Goal: Information Seeking & Learning: Check status

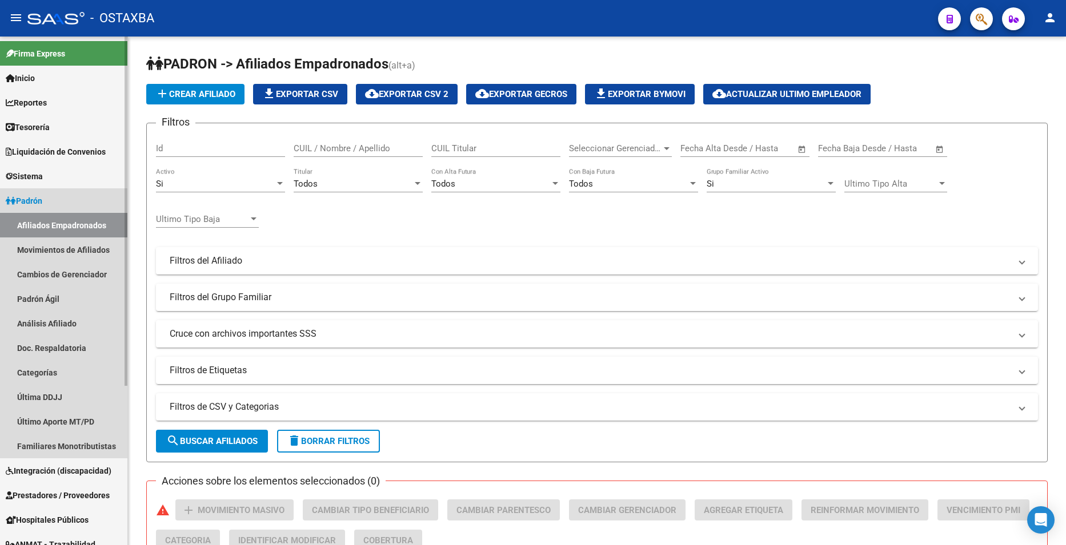
click at [66, 220] on link "Afiliados Empadronados" at bounding box center [63, 225] width 127 height 25
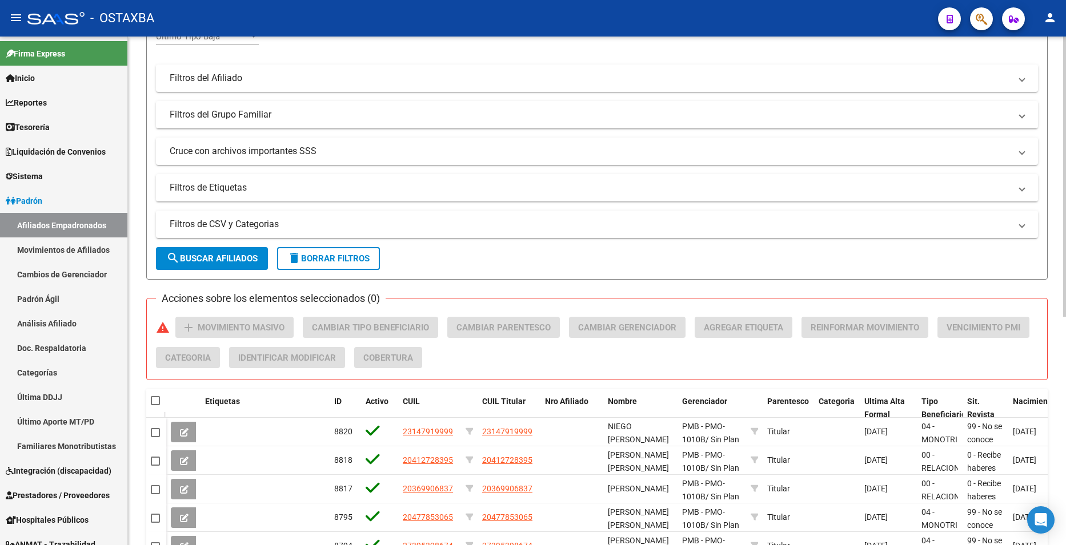
scroll to position [57, 0]
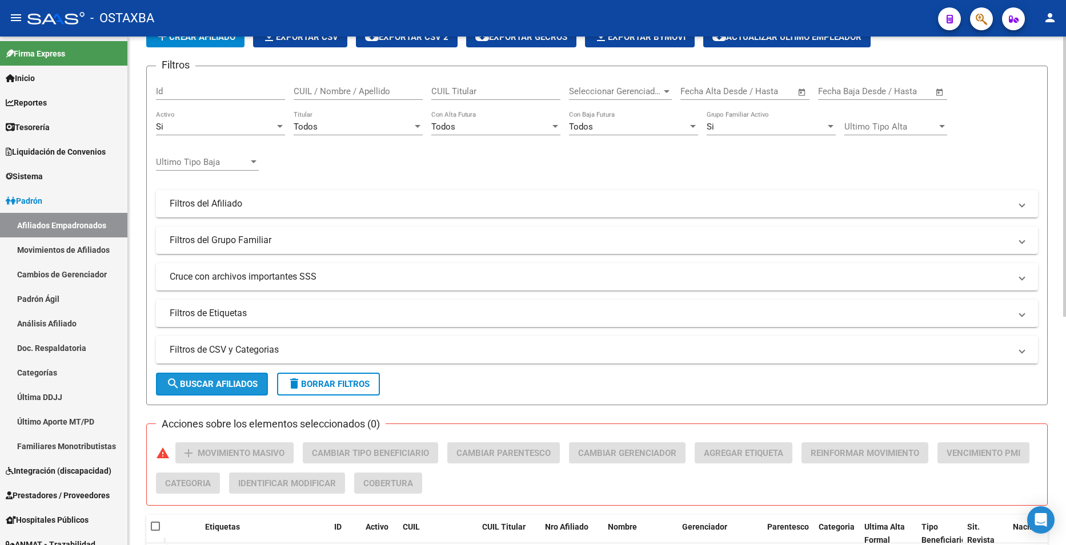
click at [240, 392] on button "search Buscar Afiliados" at bounding box center [212, 384] width 112 height 23
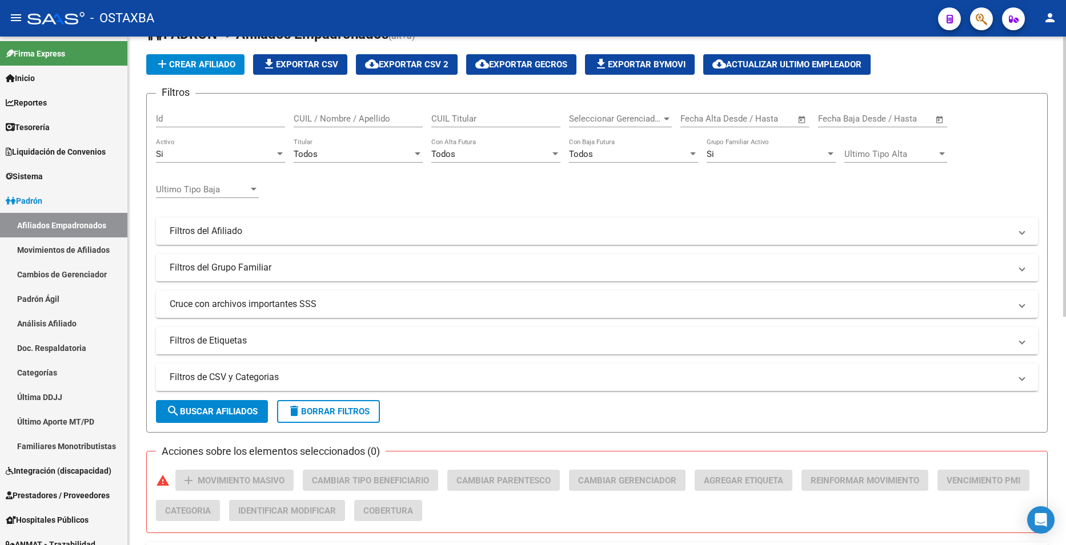
scroll to position [0, 0]
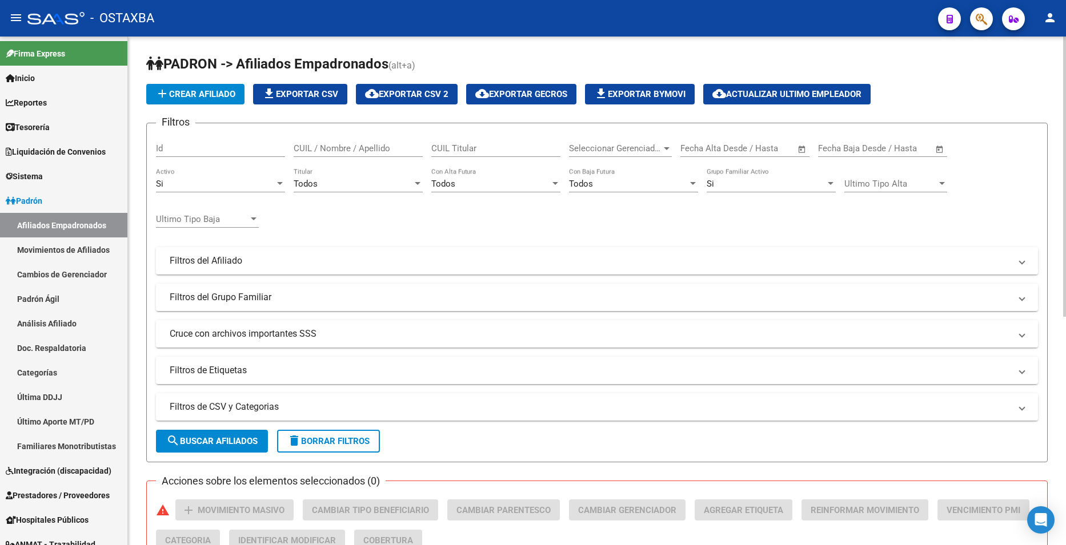
click at [435, 90] on span "cloud_download Exportar CSV 2" at bounding box center [406, 94] width 83 height 10
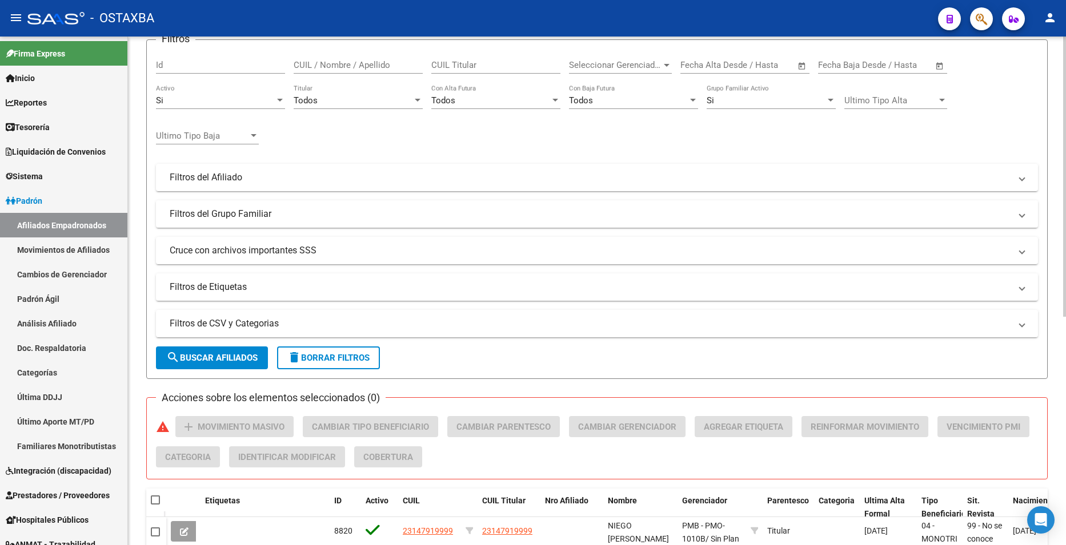
scroll to position [114, 0]
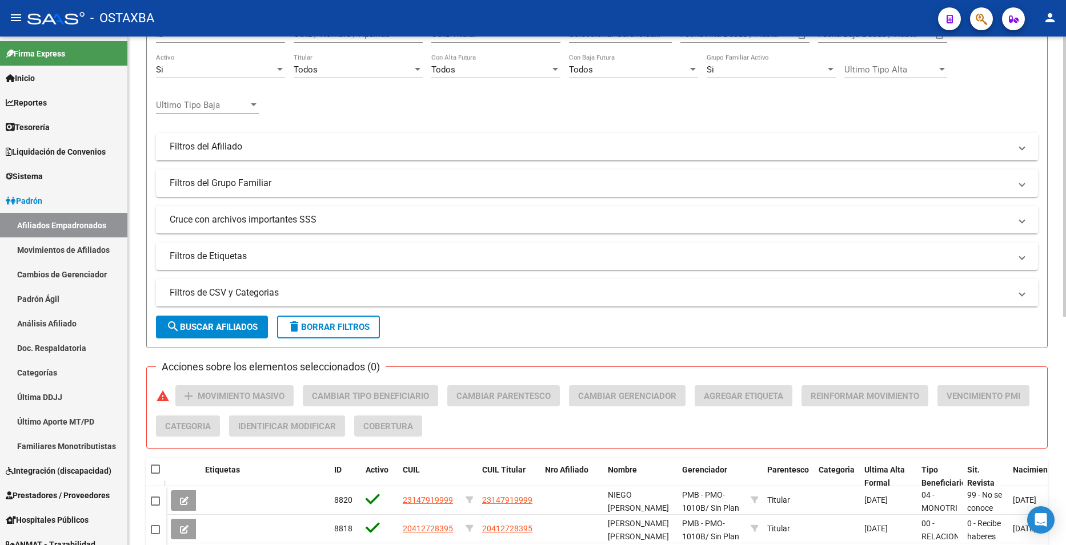
click at [291, 299] on mat-panel-title "Filtros de CSV y Categorias" at bounding box center [590, 293] width 841 height 13
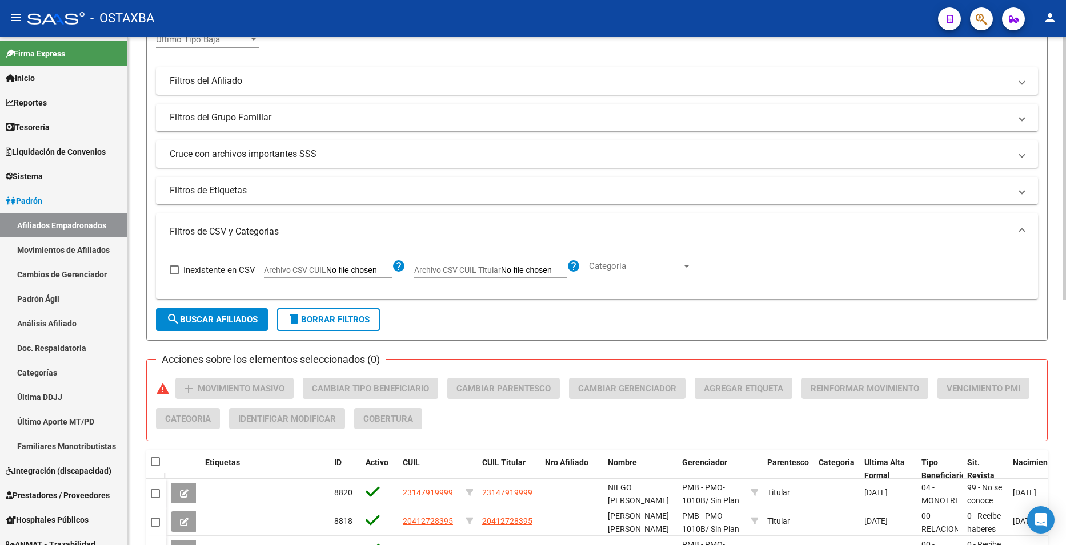
scroll to position [228, 0]
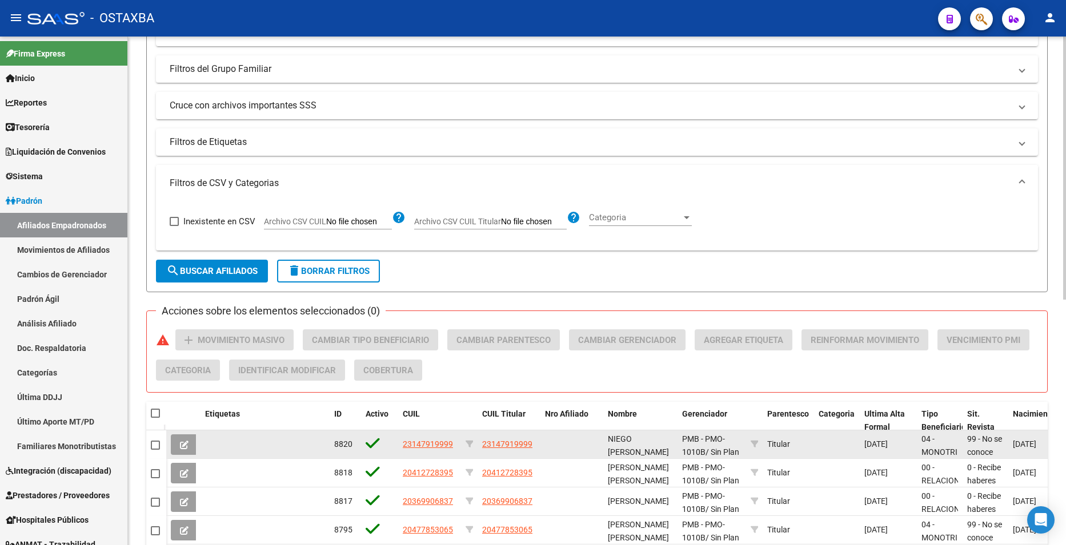
type input "C:\fakepath\archivo para filtrar en SAAS.csv"
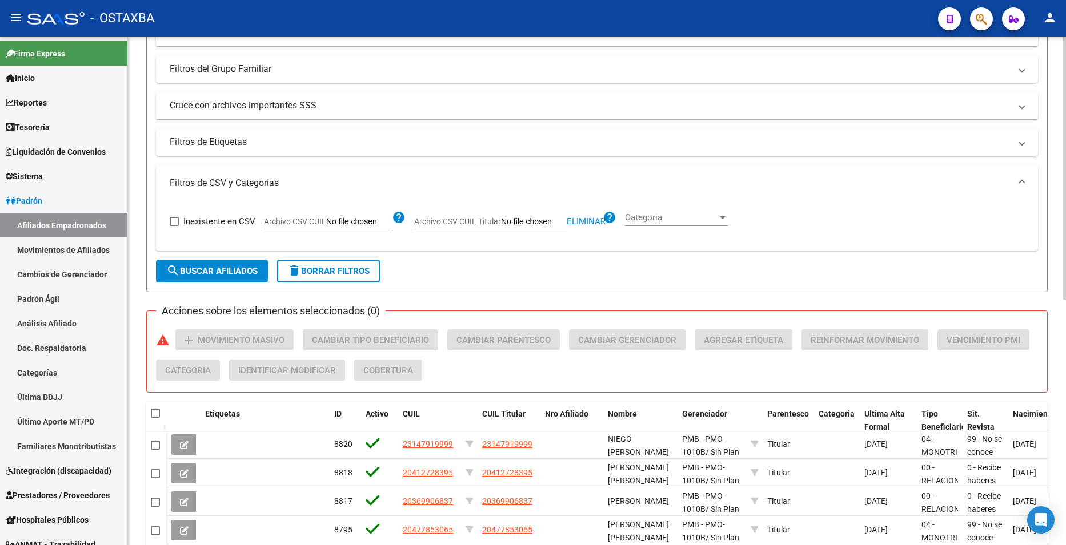
click at [212, 269] on span "search Buscar Afiliados" at bounding box center [211, 271] width 91 height 10
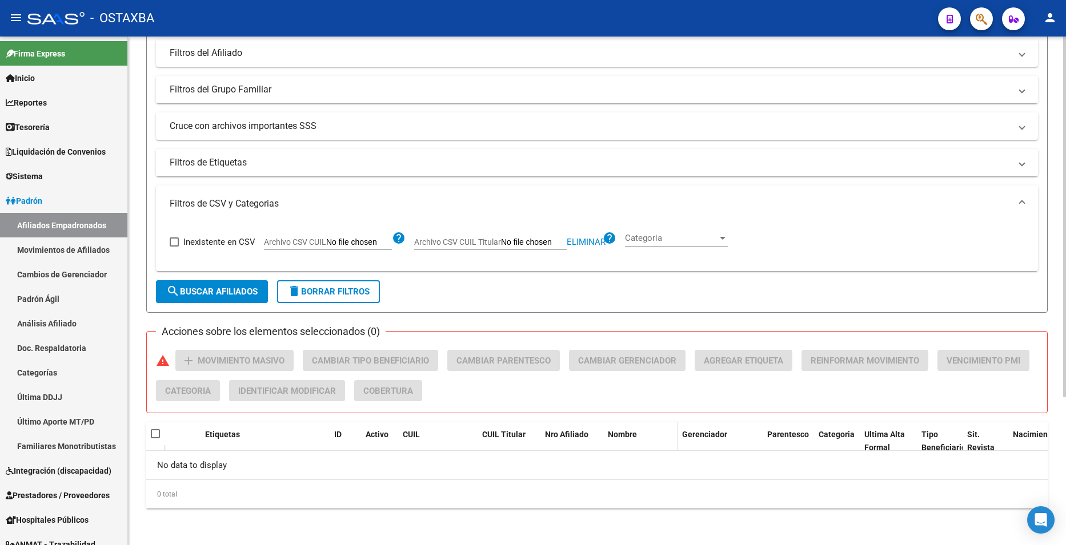
scroll to position [208, 0]
click at [684, 236] on span "Categoria" at bounding box center [671, 238] width 93 height 10
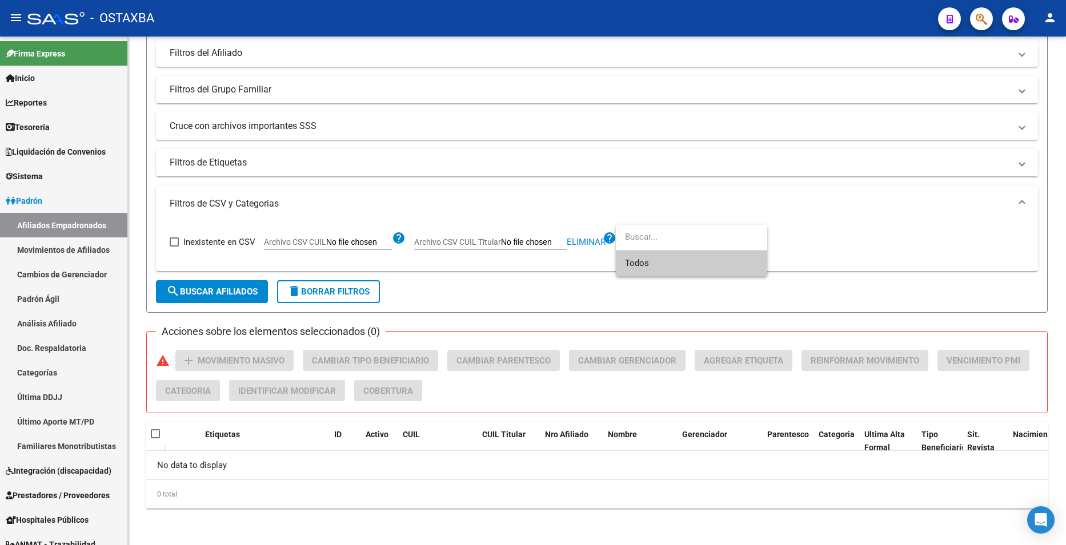
click at [656, 270] on span "Todos" at bounding box center [691, 264] width 133 height 26
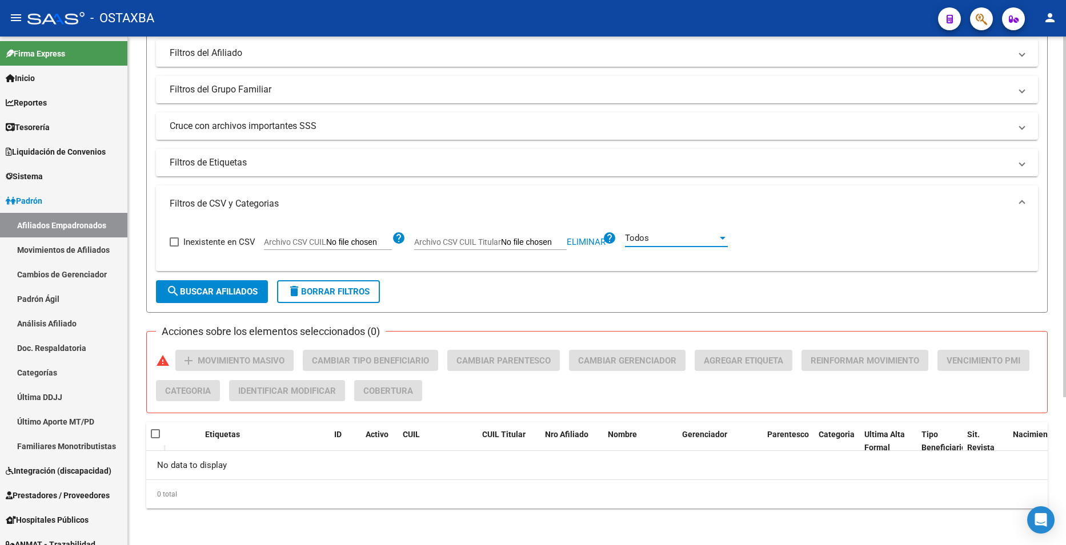
click at [223, 297] on span "search Buscar Afiliados" at bounding box center [211, 292] width 91 height 10
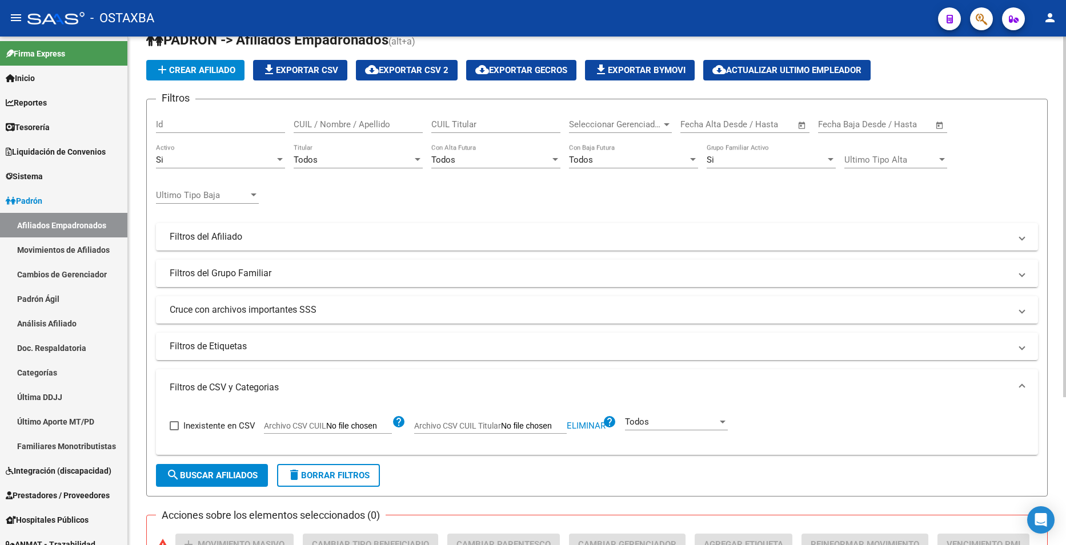
scroll to position [0, 0]
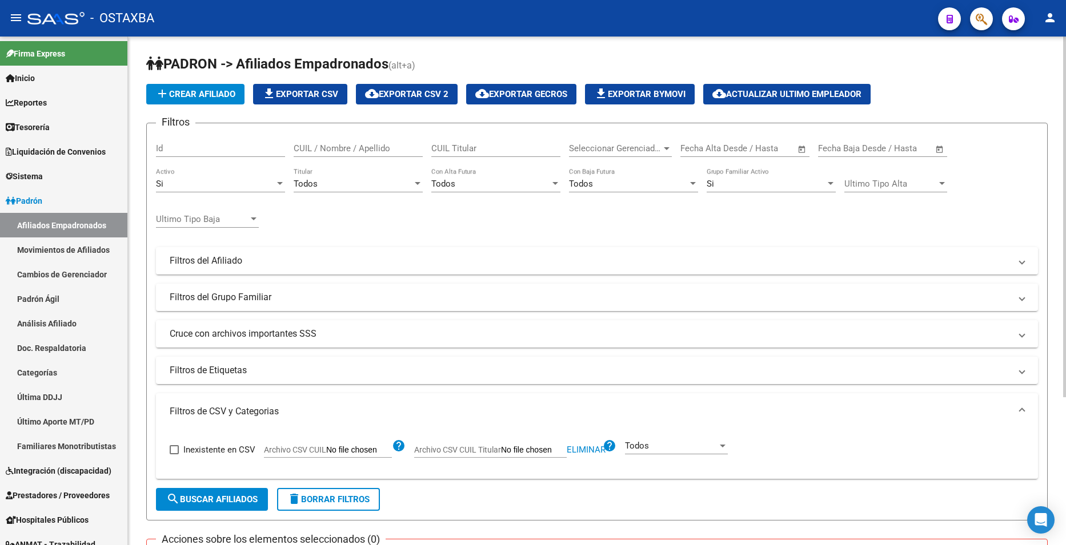
click at [255, 180] on div "Si" at bounding box center [215, 184] width 119 height 10
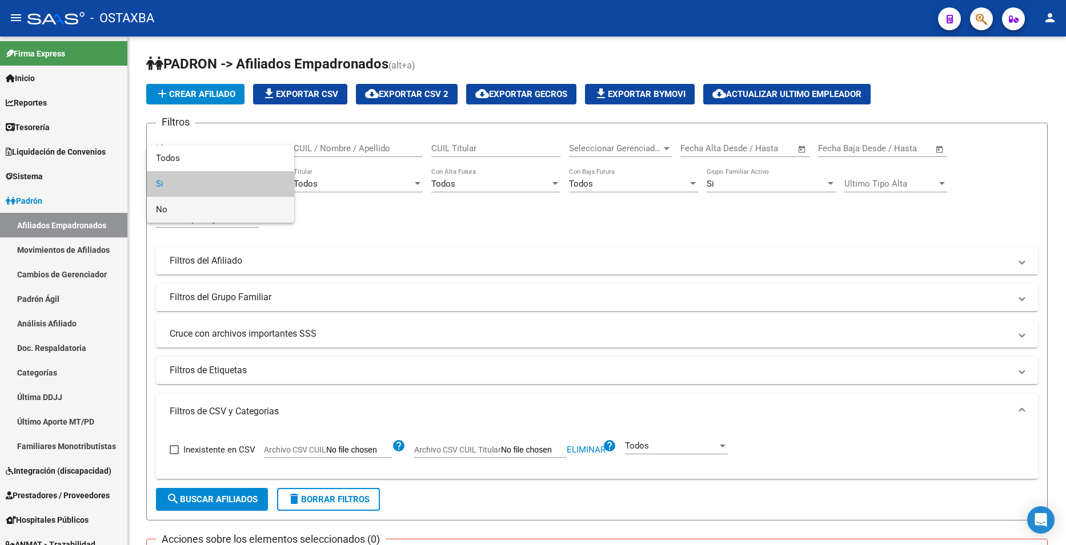
click at [216, 214] on span "No" at bounding box center [220, 210] width 129 height 26
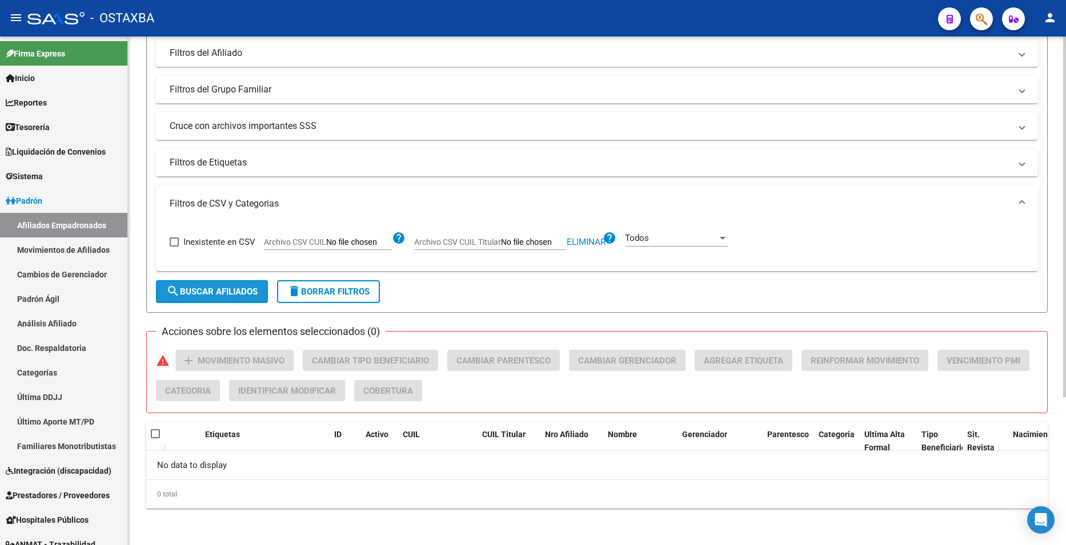
click at [221, 290] on span "search Buscar Afiliados" at bounding box center [211, 292] width 91 height 10
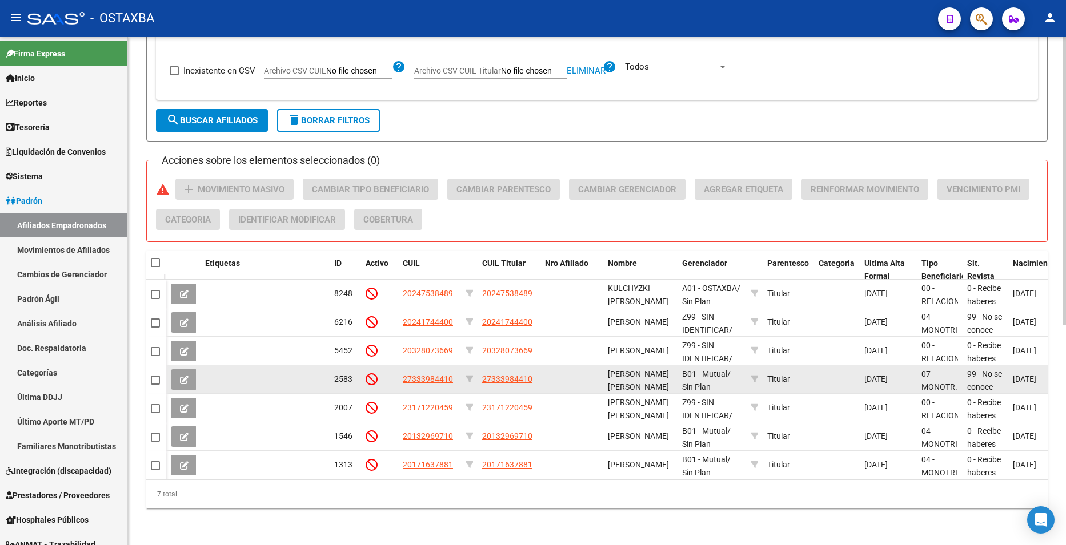
scroll to position [2, 0]
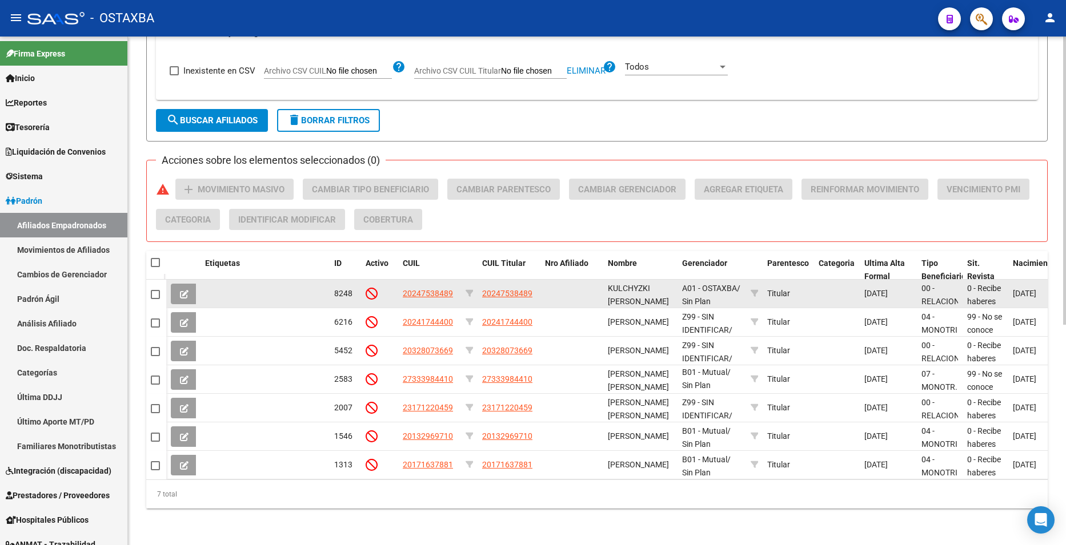
click at [814, 289] on datatable-body-cell at bounding box center [837, 294] width 46 height 28
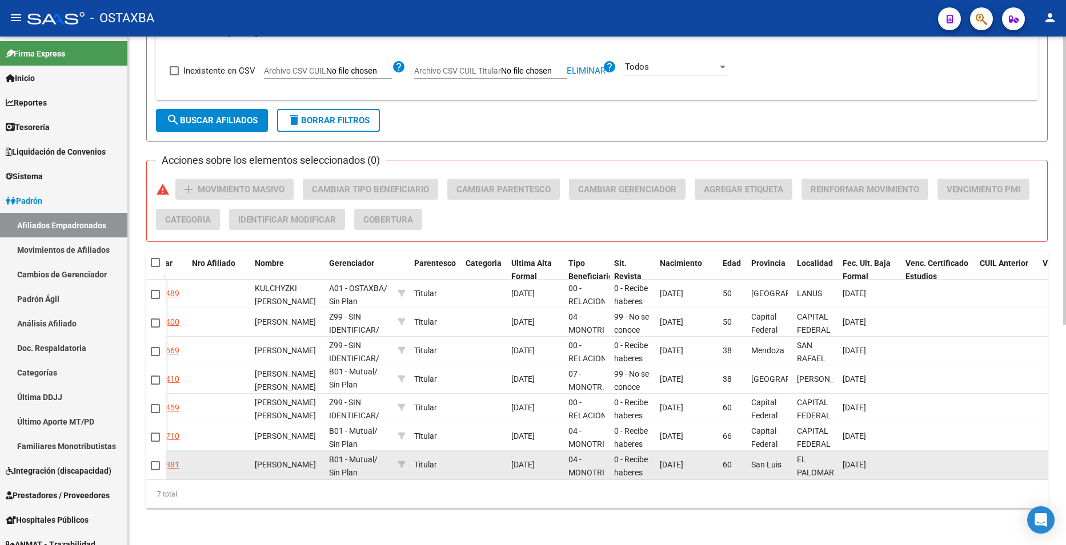
scroll to position [0, 352]
click at [948, 457] on datatable-body-cell at bounding box center [939, 465] width 74 height 28
drag, startPoint x: 948, startPoint y: 457, endPoint x: 922, endPoint y: 459, distance: 26.3
click at [922, 459] on datatable-body-cell at bounding box center [939, 465] width 74 height 28
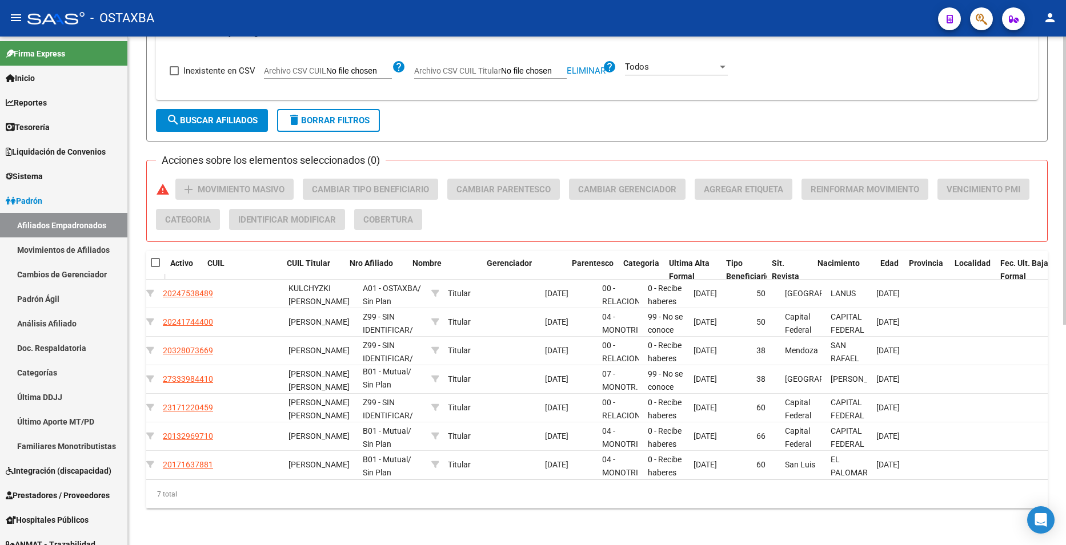
scroll to position [0, 0]
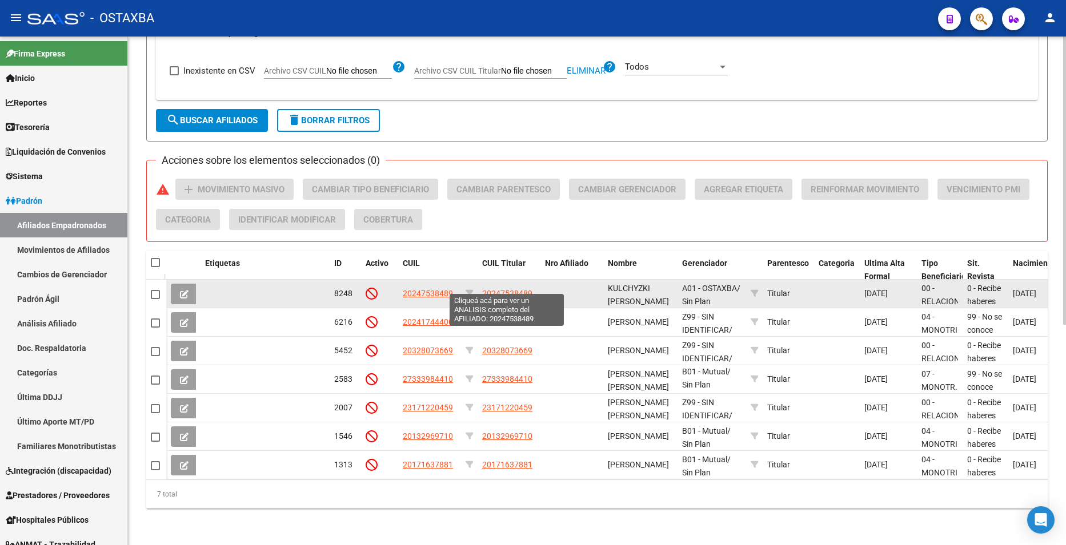
click at [502, 289] on span "20247538489" at bounding box center [507, 293] width 50 height 9
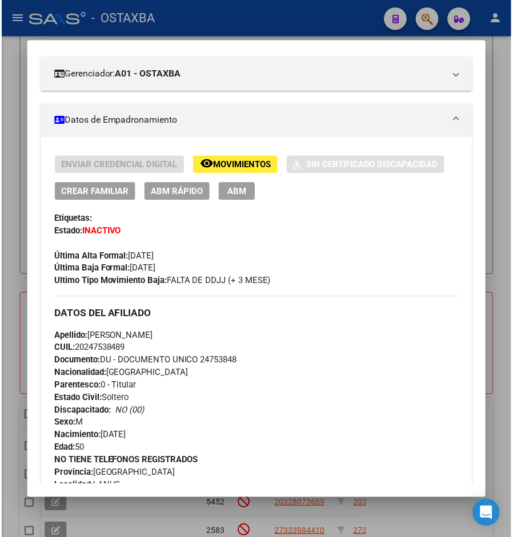
scroll to position [194, 0]
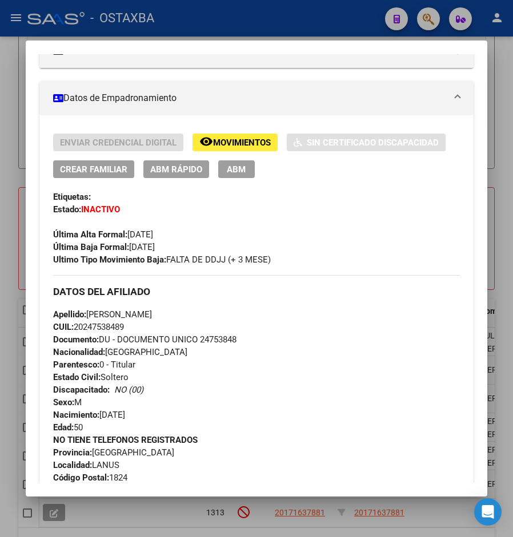
click at [226, 335] on span "Documento: DU - DOCUMENTO UNICO 24753848" at bounding box center [144, 340] width 183 height 10
copy span "24753848"
drag, startPoint x: 148, startPoint y: 252, endPoint x: 202, endPoint y: 256, distance: 54.4
click at [155, 252] on span "Última Baja Formal: 01/06/2025" at bounding box center [104, 247] width 102 height 10
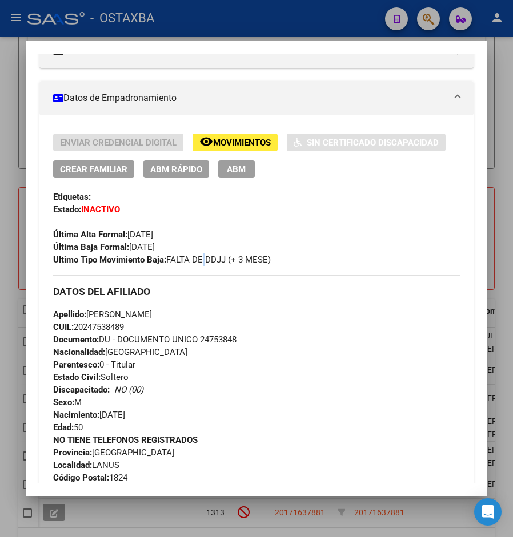
click at [203, 256] on span "Ultimo Tipo Movimiento Baja: FALTA DE DDJJ (+ 3 MESE)" at bounding box center [162, 260] width 218 height 10
click at [177, 259] on span "Ultimo Tipo Movimiento Baja: FALTA DE DDJJ (+ 3 MESE)" at bounding box center [162, 260] width 218 height 10
drag, startPoint x: 168, startPoint y: 261, endPoint x: 274, endPoint y: 259, distance: 105.1
click at [274, 259] on div "Ultimo Tipo Movimiento Baja: FALTA DE DDJJ (+ 3 MESE)" at bounding box center [256, 260] width 407 height 13
copy span "FALTA DE DDJJ (+ 3 MESE)"
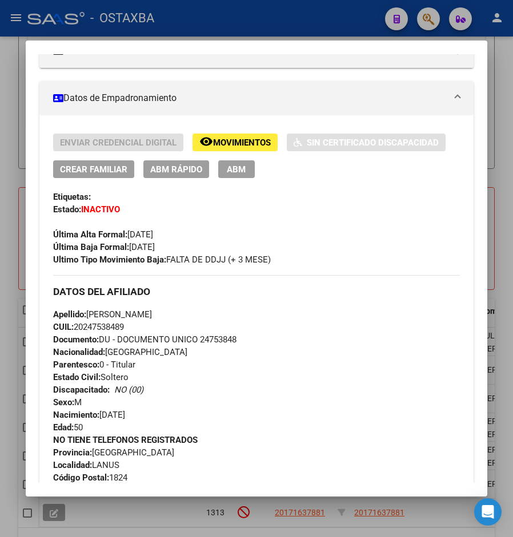
click at [491, 156] on div at bounding box center [256, 268] width 513 height 537
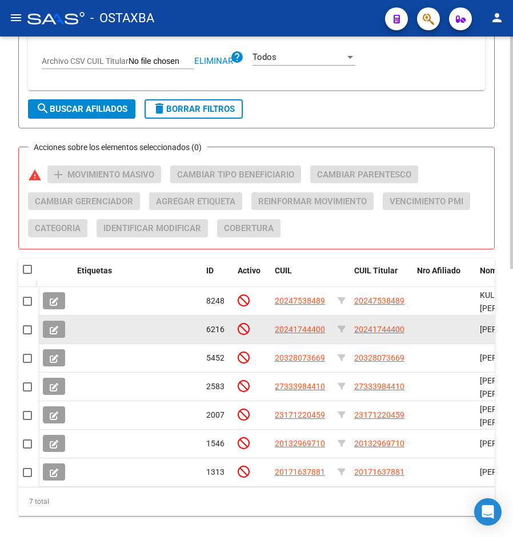
scroll to position [552, 0]
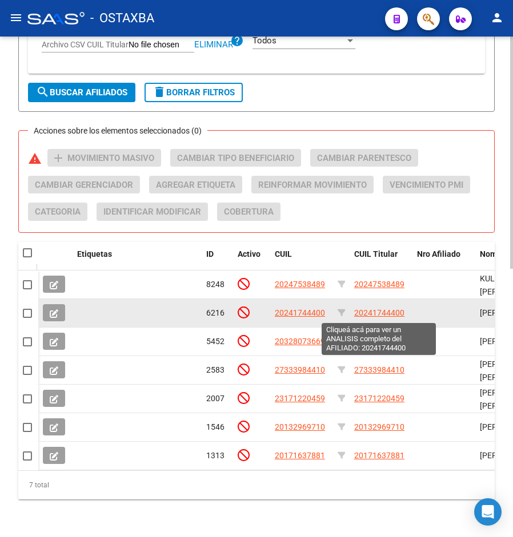
click at [396, 312] on span "20241744400" at bounding box center [379, 312] width 50 height 9
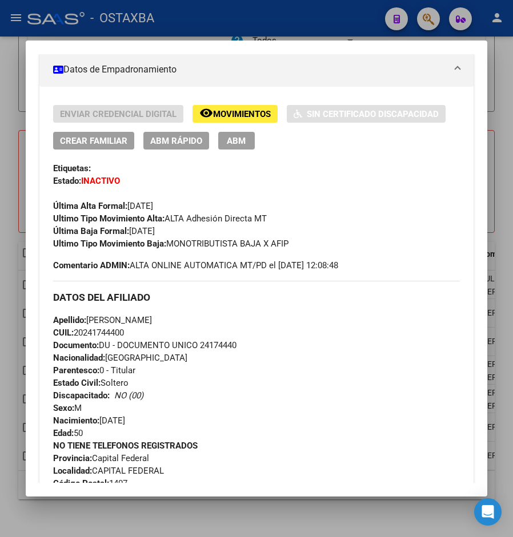
scroll to position [228, 0]
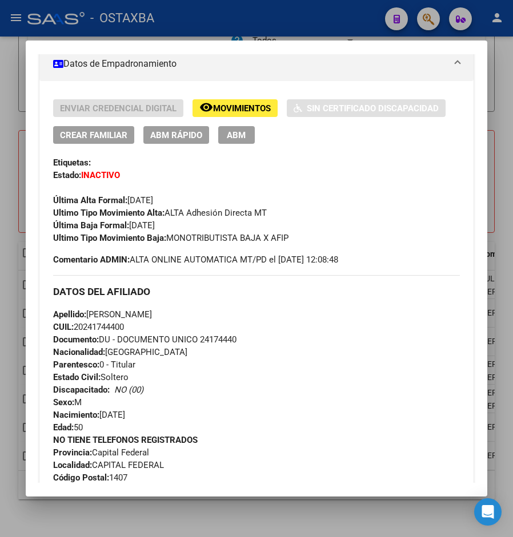
drag, startPoint x: 202, startPoint y: 339, endPoint x: 242, endPoint y: 337, distance: 39.5
click at [242, 337] on div "Apellido: INOCENCIO RICARDO MOYA CUIL: 20241744400 Documento: DU - DOCUMENTO UN…" at bounding box center [256, 371] width 407 height 126
copy span "24174440"
drag, startPoint x: 171, startPoint y: 238, endPoint x: 292, endPoint y: 239, distance: 120.5
click at [292, 239] on div "Ultimo Tipo Movimiento Baja: MONOTRIBUTISTA BAJA X AFIP" at bounding box center [256, 238] width 407 height 13
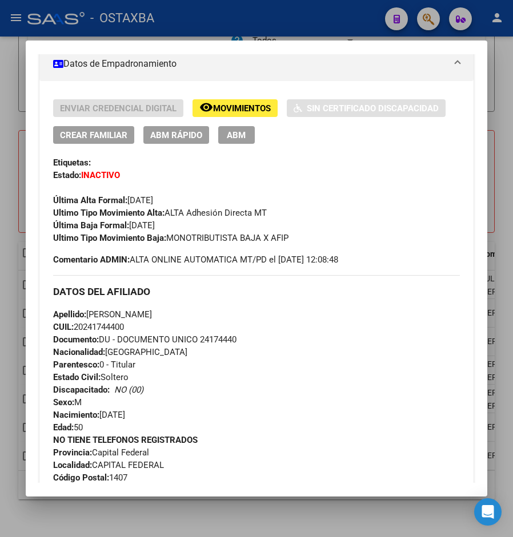
copy span "MONOTRIBUTISTA BAJA X AFIP"
click at [488, 207] on div at bounding box center [256, 268] width 513 height 537
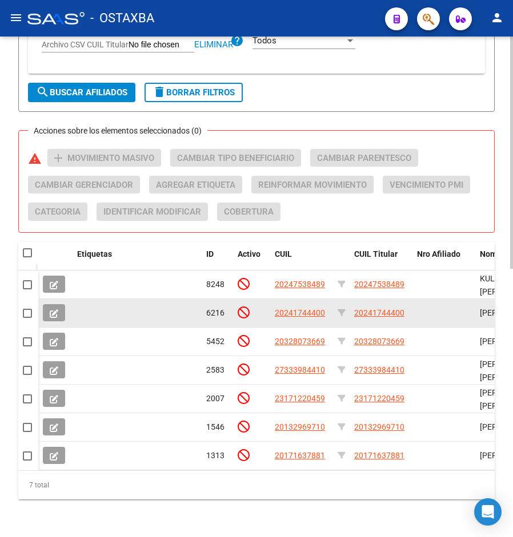
scroll to position [579, 0]
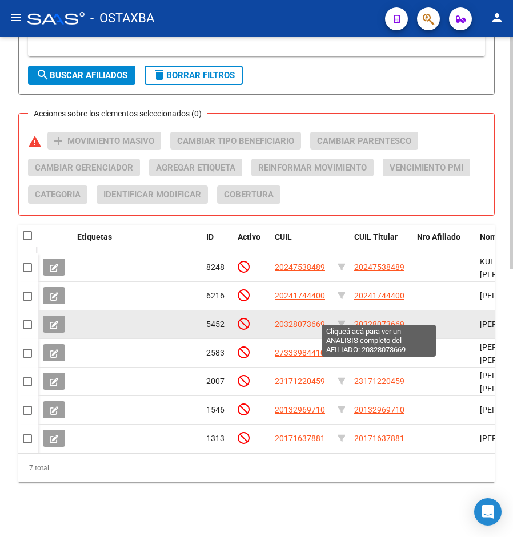
click at [378, 320] on span "20328073669" at bounding box center [379, 324] width 50 height 9
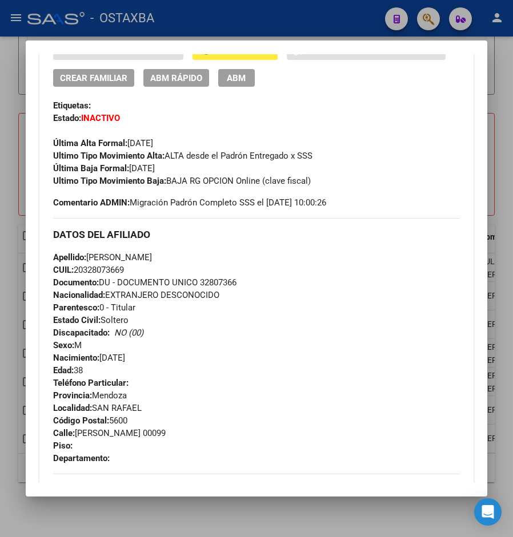
scroll to position [228, 0]
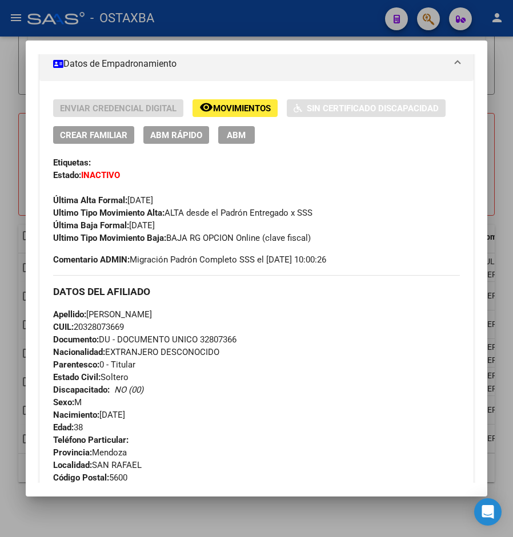
drag, startPoint x: 202, startPoint y: 342, endPoint x: 239, endPoint y: 339, distance: 37.2
click at [236, 339] on span "Documento: DU - DOCUMENTO UNICO 32807366" at bounding box center [144, 340] width 183 height 10
copy span "32807366"
drag, startPoint x: 167, startPoint y: 241, endPoint x: 316, endPoint y: 242, distance: 149.1
click at [316, 242] on div "Ultimo Tipo Movimiento Baja: BAJA RG OPCION Online (clave fiscal)" at bounding box center [256, 238] width 407 height 13
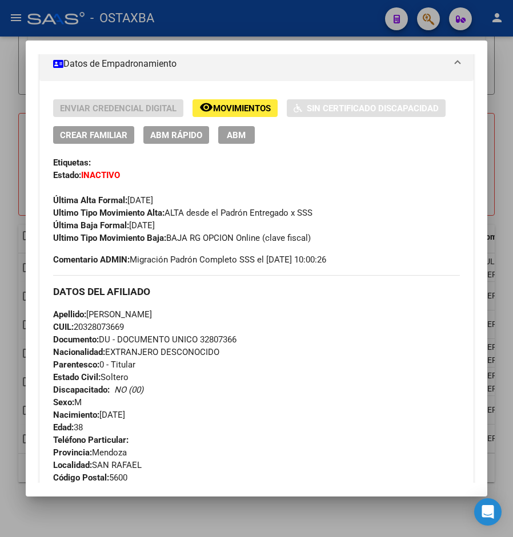
copy span "BAJA RG OPCION Online (clave fiscal)"
click at [502, 187] on div at bounding box center [256, 268] width 513 height 537
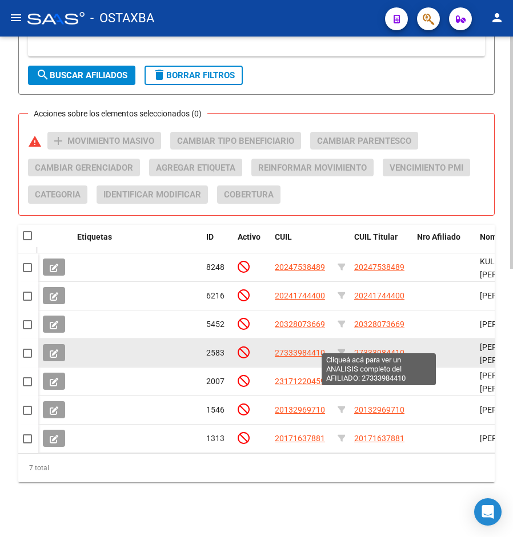
click at [377, 348] on span "27333984410" at bounding box center [379, 352] width 50 height 9
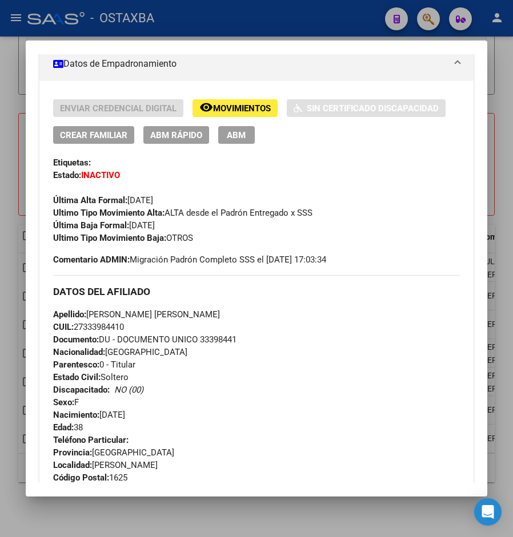
scroll to position [171, 0]
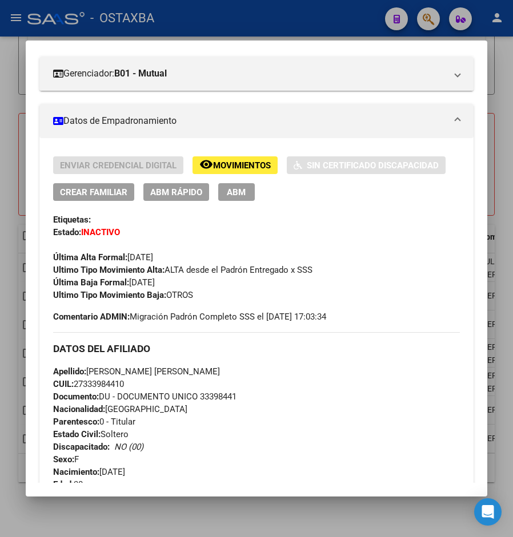
click at [235, 166] on span "Movimientos" at bounding box center [242, 165] width 58 height 10
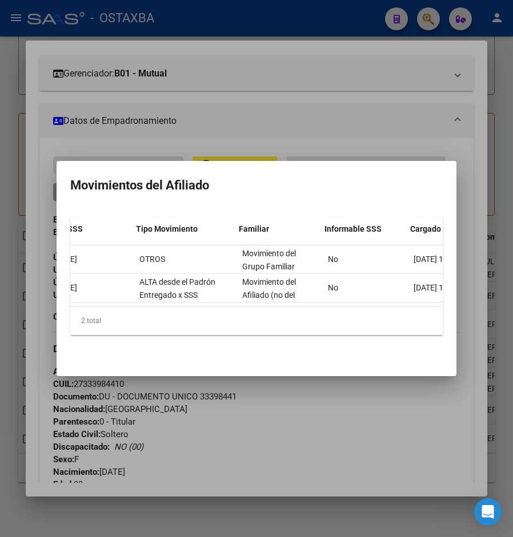
scroll to position [0, 224]
click at [403, 407] on div at bounding box center [256, 268] width 513 height 537
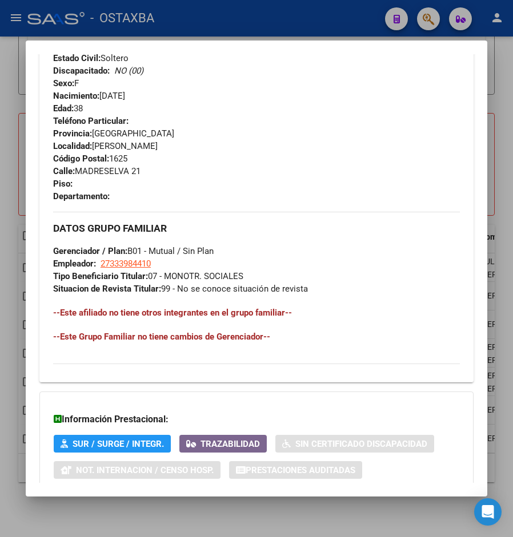
scroll to position [620, 0]
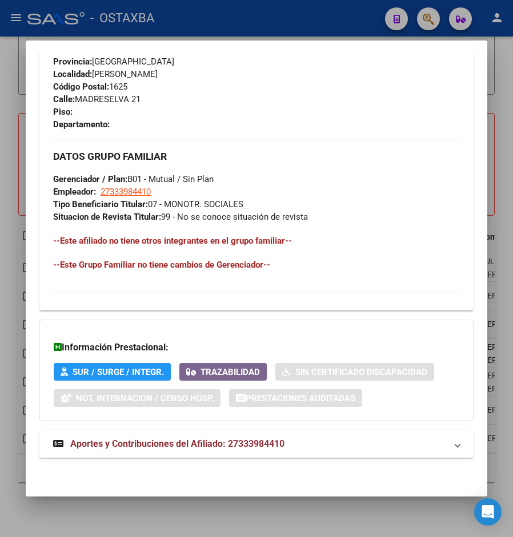
click at [267, 439] on span "Aportes y Contribuciones del Afiliado: 27333984410" at bounding box center [177, 444] width 214 height 11
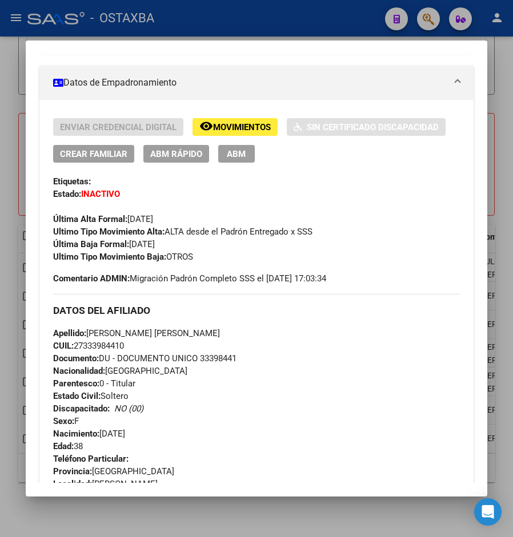
scroll to position [239, 0]
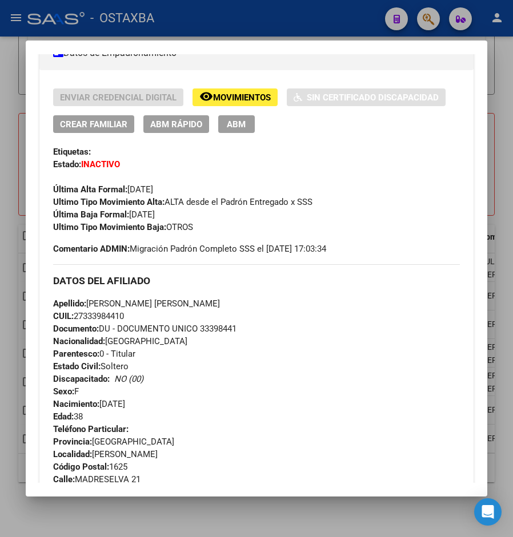
drag, startPoint x: 201, startPoint y: 332, endPoint x: 238, endPoint y: 329, distance: 36.7
click at [236, 329] on span "Documento: DU - DOCUMENTO UNICO 33398441" at bounding box center [144, 329] width 183 height 10
click at [236, 328] on span "Documento: DU - DOCUMENTO UNICO 33398441" at bounding box center [144, 329] width 183 height 10
drag, startPoint x: 202, startPoint y: 328, endPoint x: 240, endPoint y: 327, distance: 38.8
click at [240, 327] on div "Apellido: ROMERO ANA MAGDALENA CUIL: 27333984410 Documento: DU - DOCUMENTO UNIC…" at bounding box center [256, 361] width 407 height 126
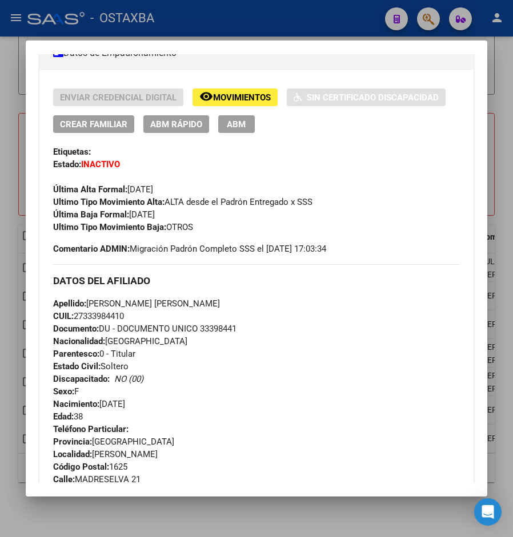
copy span "33398441"
click at [494, 194] on div at bounding box center [256, 268] width 513 height 537
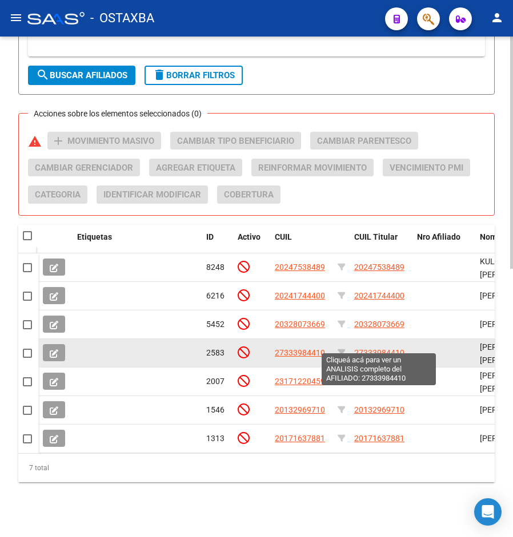
click at [377, 348] on span "27333984410" at bounding box center [379, 352] width 50 height 9
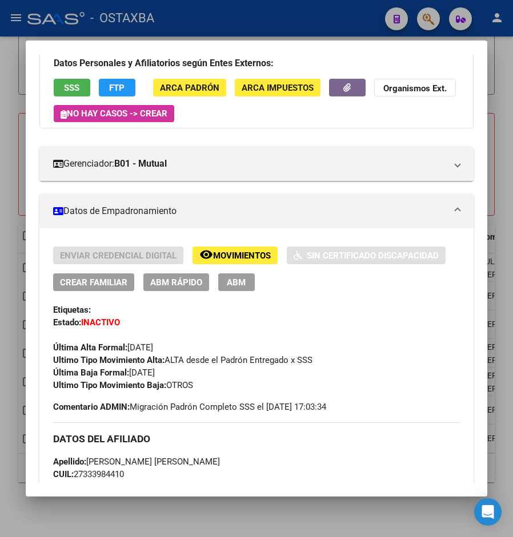
scroll to position [114, 0]
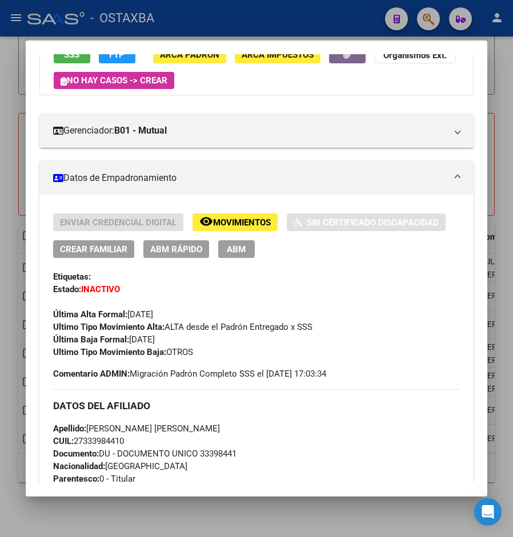
click at [487, 295] on mat-dialog-content "Análisis Afiliado - CUIL: 27333984410 DATOS PADRÓN ÁGIL: ROMERO ANA MAGDALENA |…" at bounding box center [256, 269] width 461 height 430
click at [18, 184] on div at bounding box center [256, 268] width 513 height 537
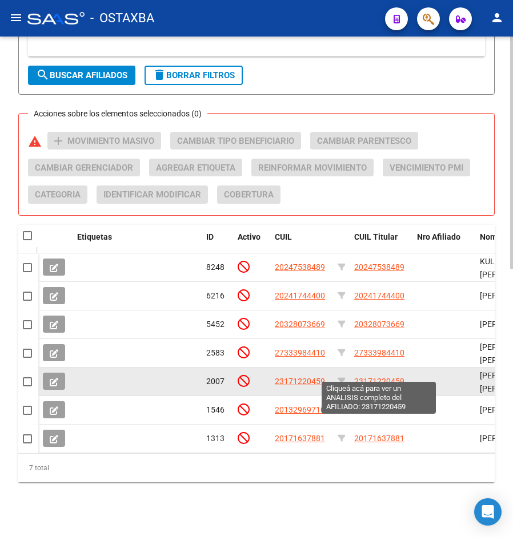
click at [387, 377] on span "23171220459" at bounding box center [379, 381] width 50 height 9
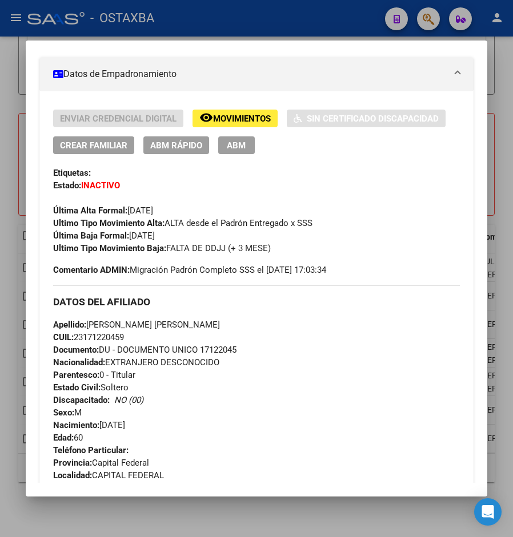
scroll to position [228, 0]
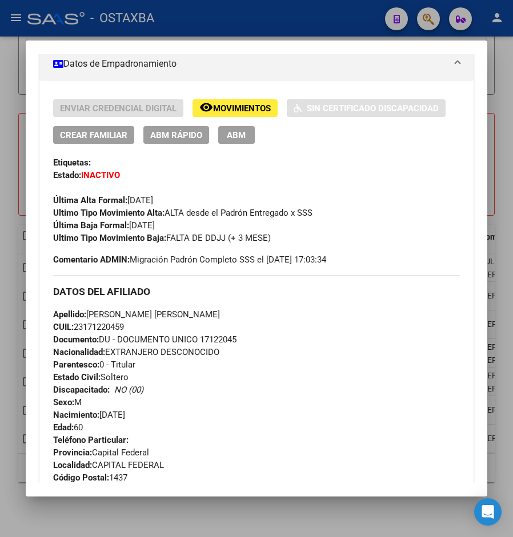
drag, startPoint x: 202, startPoint y: 339, endPoint x: 239, endPoint y: 338, distance: 37.1
click at [236, 338] on span "Documento: DU - DOCUMENTO UNICO 17122045" at bounding box center [144, 340] width 183 height 10
copy span "17122045"
drag, startPoint x: 170, startPoint y: 240, endPoint x: 271, endPoint y: 236, distance: 101.7
click at [271, 236] on span "Ultimo Tipo Movimiento Baja: FALTA DE DDJJ (+ 3 MESE)" at bounding box center [162, 238] width 218 height 10
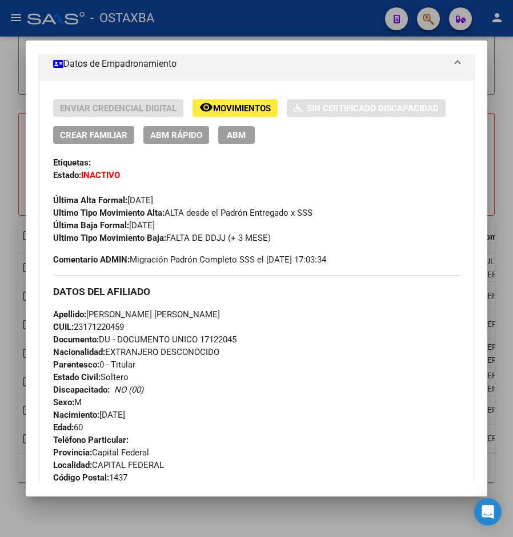
copy span "FALTA DE DDJJ (+ 3 MESE)"
click at [493, 242] on div at bounding box center [256, 268] width 513 height 537
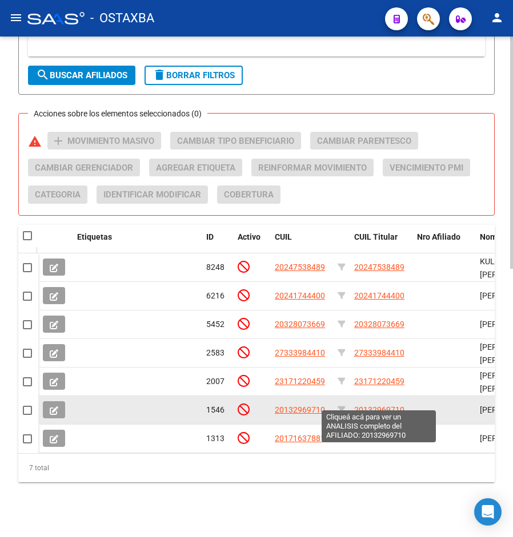
click at [387, 406] on span "20132969710" at bounding box center [379, 410] width 50 height 9
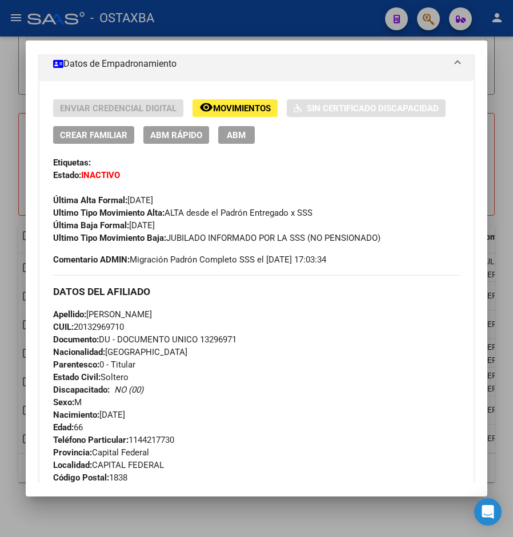
drag, startPoint x: 202, startPoint y: 344, endPoint x: 239, endPoint y: 342, distance: 37.2
click at [236, 342] on span "Documento: DU - DOCUMENTO UNICO 13296971" at bounding box center [144, 340] width 183 height 10
copy span "13296971"
drag, startPoint x: 170, startPoint y: 239, endPoint x: 383, endPoint y: 239, distance: 213.0
click at [380, 239] on span "Ultimo Tipo Movimiento Baja: JUBILADO INFORMADO POR LA SSS (NO PENSIONADO)" at bounding box center [216, 238] width 327 height 10
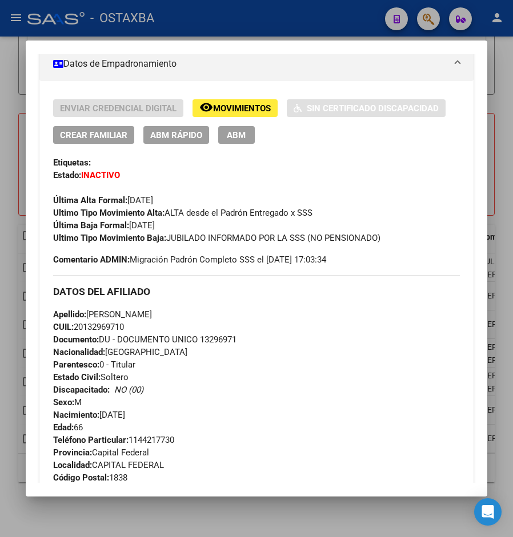
click at [496, 182] on div at bounding box center [256, 268] width 513 height 537
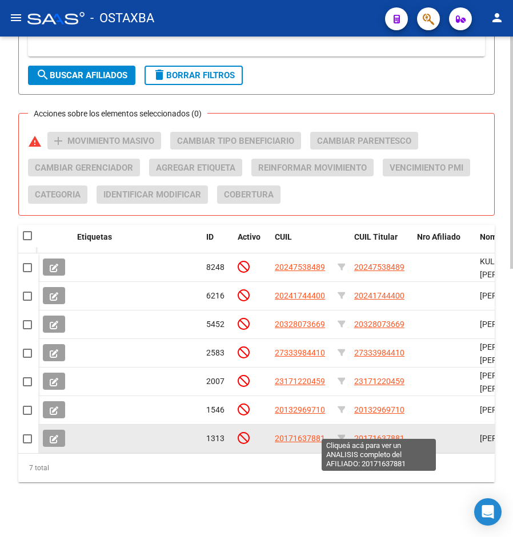
click at [388, 434] on span "20171637881" at bounding box center [379, 438] width 50 height 9
type textarea "20171637881"
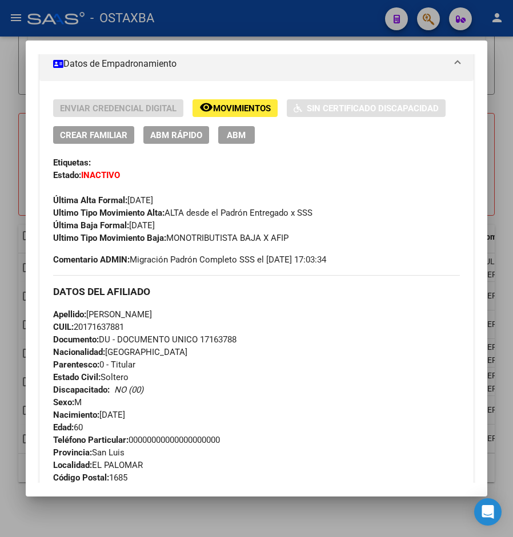
drag, startPoint x: 203, startPoint y: 339, endPoint x: 237, endPoint y: 338, distance: 33.7
click at [244, 338] on div "Apellido: GLADICH ALEJANDRO ANTONIO CUIL: 20171637881 Documento: DU - DOCUMENTO…" at bounding box center [256, 371] width 407 height 126
drag, startPoint x: 170, startPoint y: 239, endPoint x: 304, endPoint y: 240, distance: 134.2
click at [304, 240] on div "Ultimo Tipo Movimiento Baja: MONOTRIBUTISTA BAJA X AFIP" at bounding box center [256, 238] width 407 height 13
click at [19, 76] on div at bounding box center [256, 268] width 513 height 537
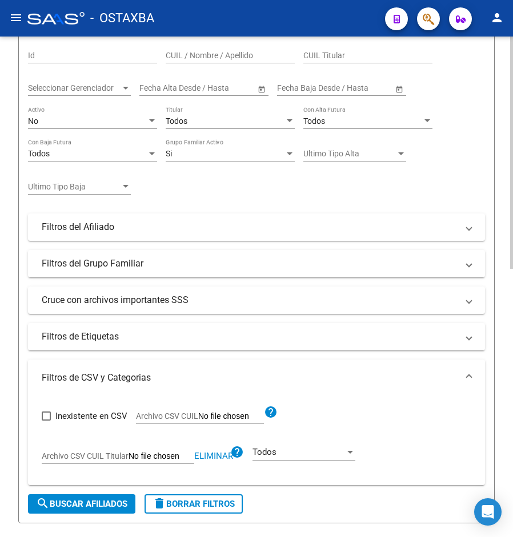
scroll to position [171, 0]
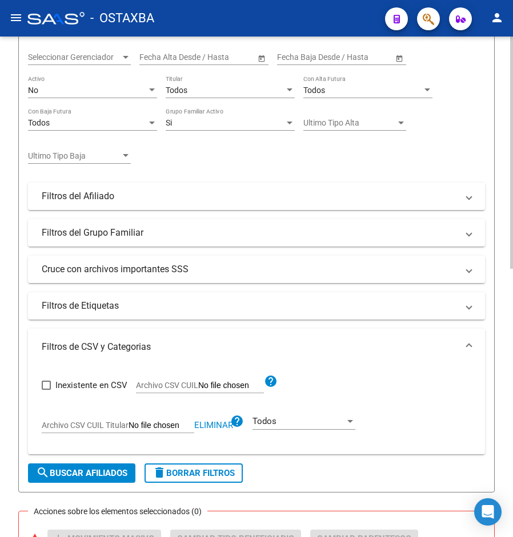
click at [216, 412] on div "Inexistente en CSV Archivo CSV CUIL help Archivo CSV CUIL Titular Eliminar help…" at bounding box center [257, 406] width 430 height 80
click at [214, 428] on span "Eliminar" at bounding box center [213, 425] width 39 height 10
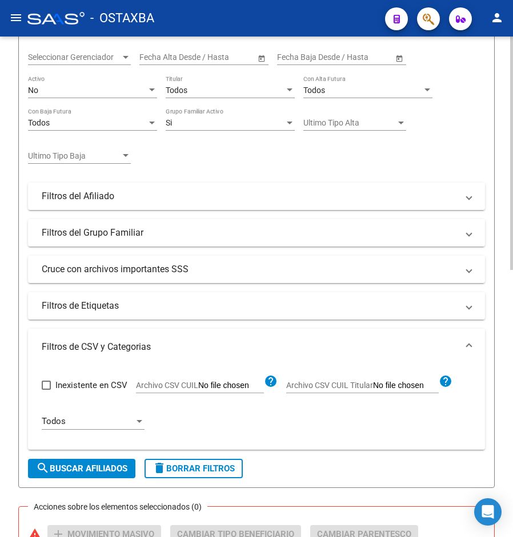
type input "C:\fakepath\archivo para filtrar en SAAS.csv"
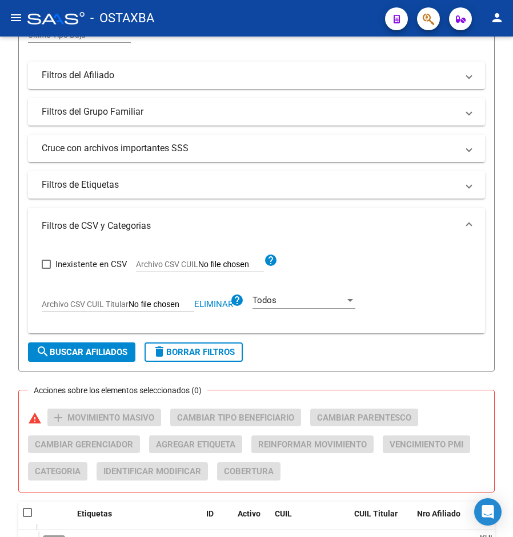
scroll to position [343, 0]
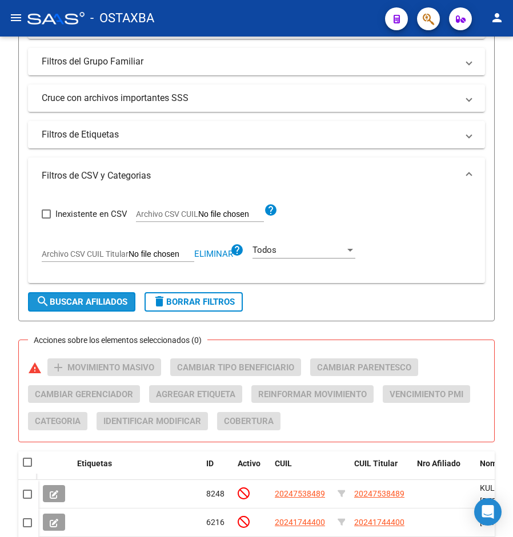
click at [75, 296] on button "search Buscar Afiliados" at bounding box center [81, 301] width 107 height 19
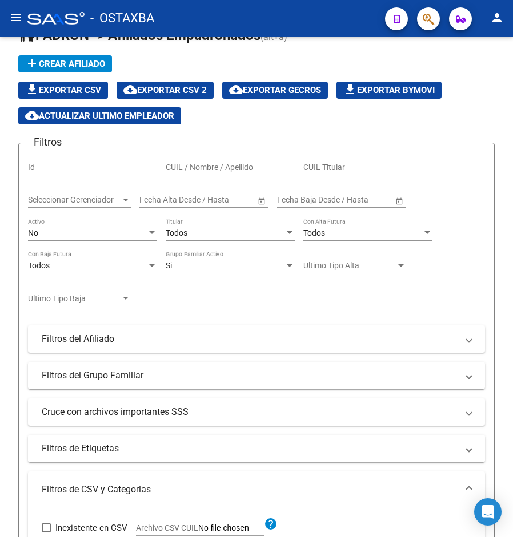
scroll to position [0, 0]
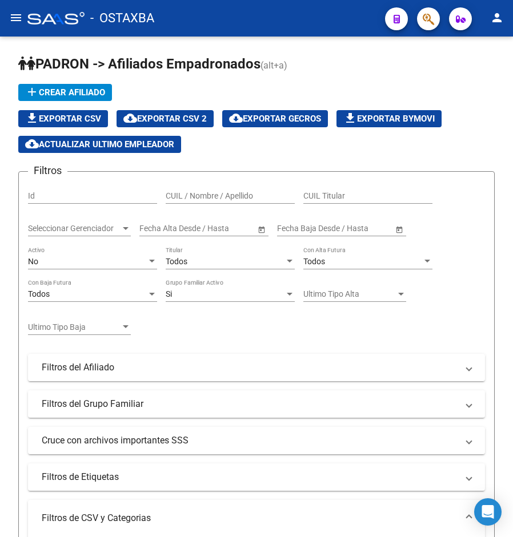
click at [143, 262] on div "No" at bounding box center [87, 262] width 119 height 10
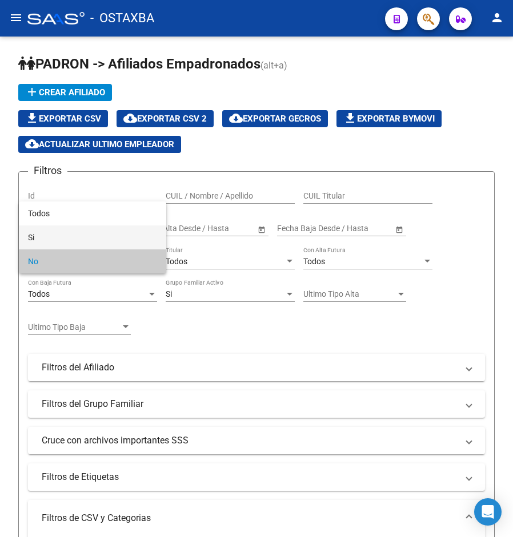
click at [50, 237] on span "Si" at bounding box center [92, 238] width 129 height 24
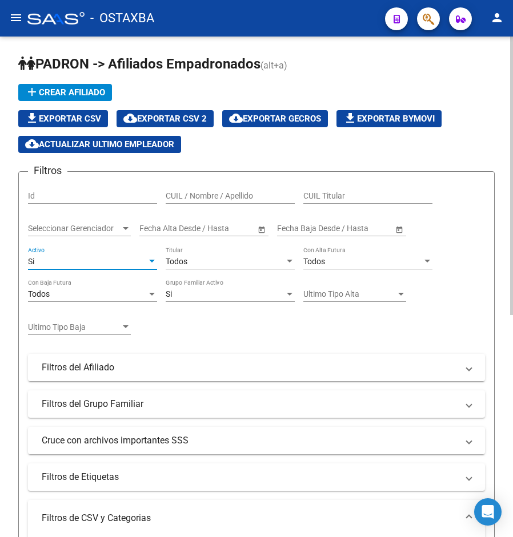
click at [103, 266] on div "Si" at bounding box center [87, 262] width 119 height 10
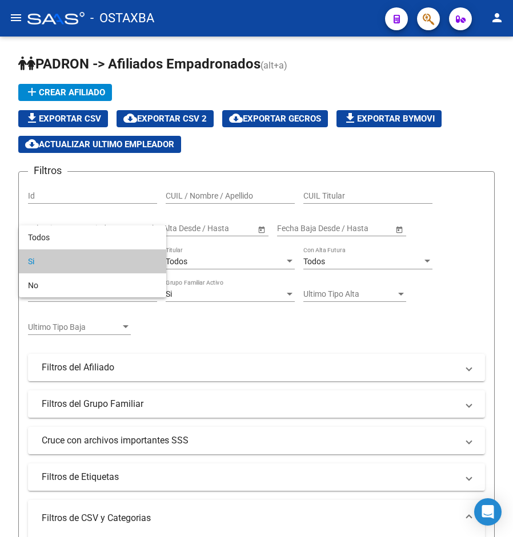
click at [124, 270] on span "Si" at bounding box center [92, 262] width 129 height 24
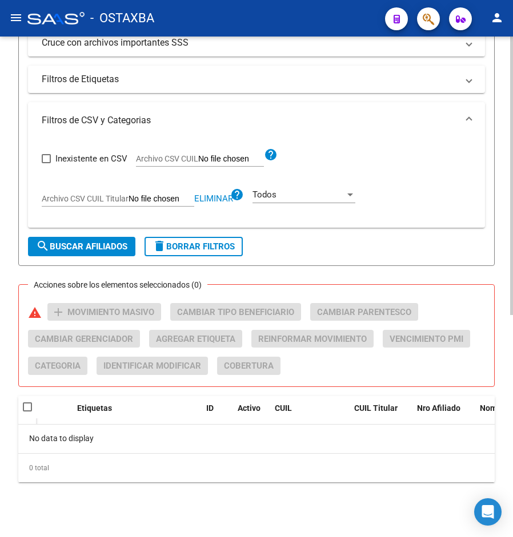
click at [102, 249] on span "search Buscar Afiliados" at bounding box center [81, 247] width 91 height 10
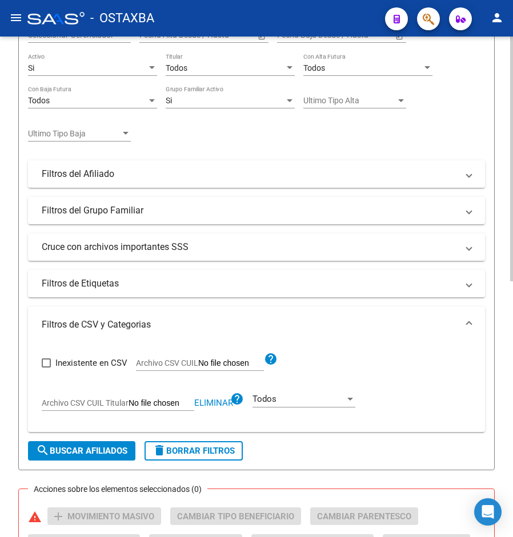
scroll to position [122, 0]
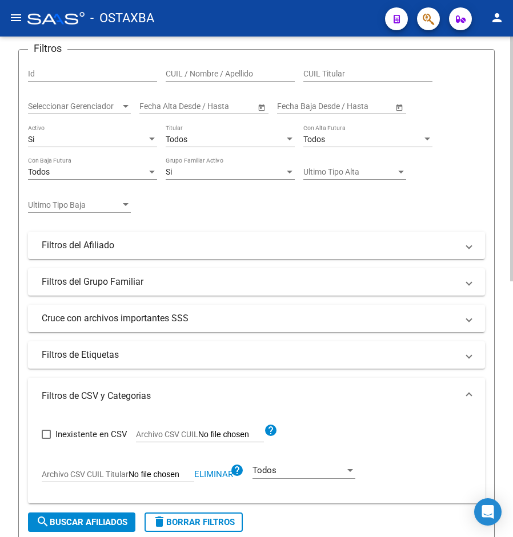
click at [123, 132] on div "Si Activo" at bounding box center [92, 136] width 129 height 23
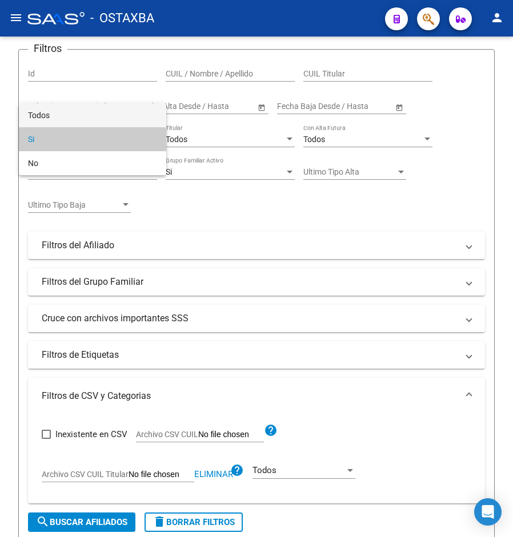
click at [67, 113] on span "Todos" at bounding box center [92, 115] width 129 height 24
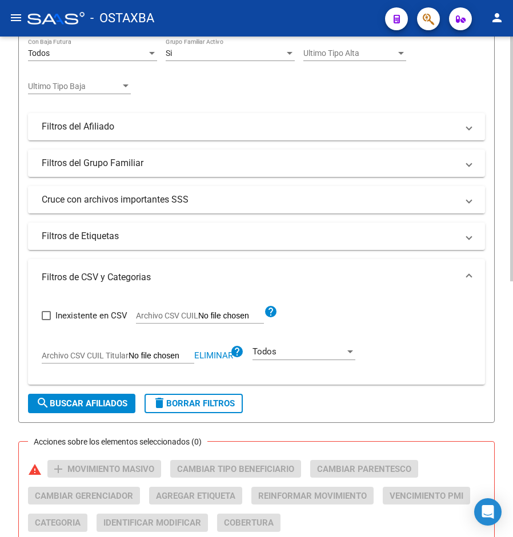
scroll to position [522, 0]
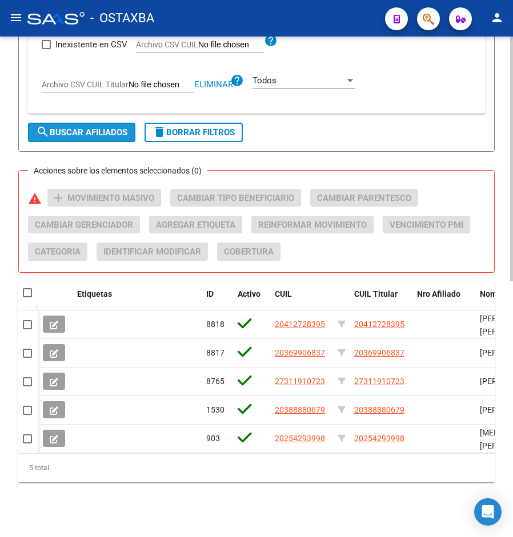
click at [101, 127] on span "search Buscar Afiliados" at bounding box center [81, 132] width 91 height 10
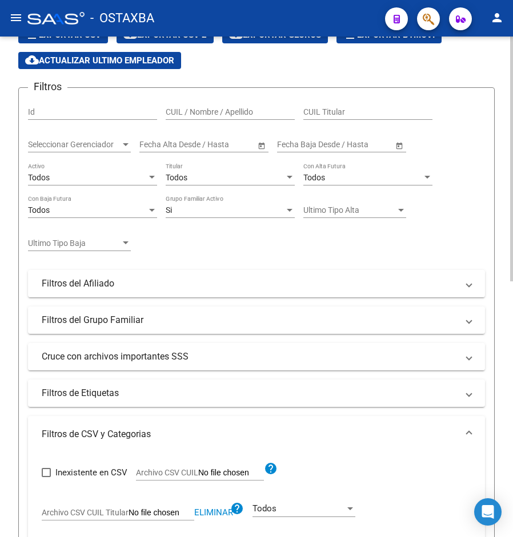
scroll to position [0, 0]
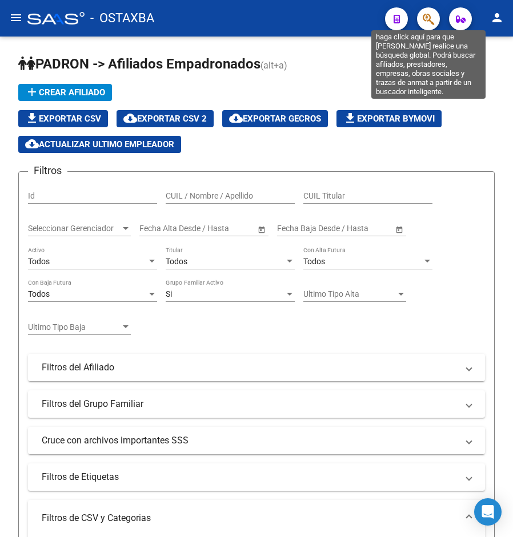
click at [424, 16] on icon "button" at bounding box center [428, 19] width 11 height 13
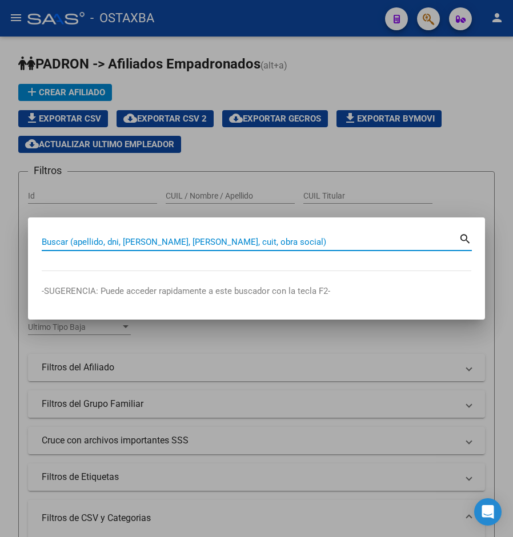
paste input "25254254"
type input "25254254"
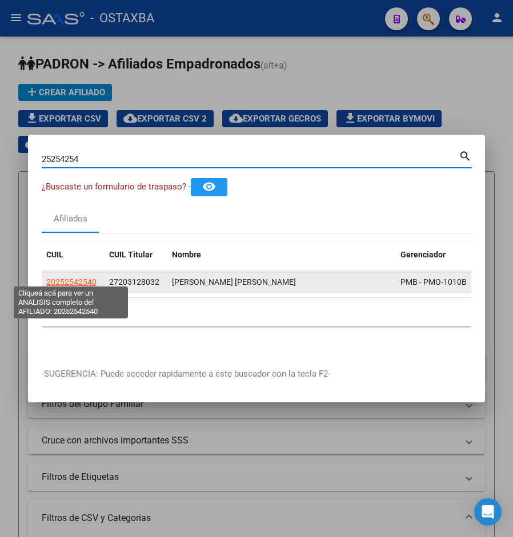
click at [74, 278] on span "20252542540" at bounding box center [71, 282] width 50 height 9
type textarea "20252542540"
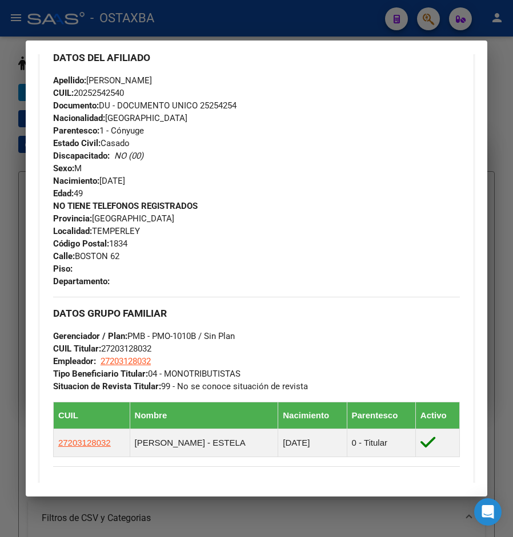
scroll to position [457, 0]
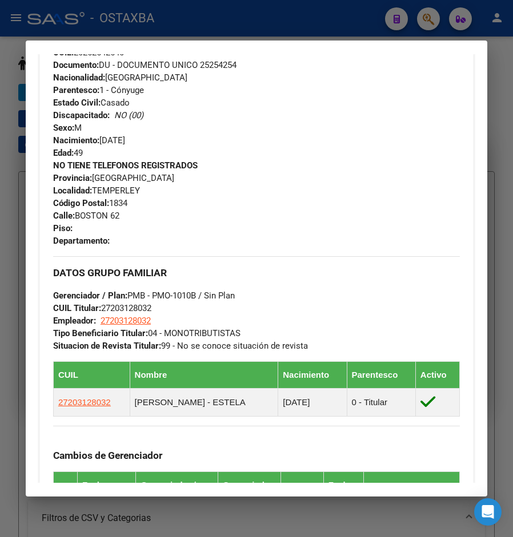
click at [505, 198] on div at bounding box center [256, 268] width 513 height 537
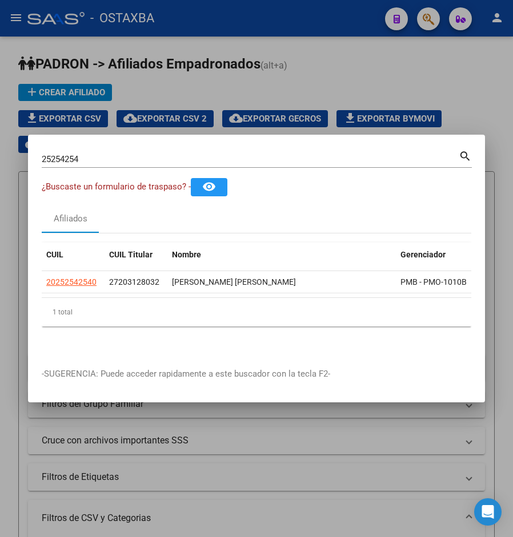
click at [490, 83] on div at bounding box center [256, 268] width 513 height 537
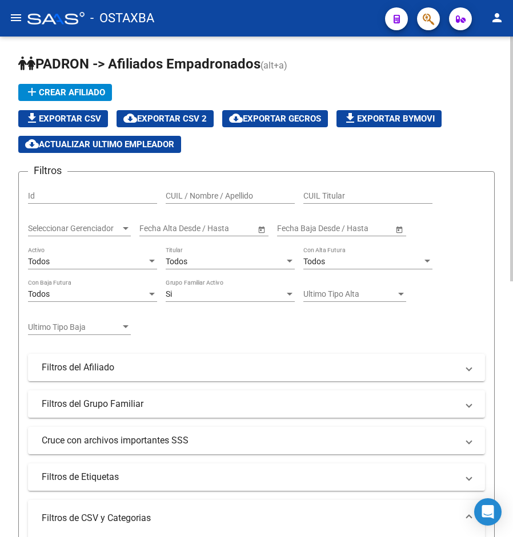
click at [221, 291] on div "Si" at bounding box center [225, 295] width 119 height 10
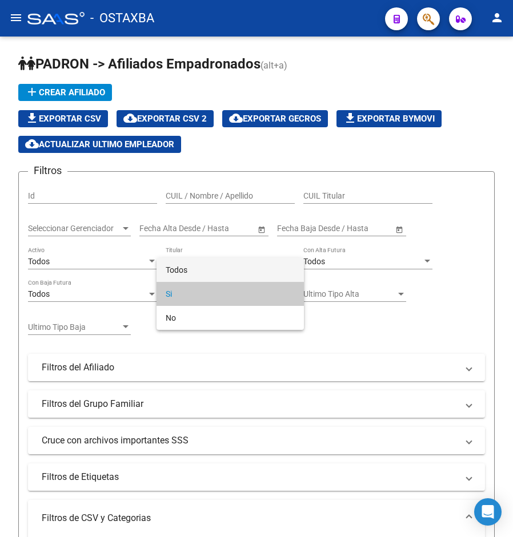
click at [202, 273] on span "Todos" at bounding box center [230, 270] width 129 height 24
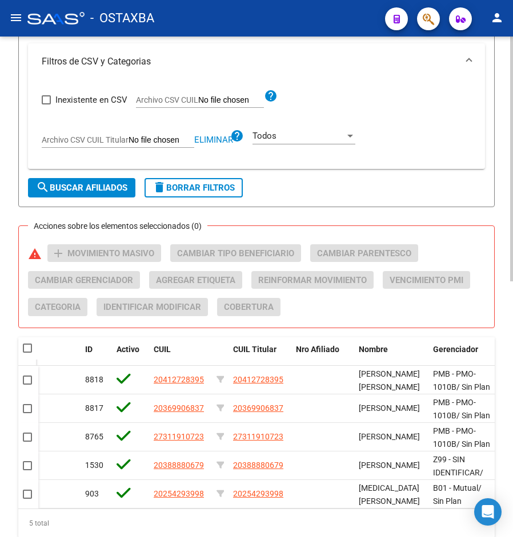
click at [84, 193] on span "search Buscar Afiliados" at bounding box center [81, 188] width 91 height 10
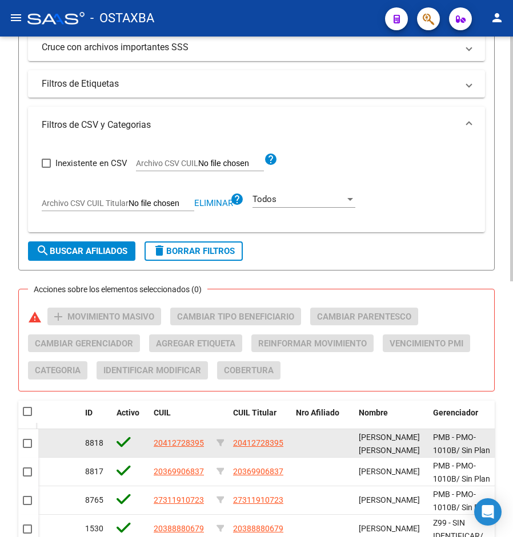
scroll to position [351, 0]
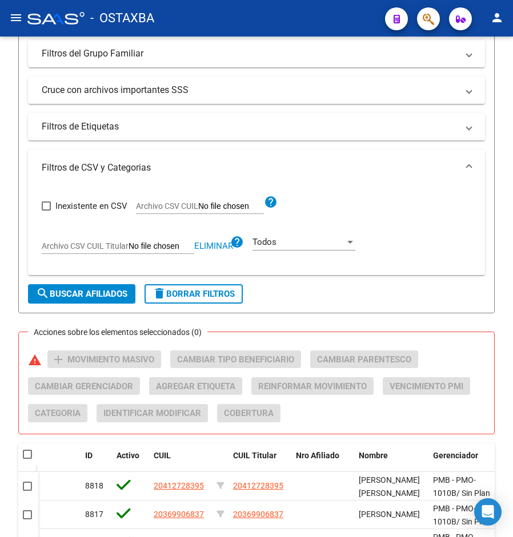
click at [213, 240] on app-file-filter "Archivo CSV CUIL Titular Eliminar help" at bounding box center [143, 243] width 202 height 17
click at [212, 246] on span "Eliminar" at bounding box center [213, 246] width 39 height 10
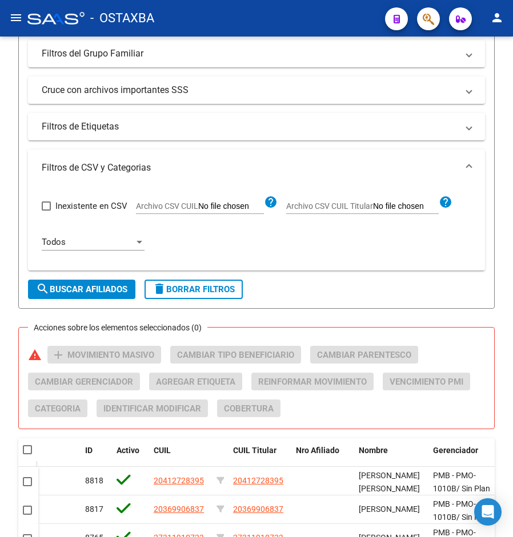
drag, startPoint x: 404, startPoint y: 175, endPoint x: 387, endPoint y: 177, distance: 17.2
click at [404, 175] on mat-expansion-panel-header "Filtros de CSV y Categorias" at bounding box center [256, 168] width 457 height 37
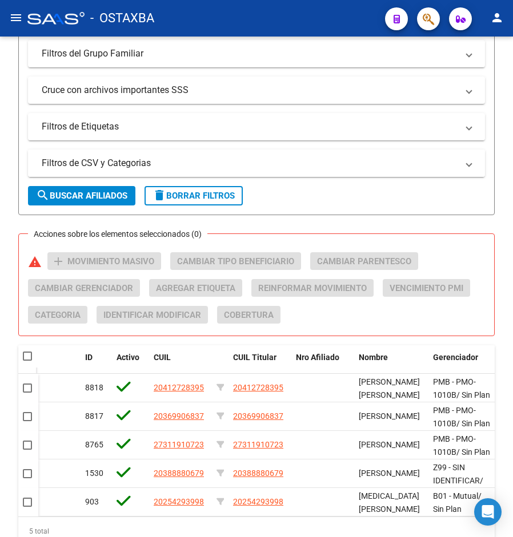
click at [317, 152] on mat-expansion-panel-header "Filtros de CSV y Categorias" at bounding box center [256, 163] width 457 height 27
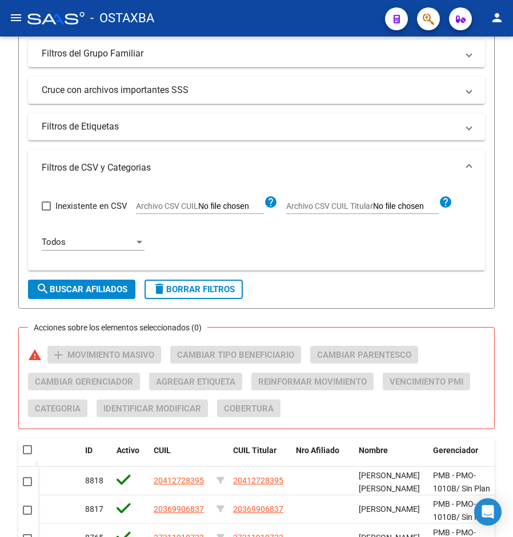
type input "C:\fakepath\archivo para filtrar en SAAS.csv"
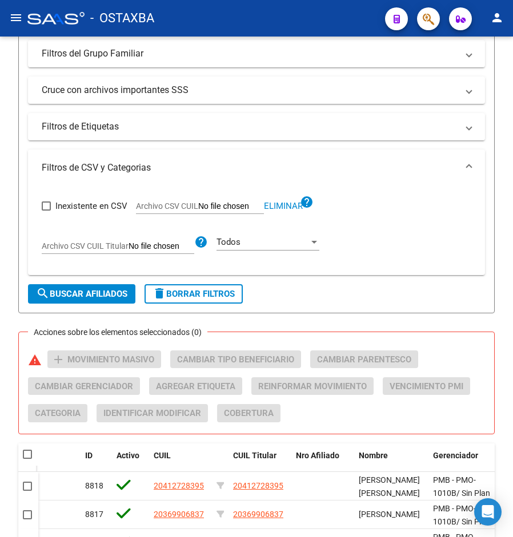
click at [84, 294] on span "search Buscar Afiliados" at bounding box center [81, 294] width 91 height 10
click at [104, 304] on button "search Buscar Afiliados" at bounding box center [81, 293] width 107 height 19
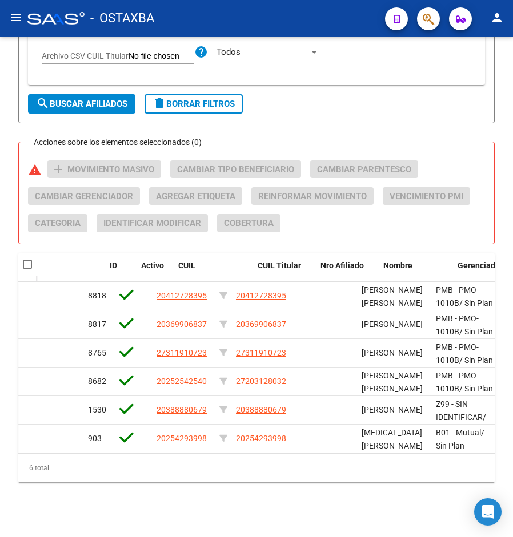
scroll to position [0, 79]
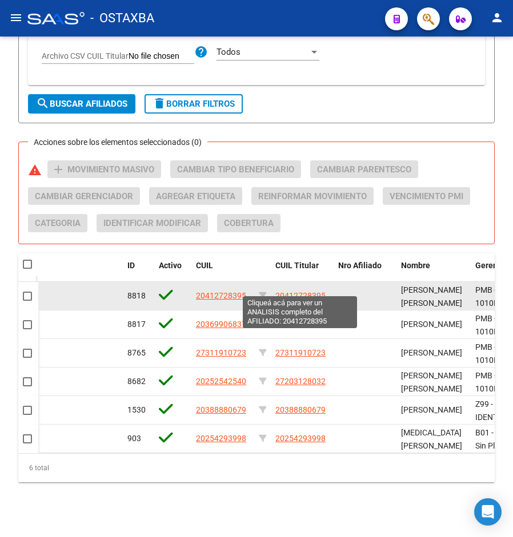
click at [313, 291] on span "20412728395" at bounding box center [300, 295] width 50 height 9
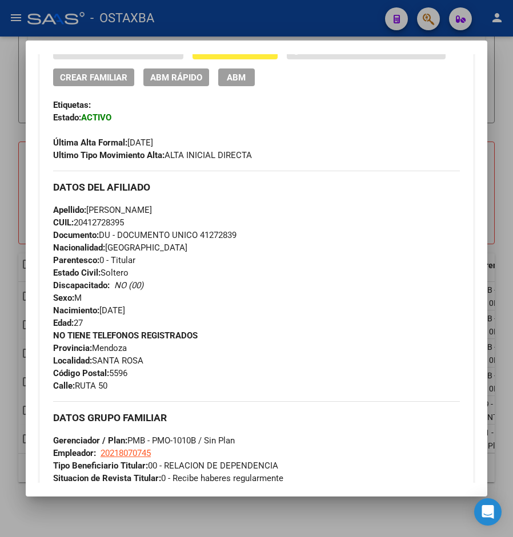
scroll to position [670, 0]
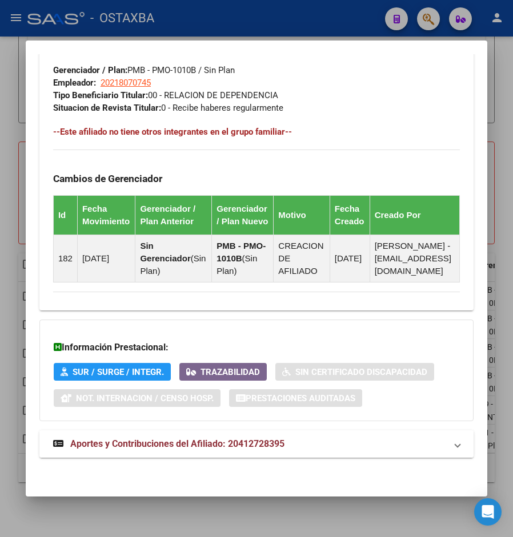
click at [275, 435] on mat-expansion-panel-header "Aportes y Contribuciones del Afiliado: 20412728395" at bounding box center [256, 444] width 434 height 27
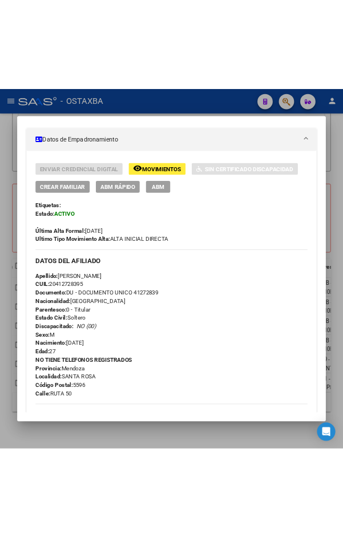
scroll to position [231, 0]
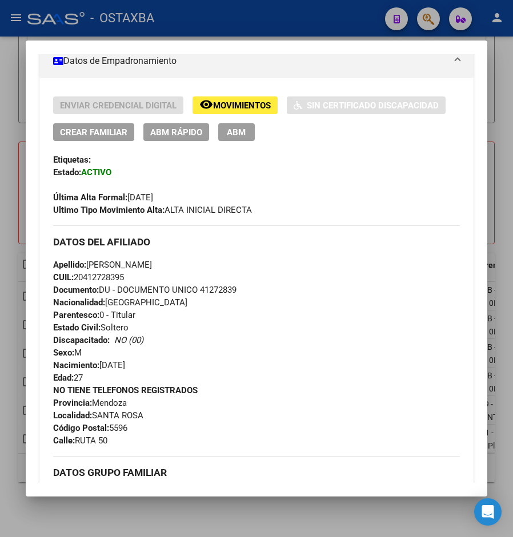
click at [334, 402] on div "NO TIENE TELEFONOS REGISTRADOS Provincia: Mendoza Localidad: SANTA ROSA Código …" at bounding box center [256, 415] width 407 height 63
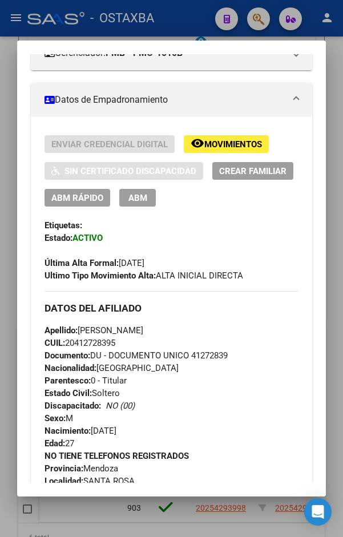
scroll to position [270, 0]
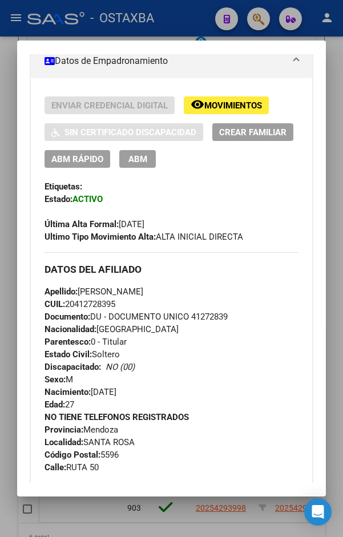
drag, startPoint x: 134, startPoint y: 292, endPoint x: 176, endPoint y: 287, distance: 42.6
click at [176, 287] on div "Apellido: MARIO ARIEL LENCINAS CUIL: 20412728395 Documento: DU - DOCUMENTO UNIC…" at bounding box center [172, 349] width 254 height 126
drag, startPoint x: 130, startPoint y: 292, endPoint x: 82, endPoint y: 292, distance: 48.0
click at [82, 292] on span "Apellido: MARIO ARIEL LENCINAS" at bounding box center [94, 292] width 99 height 10
click at [88, 288] on span "Apellido: MARIO ARIEL LENCINAS" at bounding box center [94, 292] width 99 height 10
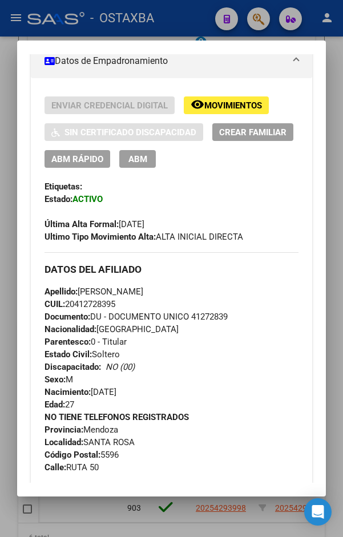
drag, startPoint x: 130, startPoint y: 293, endPoint x: 82, endPoint y: 293, distance: 48.0
click at [82, 293] on span "Apellido: MARIO ARIEL LENCINAS" at bounding box center [94, 292] width 99 height 10
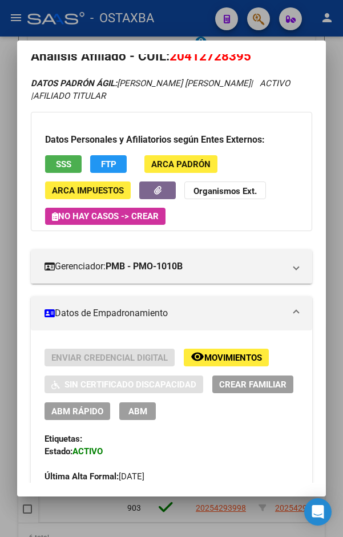
scroll to position [0, 0]
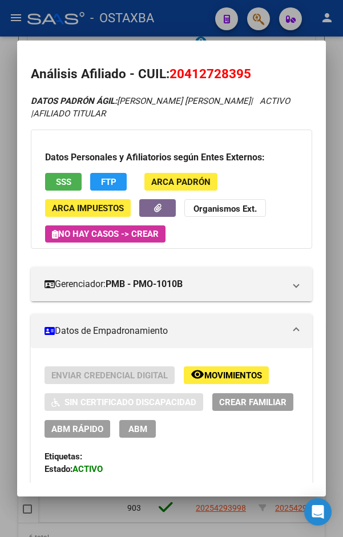
drag, startPoint x: 187, startPoint y: 73, endPoint x: 246, endPoint y: 71, distance: 58.9
click at [246, 71] on span "20412728395" at bounding box center [211, 73] width 82 height 15
click at [176, 75] on span "20412728395" at bounding box center [211, 73] width 82 height 15
drag, startPoint x: 172, startPoint y: 77, endPoint x: 261, endPoint y: 76, distance: 88.5
click at [265, 76] on h2 "Análisis Afiliado - CUIL: 20412728395" at bounding box center [172, 74] width 282 height 19
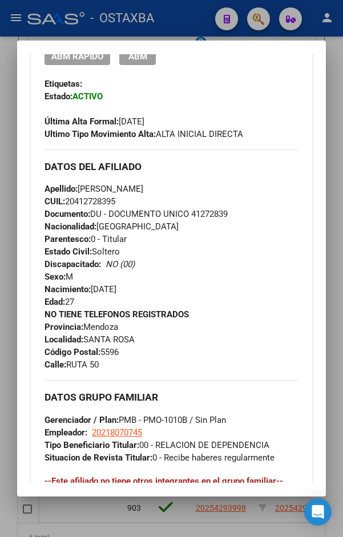
scroll to position [400, 0]
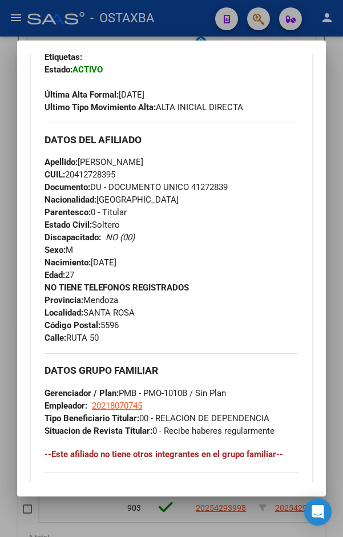
drag, startPoint x: 120, startPoint y: 95, endPoint x: 167, endPoint y: 94, distance: 46.9
click at [167, 94] on div "Última Alta Formal: 01/08/2025" at bounding box center [172, 88] width 254 height 25
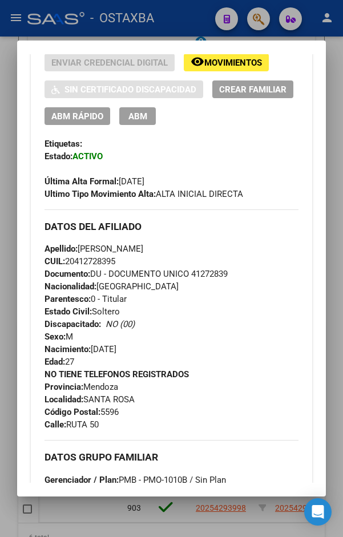
scroll to position [343, 0]
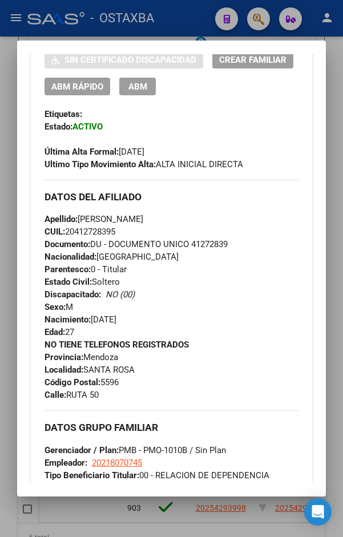
drag, startPoint x: 195, startPoint y: 242, endPoint x: 233, endPoint y: 244, distance: 37.8
click at [233, 244] on div "Apellido: MARIO ARIEL LENCINAS CUIL: 20412728395 Documento: DU - DOCUMENTO UNIC…" at bounding box center [172, 276] width 254 height 126
click at [221, 245] on span "Documento: DU - DOCUMENTO UNICO 41272839" at bounding box center [136, 244] width 183 height 10
drag, startPoint x: 192, startPoint y: 243, endPoint x: 231, endPoint y: 246, distance: 38.4
click at [228, 246] on span "Documento: DU - DOCUMENTO UNICO 41272839" at bounding box center [136, 244] width 183 height 10
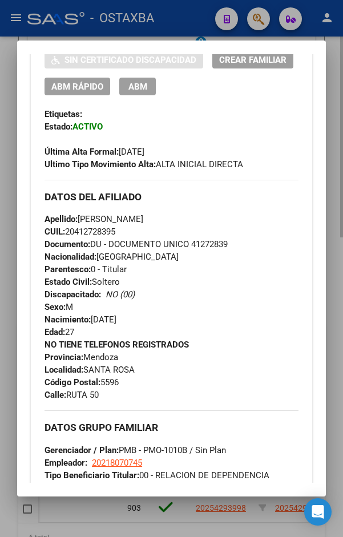
click at [333, 147] on div at bounding box center [171, 268] width 343 height 537
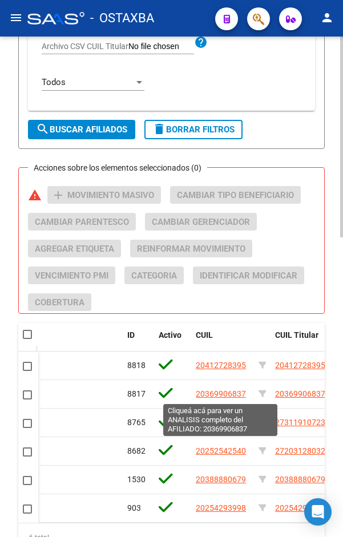
click at [223, 395] on span "20369906837" at bounding box center [221, 394] width 50 height 9
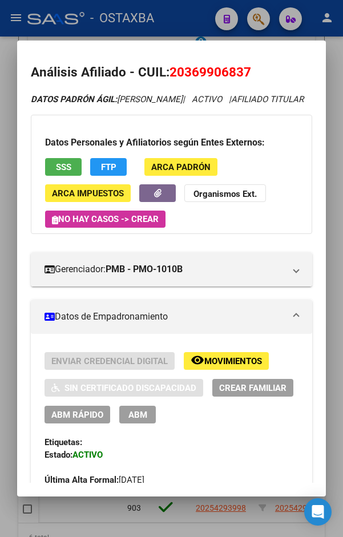
scroll to position [0, 0]
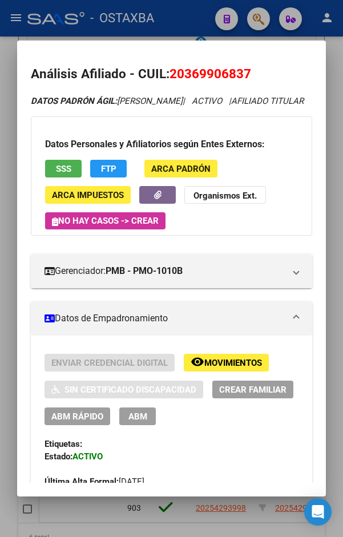
drag, startPoint x: 186, startPoint y: 74, endPoint x: 242, endPoint y: 77, distance: 55.5
click at [242, 77] on span "20369906837" at bounding box center [211, 73] width 82 height 15
drag, startPoint x: 171, startPoint y: 75, endPoint x: 254, endPoint y: 73, distance: 82.3
click at [254, 73] on h2 "Análisis Afiliado - CUIL: 20369906837" at bounding box center [172, 74] width 282 height 19
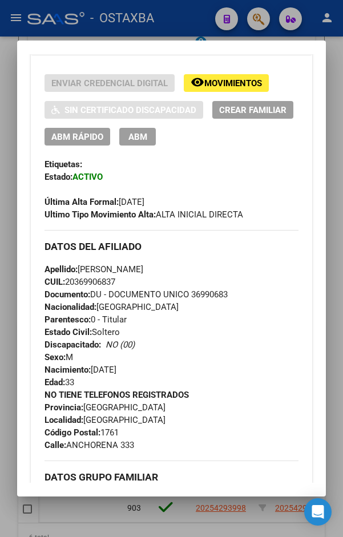
scroll to position [286, 0]
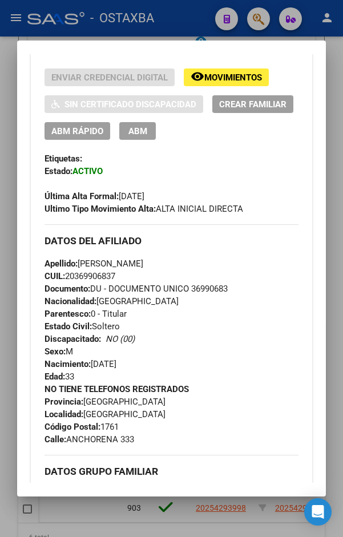
drag, startPoint x: 82, startPoint y: 278, endPoint x: 143, endPoint y: 274, distance: 60.6
click at [143, 269] on span "Apellido: BRIAN EZEQUIEL ROMERO" at bounding box center [94, 264] width 99 height 10
drag, startPoint x: 143, startPoint y: 275, endPoint x: 81, endPoint y: 278, distance: 62.9
click at [81, 269] on span "Apellido: BRIAN EZEQUIEL ROMERO" at bounding box center [94, 264] width 99 height 10
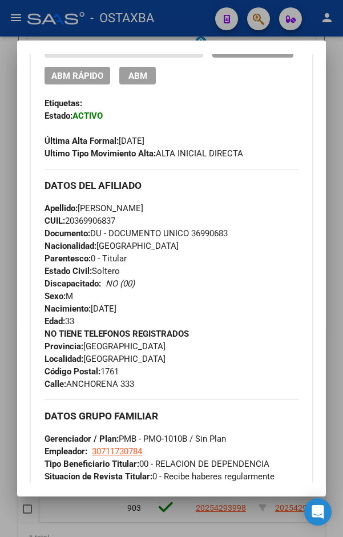
scroll to position [343, 0]
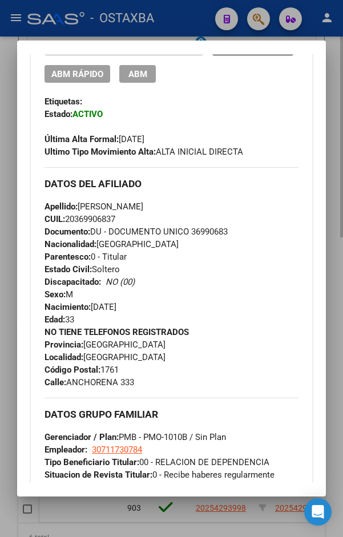
click at [334, 197] on div at bounding box center [171, 268] width 343 height 537
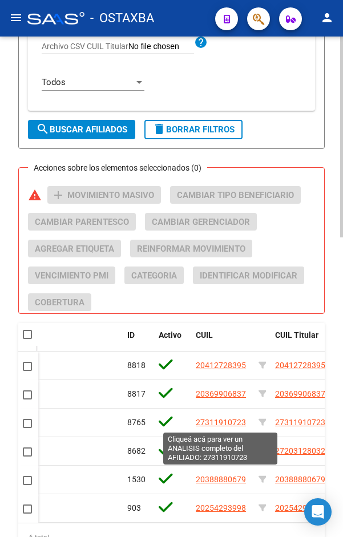
click at [223, 424] on span "27311910723" at bounding box center [221, 422] width 50 height 9
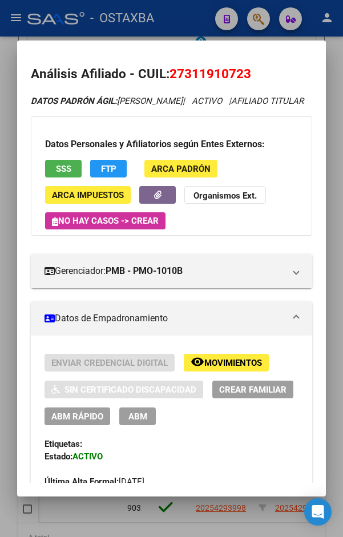
drag, startPoint x: 184, startPoint y: 75, endPoint x: 243, endPoint y: 75, distance: 58.8
click at [243, 75] on span "27311910723" at bounding box center [211, 73] width 82 height 15
drag, startPoint x: 172, startPoint y: 77, endPoint x: 256, endPoint y: 78, distance: 83.4
click at [256, 78] on h2 "Análisis Afiliado - CUIL: 27311910723" at bounding box center [172, 74] width 282 height 19
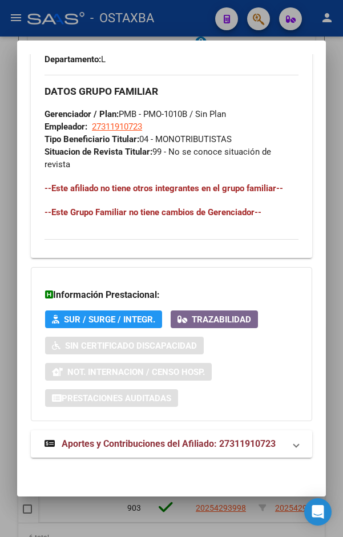
scroll to position [739, 0]
click at [156, 439] on span "Aportes y Contribuciones del Afiliado: 27311910723" at bounding box center [169, 444] width 214 height 11
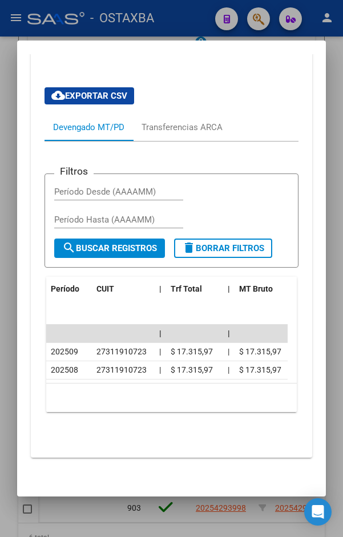
scroll to position [1174, 0]
drag, startPoint x: 147, startPoint y: 368, endPoint x: 129, endPoint y: 370, distance: 18.4
click at [129, 370] on datatable-body-cell "27311910723" at bounding box center [123, 371] width 63 height 18
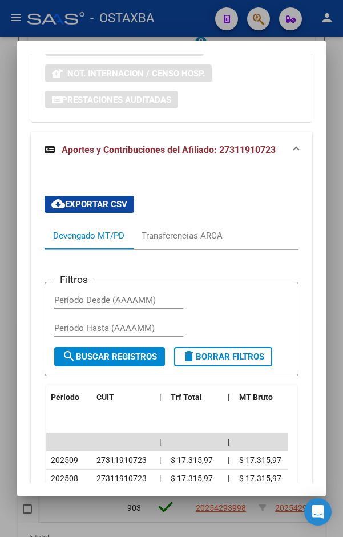
scroll to position [1002, 0]
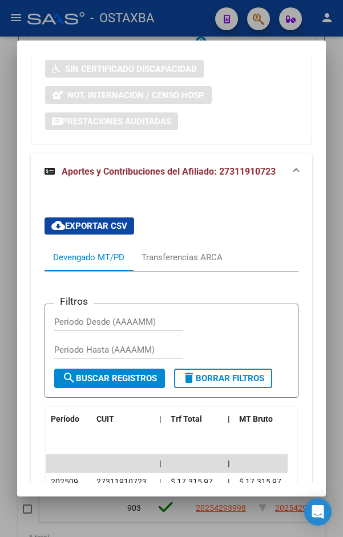
click at [186, 226] on div "cloud_download Exportar CSV Devengado MT/PD Transferencias ARCA Filtros Período…" at bounding box center [172, 389] width 254 height 362
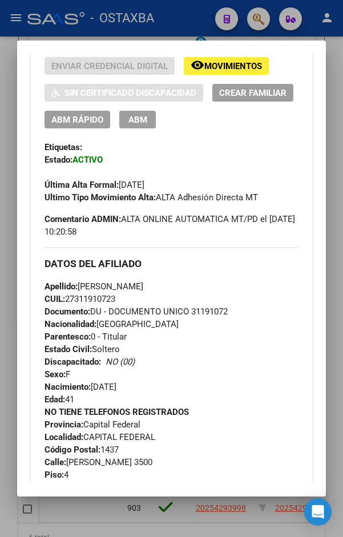
scroll to position [374, 0]
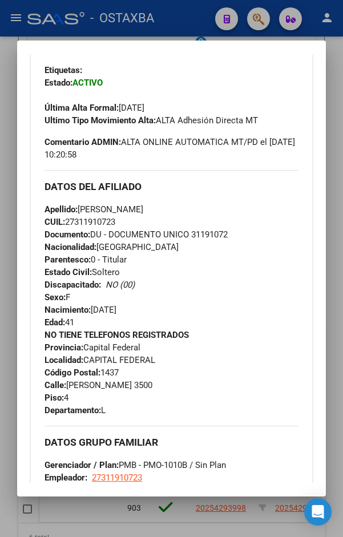
drag, startPoint x: 152, startPoint y: 221, endPoint x: 174, endPoint y: 219, distance: 21.8
click at [143, 215] on span "Apellido: VALERIA SILVINA MURZI" at bounding box center [94, 209] width 99 height 10
drag, startPoint x: 174, startPoint y: 221, endPoint x: 151, endPoint y: 224, distance: 23.7
click at [143, 215] on span "Apellido: VALERIA SILVINA MURZI" at bounding box center [94, 209] width 99 height 10
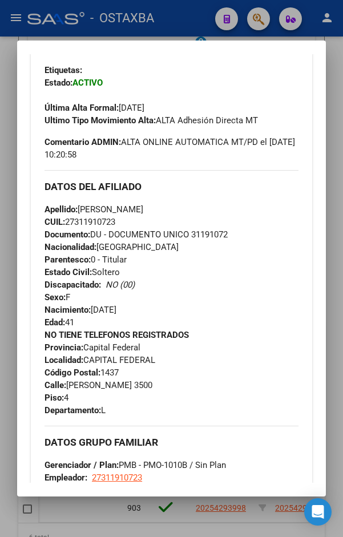
drag, startPoint x: 146, startPoint y: 222, endPoint x: 82, endPoint y: 226, distance: 63.5
click at [82, 215] on span "Apellido: VALERIA SILVINA MURZI" at bounding box center [94, 209] width 99 height 10
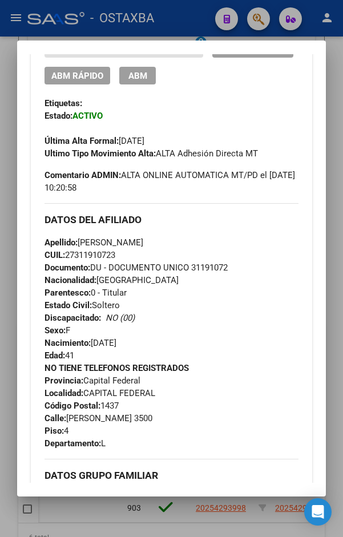
scroll to position [260, 0]
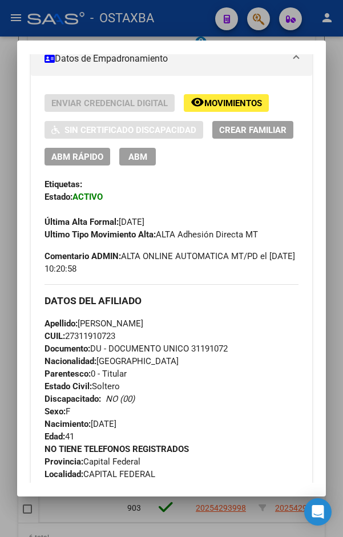
drag, startPoint x: 127, startPoint y: 270, endPoint x: 242, endPoint y: 270, distance: 115.4
click at [242, 270] on span "Comentario ADMIN: ALTA ONLINE AUTOMATICA MT/PD el 2025-09-24 10:20:58" at bounding box center [172, 262] width 254 height 25
click at [80, 240] on strong "Ultimo Tipo Movimiento Alta:" at bounding box center [100, 235] width 111 height 10
drag, startPoint x: 159, startPoint y: 251, endPoint x: 266, endPoint y: 250, distance: 106.8
click at [266, 241] on div "Ultimo Tipo Movimiento Alta: ALTA Adhesión Directa MT" at bounding box center [172, 234] width 254 height 13
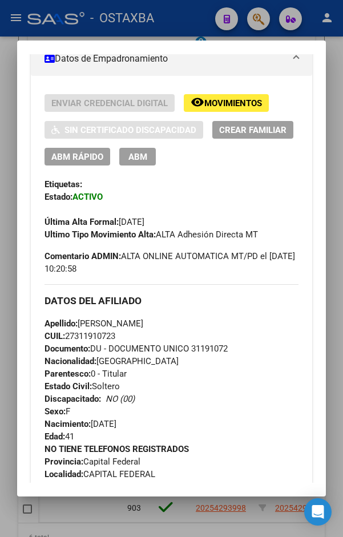
click at [337, 187] on div at bounding box center [171, 268] width 343 height 537
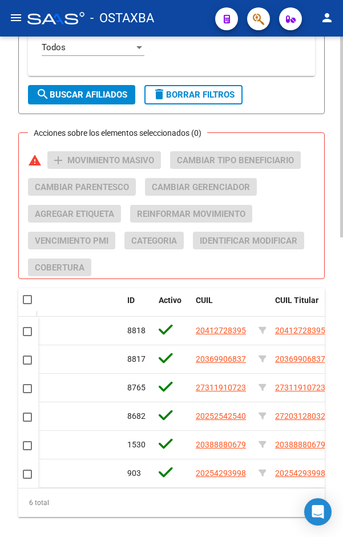
scroll to position [724, 0]
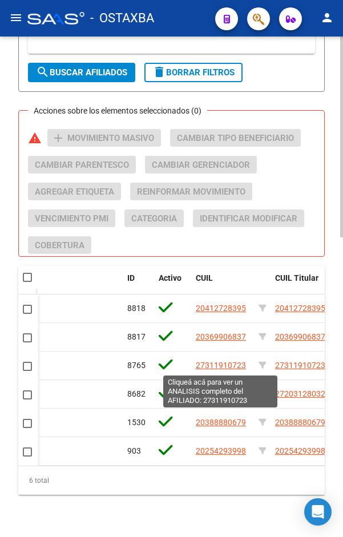
click at [227, 370] on span "27311910723" at bounding box center [221, 365] width 50 height 9
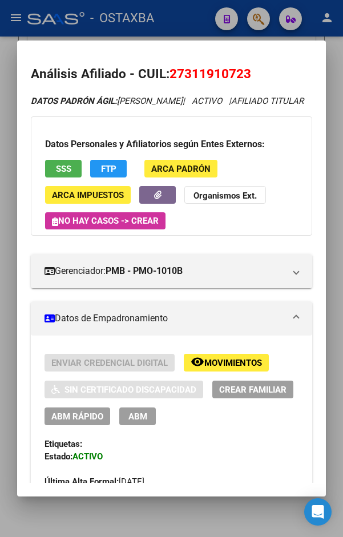
click at [327, 203] on div at bounding box center [171, 268] width 343 height 537
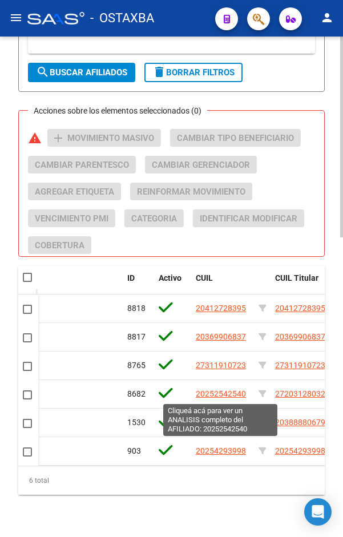
click at [224, 398] on span "20252542540" at bounding box center [221, 394] width 50 height 9
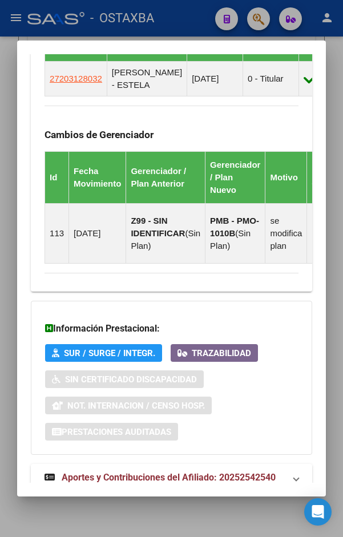
scroll to position [912, 0]
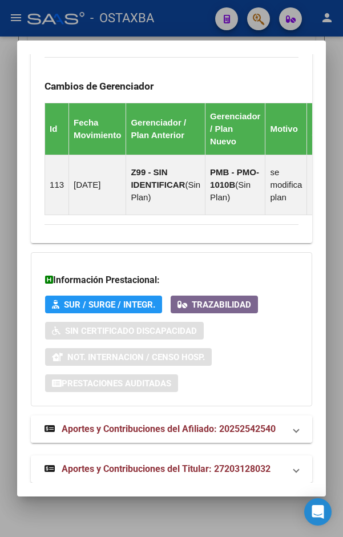
click at [160, 424] on span "Aportes y Contribuciones del Afiliado: 20252542540" at bounding box center [169, 429] width 214 height 11
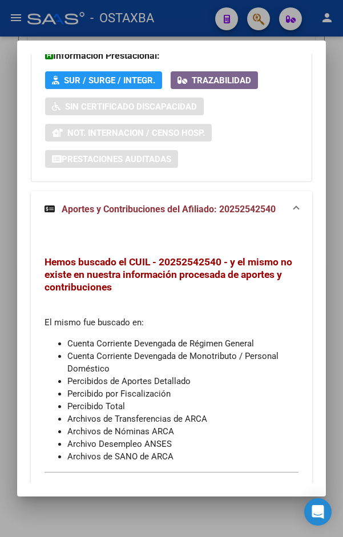
scroll to position [1184, 0]
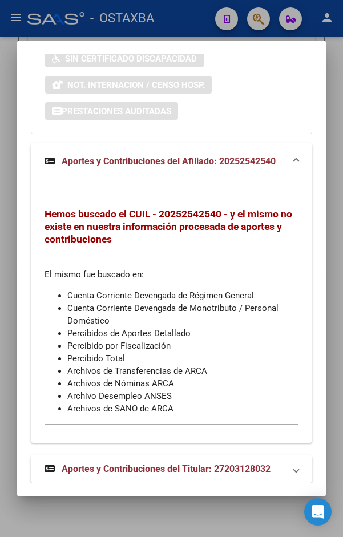
click at [188, 464] on span "Aportes y Contribuciones del Titular: 27203128032" at bounding box center [166, 469] width 209 height 11
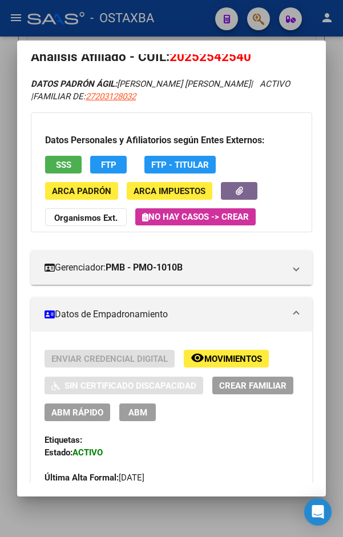
scroll to position [0, 0]
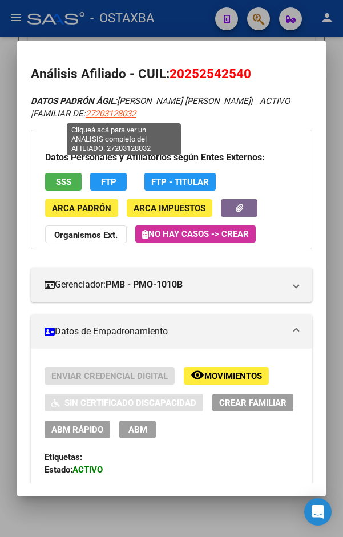
click at [130, 112] on span "27203128032" at bounding box center [111, 114] width 50 height 10
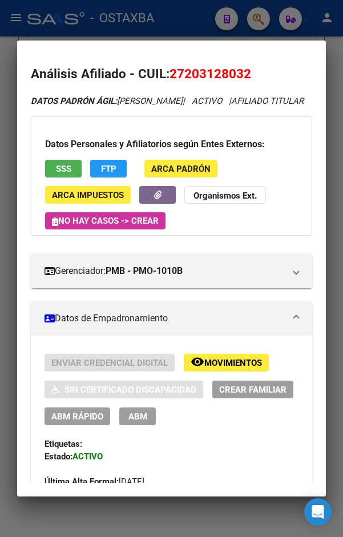
click at [334, 73] on div at bounding box center [171, 268] width 343 height 537
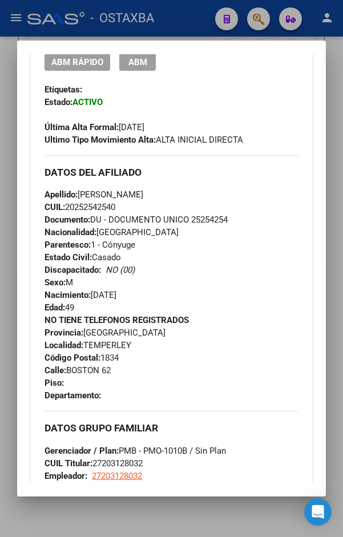
scroll to position [343, 0]
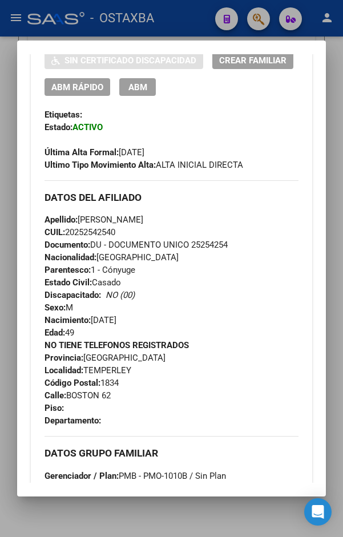
drag, startPoint x: 131, startPoint y: 156, endPoint x: 192, endPoint y: 151, distance: 60.8
click at [192, 151] on div "Última Alta Formal: 01/05/2025" at bounding box center [172, 146] width 254 height 25
click at [216, 141] on div "Última Alta Formal: 01/05/2025" at bounding box center [172, 146] width 254 height 25
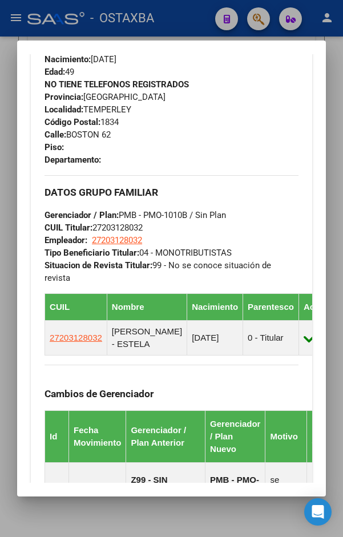
scroll to position [685, 0]
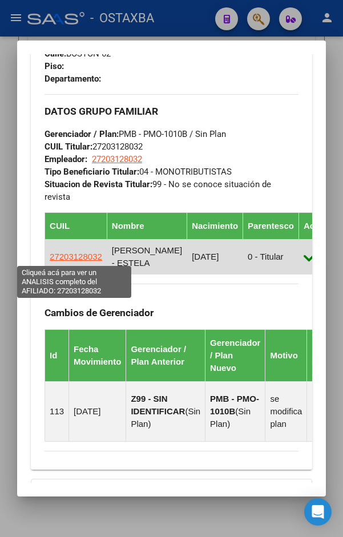
click at [73, 255] on span "27203128032" at bounding box center [76, 257] width 53 height 10
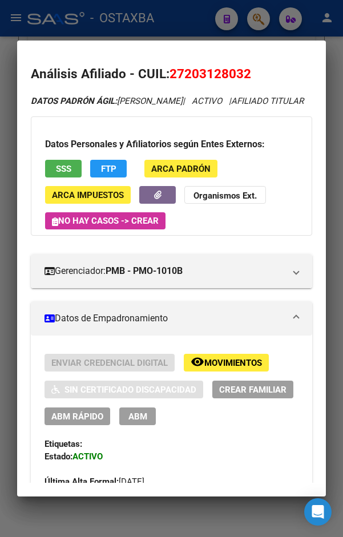
drag, startPoint x: 166, startPoint y: 78, endPoint x: 227, endPoint y: 83, distance: 60.7
click at [249, 83] on h2 "Análisis Afiliado - CUIL: 27203128032" at bounding box center [172, 74] width 282 height 19
drag, startPoint x: 210, startPoint y: 83, endPoint x: 200, endPoint y: 82, distance: 9.8
click at [208, 83] on h2 "Análisis Afiliado - CUIL: 27203128032" at bounding box center [172, 74] width 282 height 19
click at [191, 78] on span "27203128032" at bounding box center [211, 73] width 82 height 15
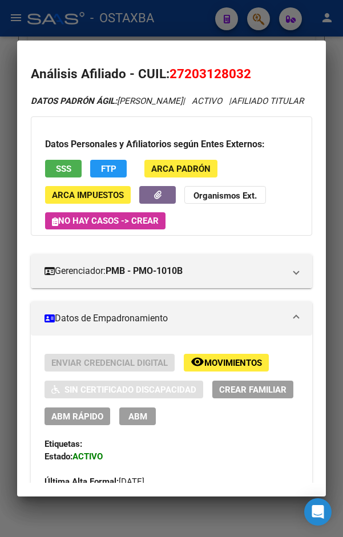
drag, startPoint x: 188, startPoint y: 77, endPoint x: 246, endPoint y: 77, distance: 57.1
click at [246, 77] on span "27203128032" at bounding box center [211, 73] width 82 height 15
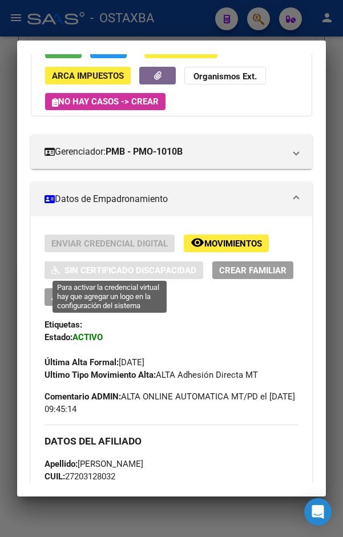
scroll to position [0, 0]
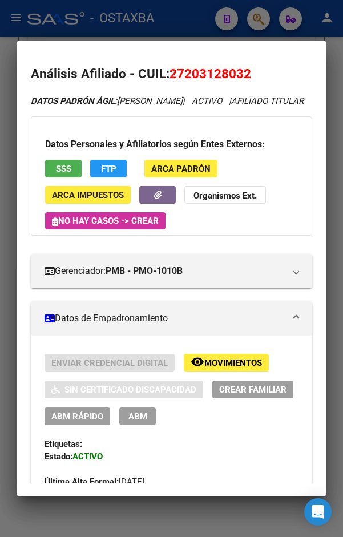
click at [332, 116] on div at bounding box center [171, 268] width 343 height 537
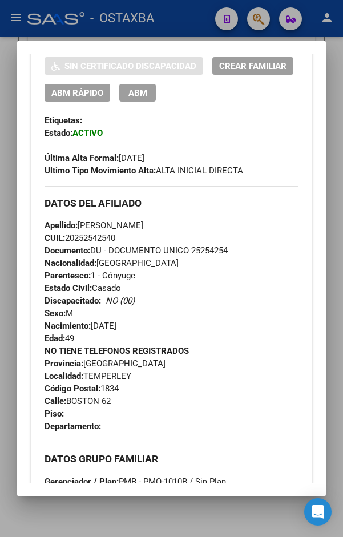
scroll to position [343, 0]
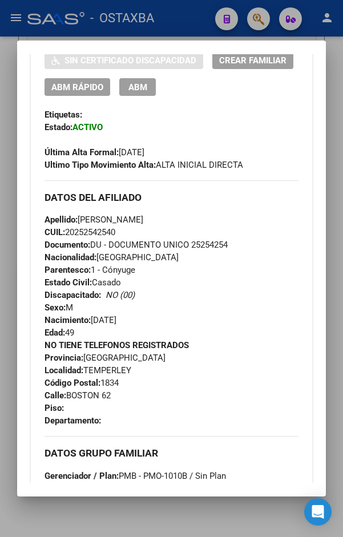
drag, startPoint x: 193, startPoint y: 243, endPoint x: 231, endPoint y: 245, distance: 37.8
click at [228, 245] on span "Documento: DU - DOCUMENTO UNICO 25254254" at bounding box center [136, 245] width 183 height 10
drag, startPoint x: 67, startPoint y: 233, endPoint x: 124, endPoint y: 227, distance: 56.8
click at [124, 227] on div "Apellido: DANIEL EDUARDO MONTES DE OCA CUIL: 20252542540 Documento: DU - DOCUME…" at bounding box center [172, 277] width 254 height 126
drag, startPoint x: 154, startPoint y: 219, endPoint x: 216, endPoint y: 217, distance: 62.9
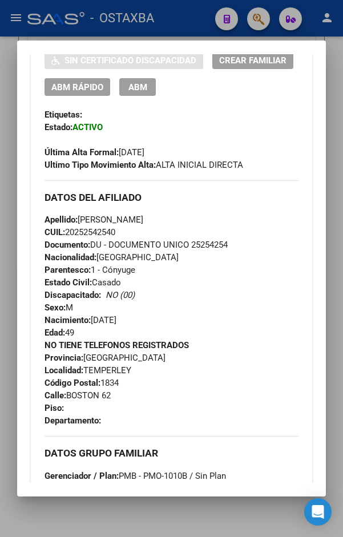
click at [143, 217] on span "Apellido: DANIEL EDUARDO MONTES DE OCA" at bounding box center [94, 220] width 99 height 10
drag, startPoint x: 81, startPoint y: 220, endPoint x: 150, endPoint y: 220, distance: 69.7
click at [143, 220] on span "Apellido: DANIEL EDUARDO MONTES DE OCA" at bounding box center [94, 220] width 99 height 10
click at [332, 222] on div at bounding box center [171, 268] width 343 height 537
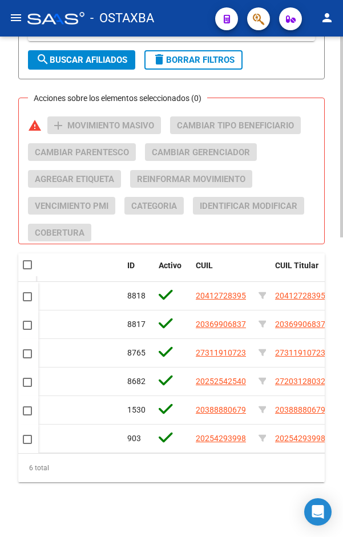
scroll to position [746, 0]
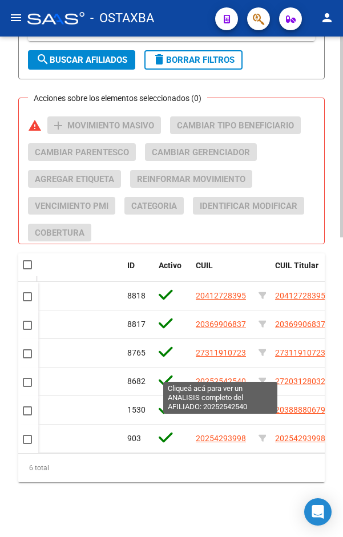
click at [221, 378] on span "20252542540" at bounding box center [221, 381] width 50 height 9
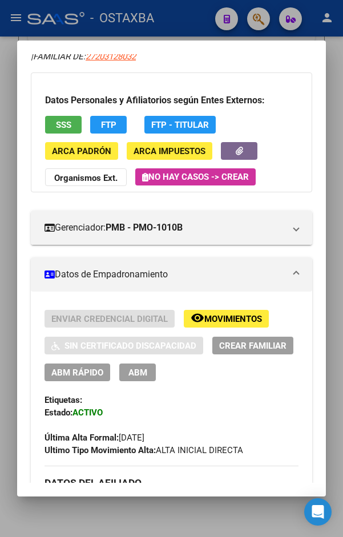
scroll to position [0, 0]
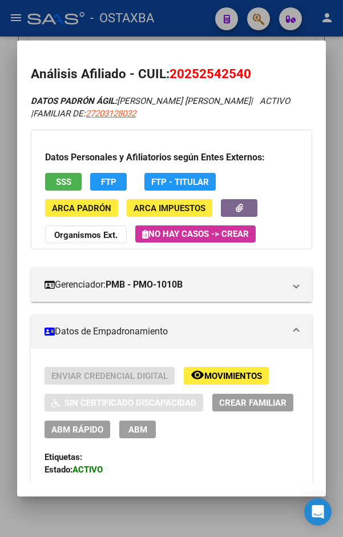
click at [336, 276] on div at bounding box center [171, 268] width 343 height 537
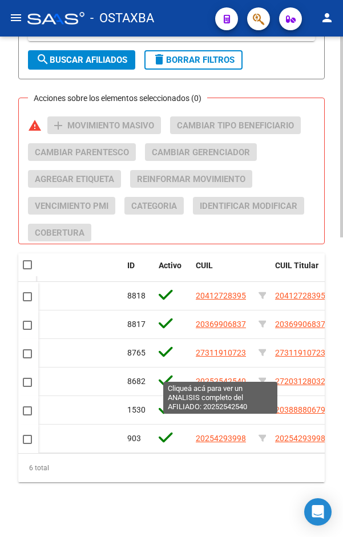
click at [226, 377] on span "20252542540" at bounding box center [221, 381] width 50 height 9
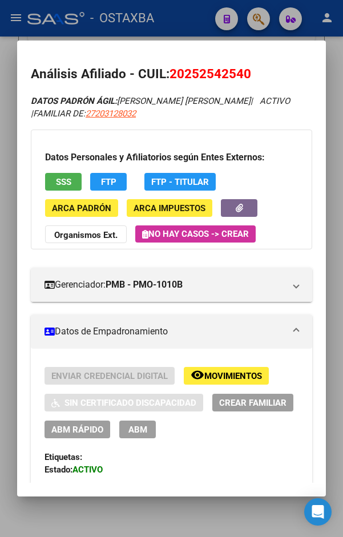
click at [333, 266] on div at bounding box center [171, 268] width 343 height 537
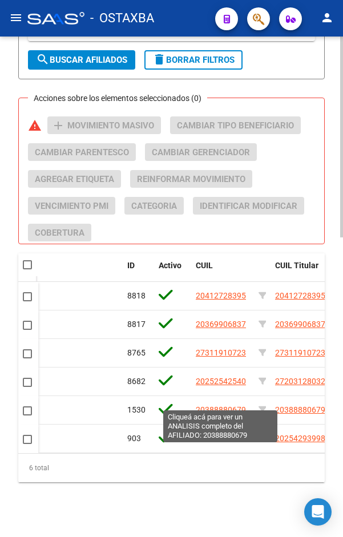
click at [232, 406] on span "20388880679" at bounding box center [221, 410] width 50 height 9
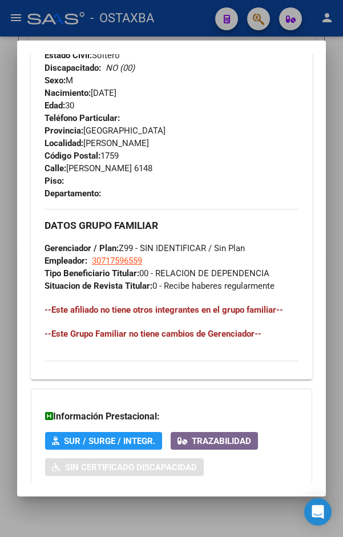
scroll to position [739, 0]
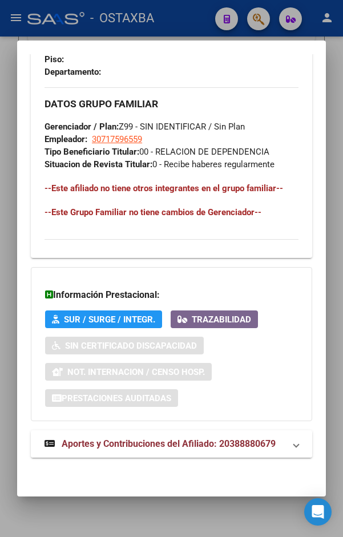
click at [208, 444] on strong "Aportes y Contribuciones del Afiliado: 20388880679" at bounding box center [160, 445] width 231 height 14
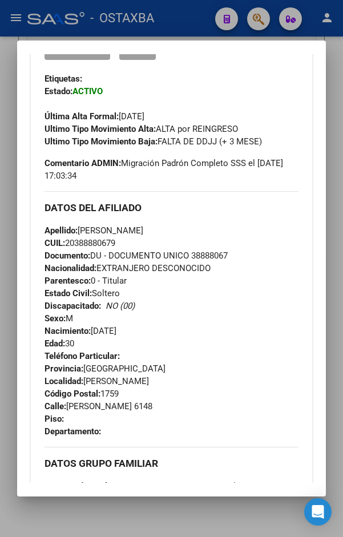
scroll to position [400, 0]
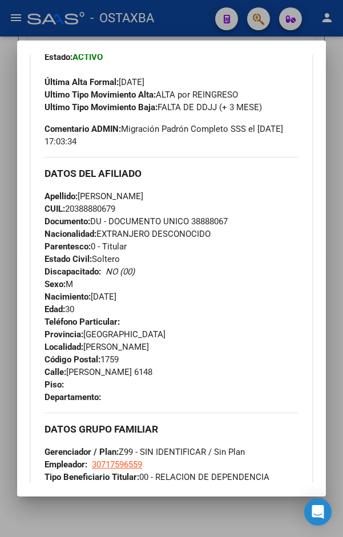
click at [208, 227] on span "Documento: DU - DOCUMENTO UNICO 38888067" at bounding box center [136, 221] width 183 height 10
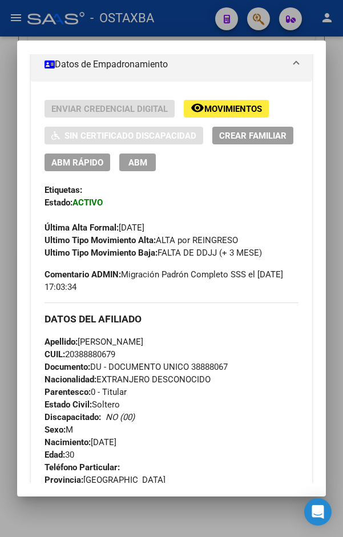
scroll to position [228, 0]
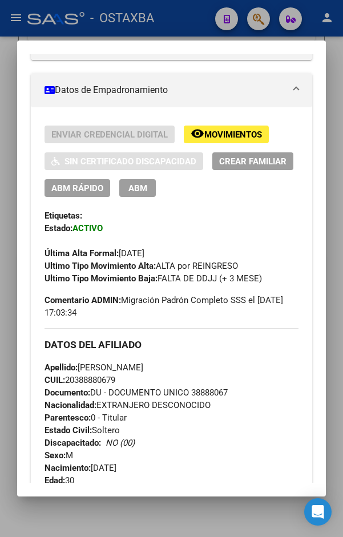
drag, startPoint x: 158, startPoint y: 277, endPoint x: 244, endPoint y: 275, distance: 86.8
click at [244, 272] on div "Ultimo Tipo Movimiento Alta: ALTA por REINGRESO" at bounding box center [172, 266] width 254 height 13
click at [237, 351] on h3 "DATOS DEL AFILIADO" at bounding box center [172, 345] width 254 height 13
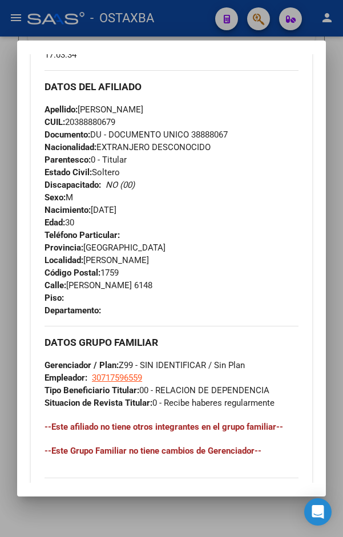
scroll to position [514, 0]
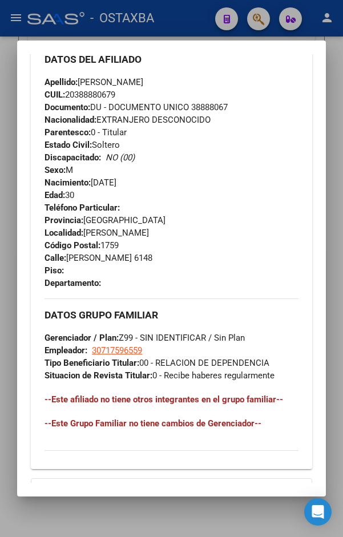
click at [336, 204] on div at bounding box center [171, 268] width 343 height 537
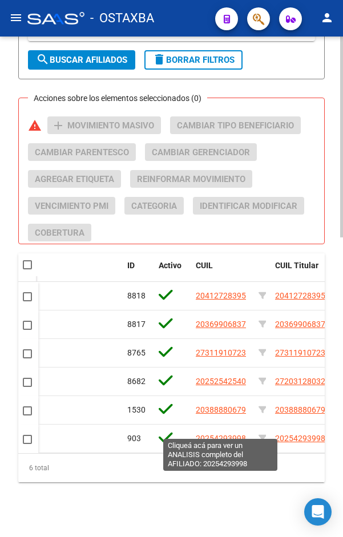
click at [218, 434] on span "20254293998" at bounding box center [221, 438] width 50 height 9
type textarea "20254293998"
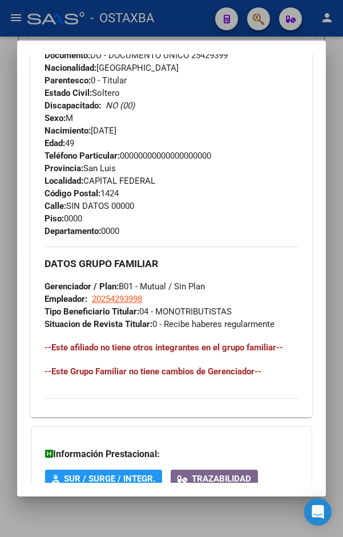
scroll to position [739, 0]
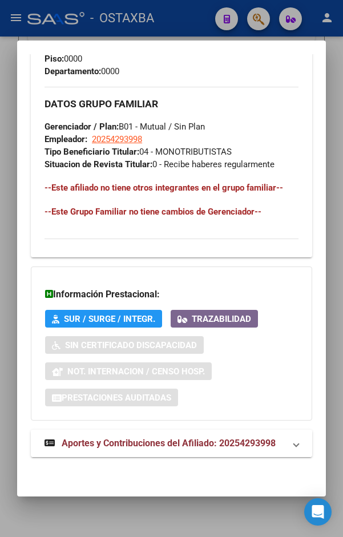
click at [197, 448] on strong "Aportes y Contribuciones del Afiliado: 20254293998" at bounding box center [160, 444] width 231 height 14
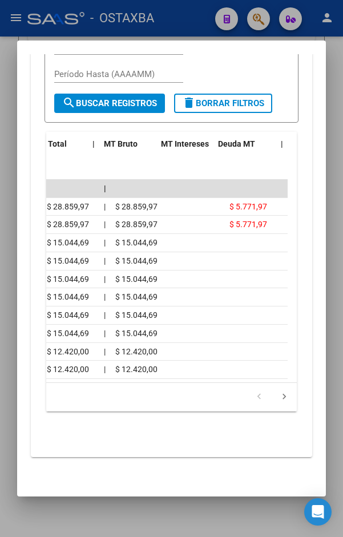
scroll to position [0, 139]
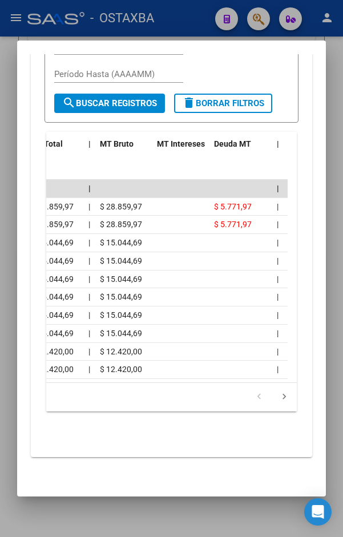
drag, startPoint x: 207, startPoint y: 383, endPoint x: 157, endPoint y: 383, distance: 49.7
click at [157, 383] on div "179.769.313.486.231.570.000.000.000.000.000.000.000.000.000.000.000.000.000.000…" at bounding box center [171, 397] width 251 height 29
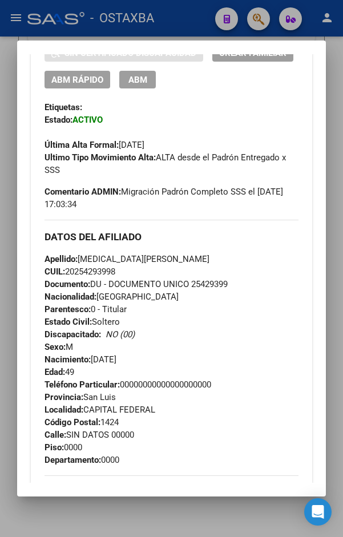
scroll to position [348, 0]
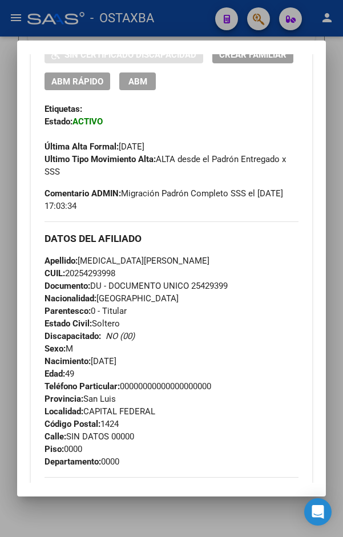
click at [335, 126] on div at bounding box center [171, 268] width 343 height 537
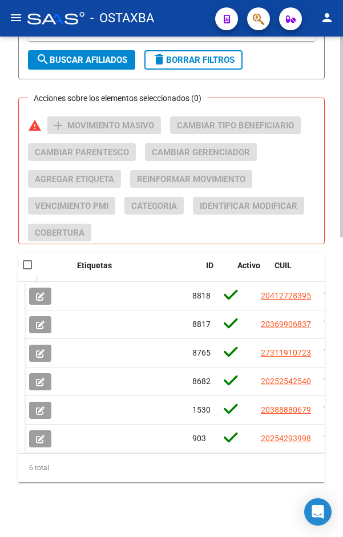
scroll to position [0, 0]
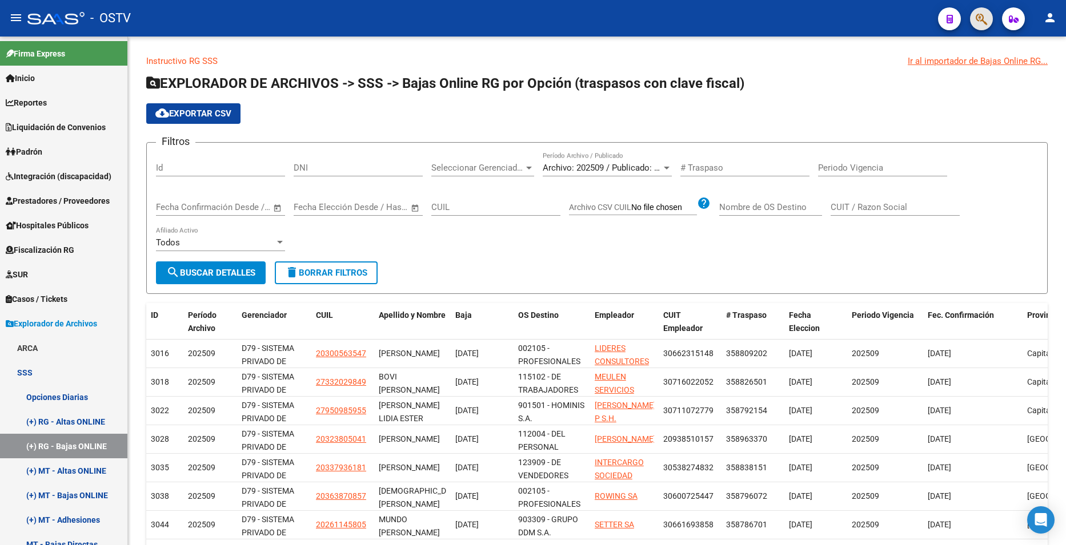
click at [973, 19] on button "button" at bounding box center [981, 18] width 23 height 23
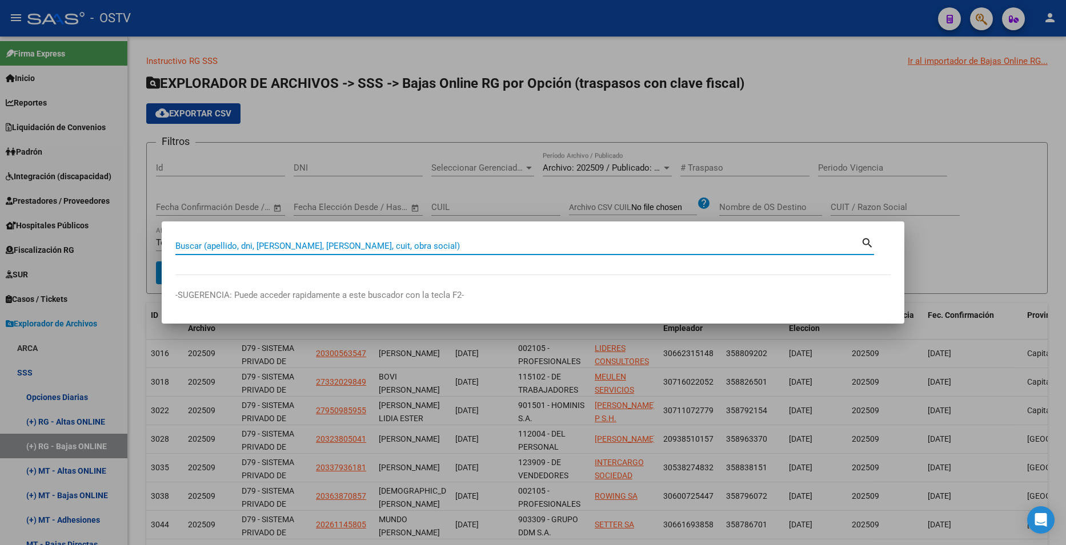
click at [326, 243] on input "Buscar (apellido, dni, [PERSON_NAME], [PERSON_NAME], cuit, obra social)" at bounding box center [517, 246] width 685 height 10
paste input "49179860"
type input "49179860"
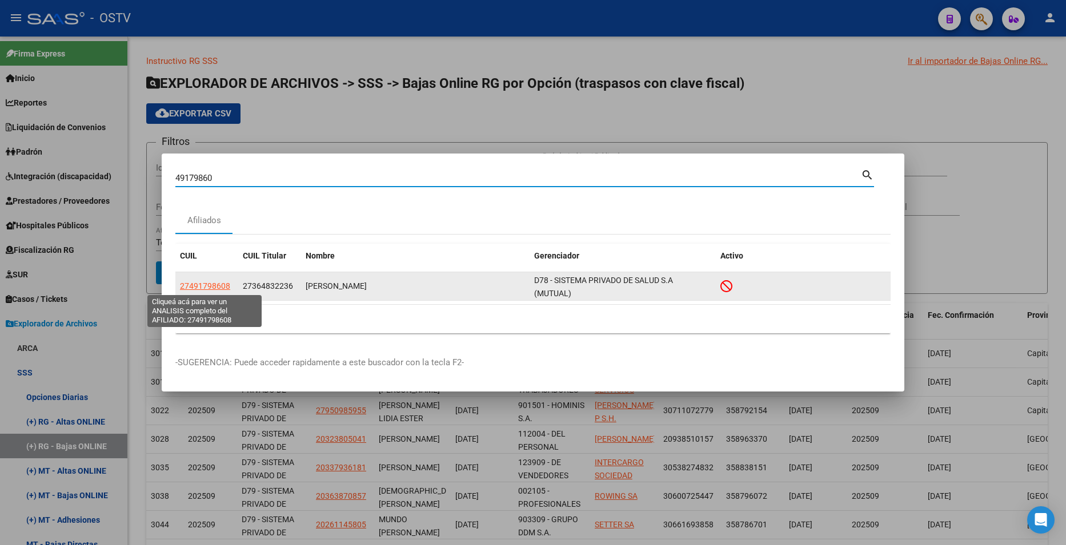
click at [223, 283] on span "27491798608" at bounding box center [205, 286] width 50 height 9
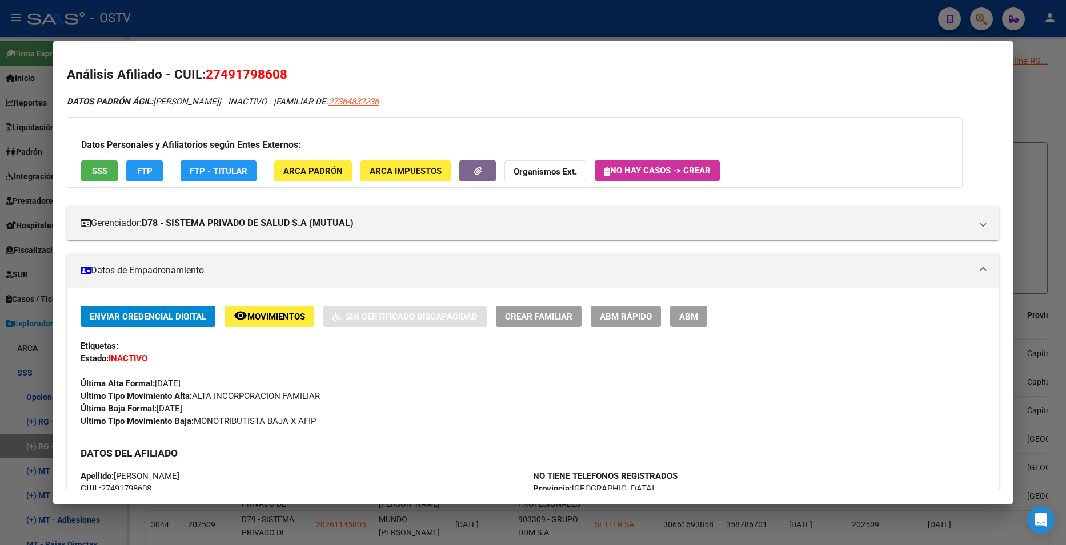
click at [147, 168] on span "FTP" at bounding box center [144, 171] width 15 height 10
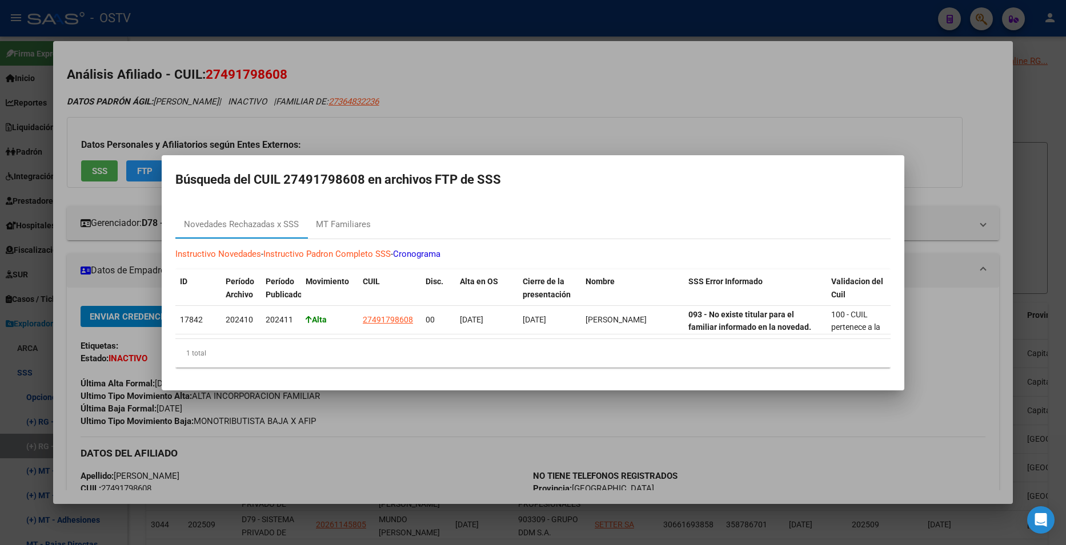
click at [853, 113] on div at bounding box center [533, 272] width 1066 height 545
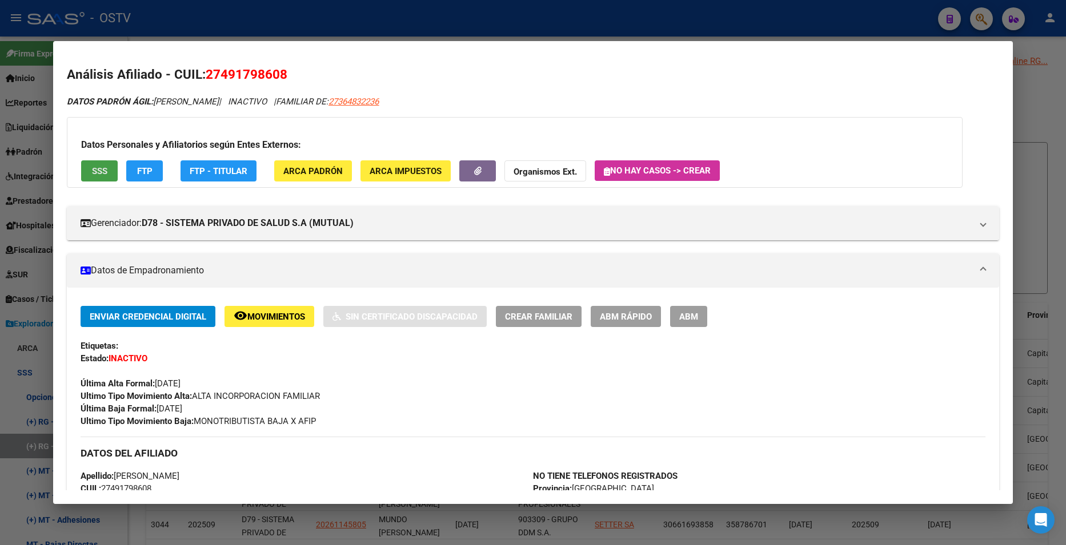
click at [94, 166] on span "SSS" at bounding box center [99, 171] width 15 height 10
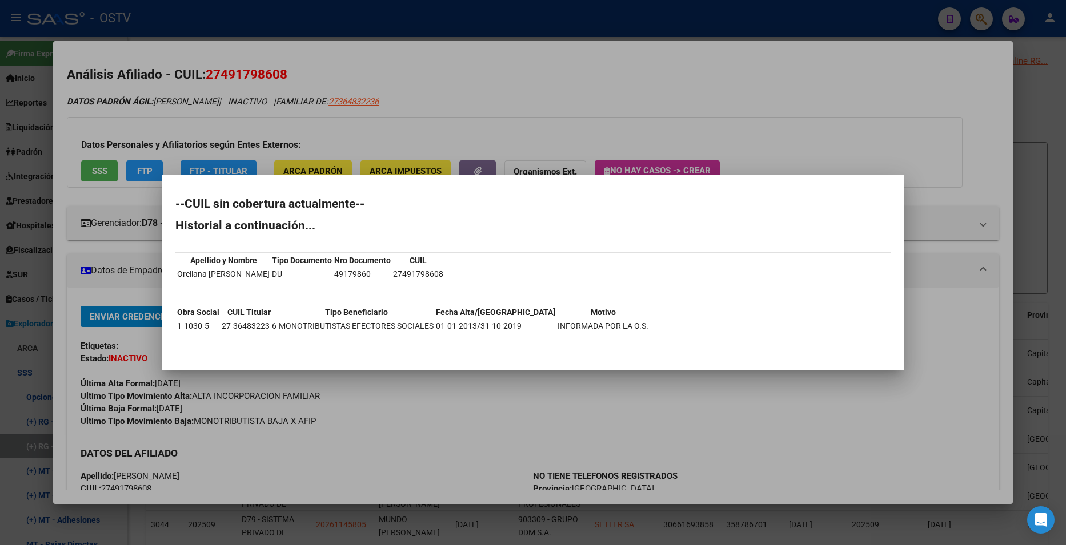
click at [745, 118] on div at bounding box center [533, 272] width 1066 height 545
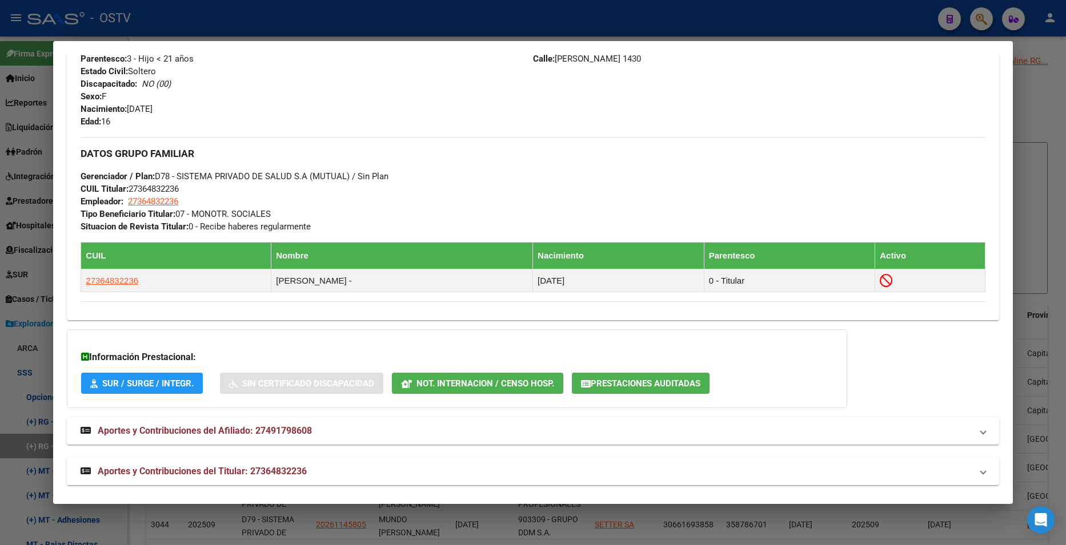
scroll to position [475, 0]
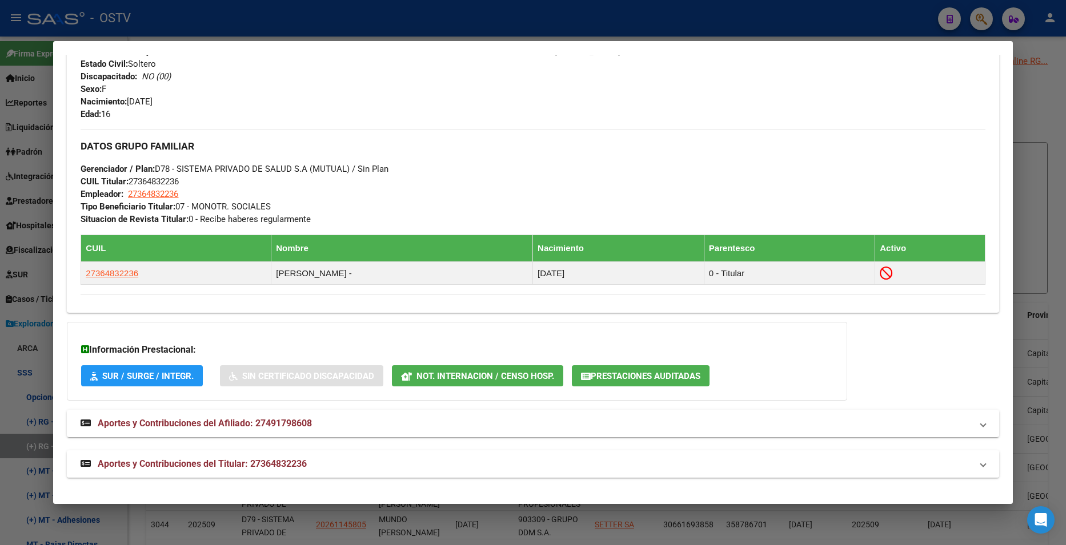
click at [268, 464] on span "Aportes y Contribuciones del Titular: 27364832236" at bounding box center [202, 464] width 209 height 11
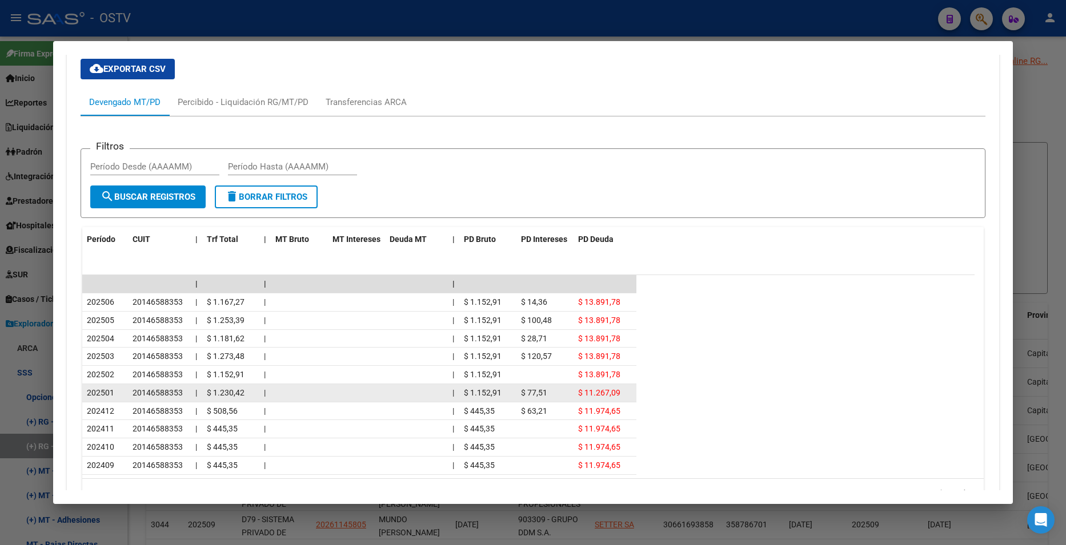
scroll to position [988, 0]
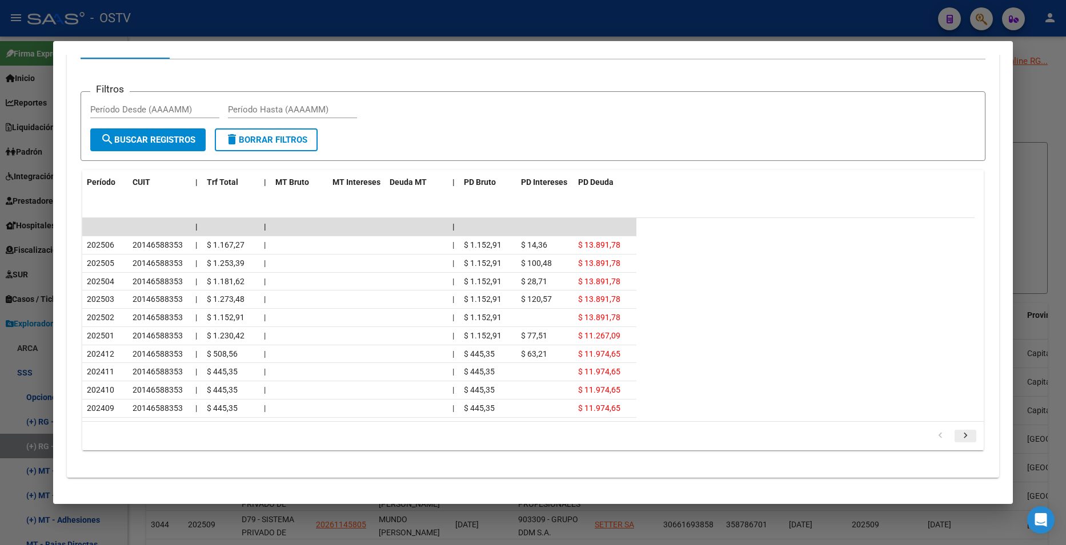
click at [961, 438] on icon "go to next page" at bounding box center [965, 438] width 15 height 14
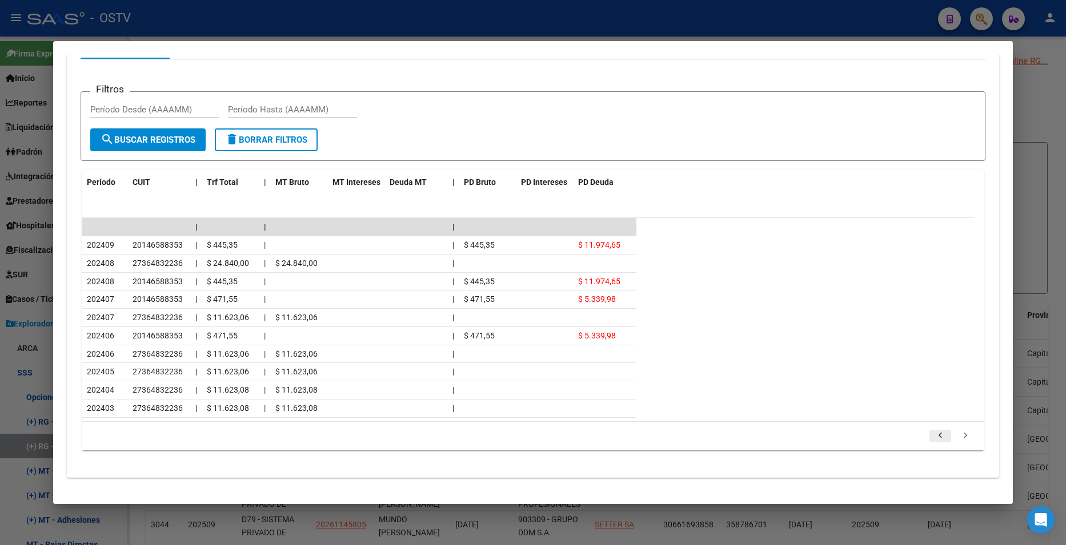
click at [933, 442] on icon "go to previous page" at bounding box center [940, 438] width 15 height 14
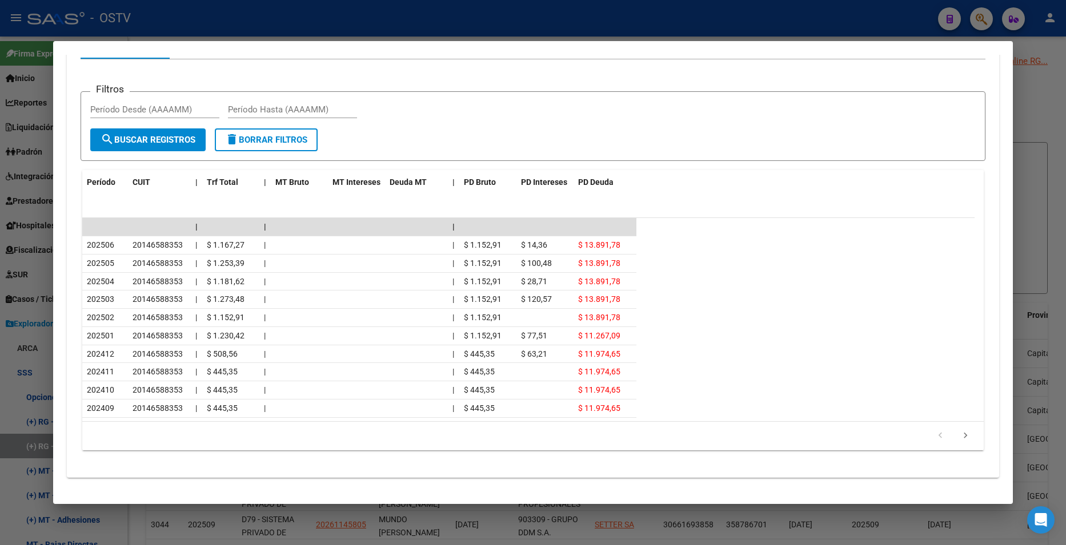
drag, startPoint x: 268, startPoint y: 25, endPoint x: 229, endPoint y: 8, distance: 43.0
click at [269, 25] on div at bounding box center [533, 272] width 1066 height 545
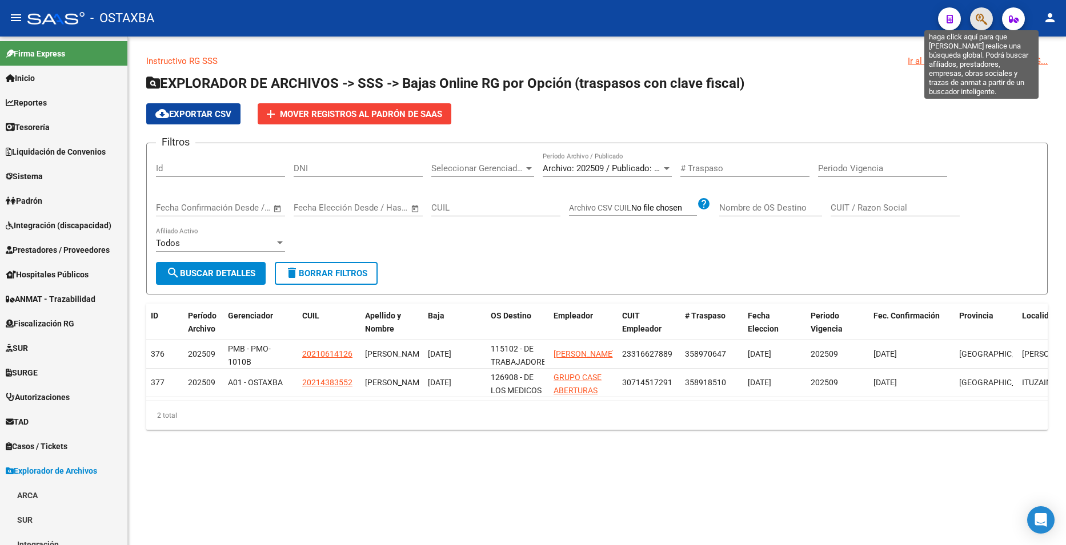
click at [985, 22] on icon "button" at bounding box center [981, 19] width 11 height 13
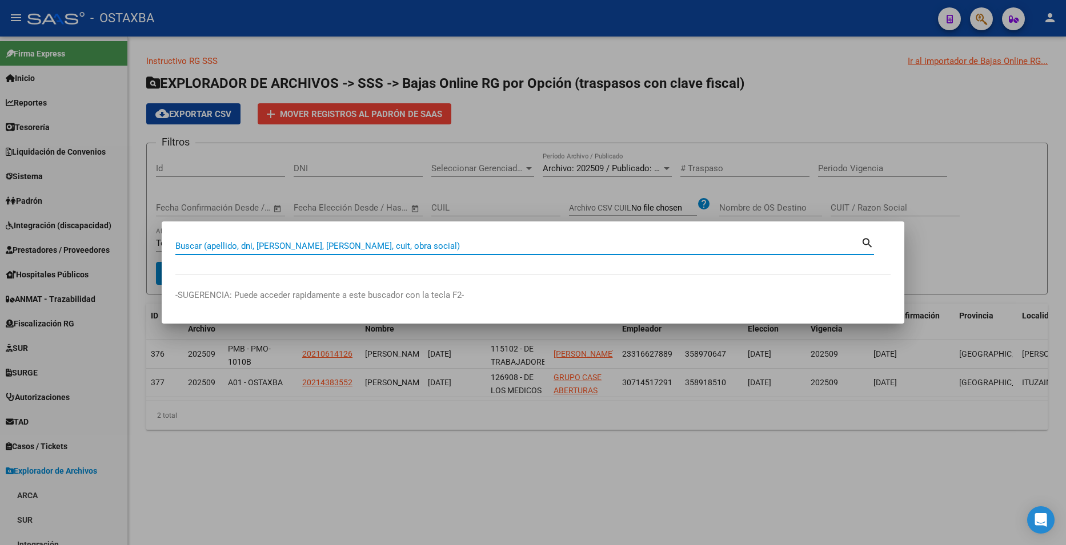
paste input "https://ostv.saas.com.ar/file-browser/SSS/opciones-bajas-online-detalles"
type input "https://ostv.saas.com.ar/file-browser/SSS/opciones-bajas-online-detalles"
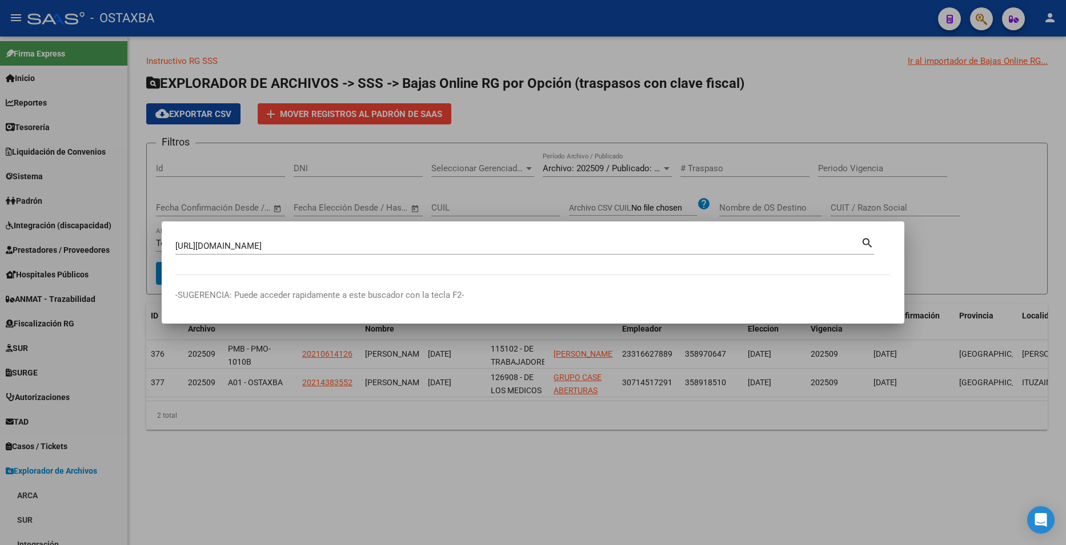
drag, startPoint x: 468, startPoint y: 237, endPoint x: 462, endPoint y: 251, distance: 15.6
click at [466, 238] on div "https://ostv.saas.com.ar/file-browser/SSS/opciones-bajas-online-detalles Buscar…" at bounding box center [517, 246] width 685 height 17
drag, startPoint x: 461, startPoint y: 246, endPoint x: 158, endPoint y: 224, distance: 304.6
click at [158, 224] on div "https://ostv.saas.com.ar/file-browser/SSS/opciones-bajas-online-detalles Buscar…" at bounding box center [533, 272] width 1066 height 545
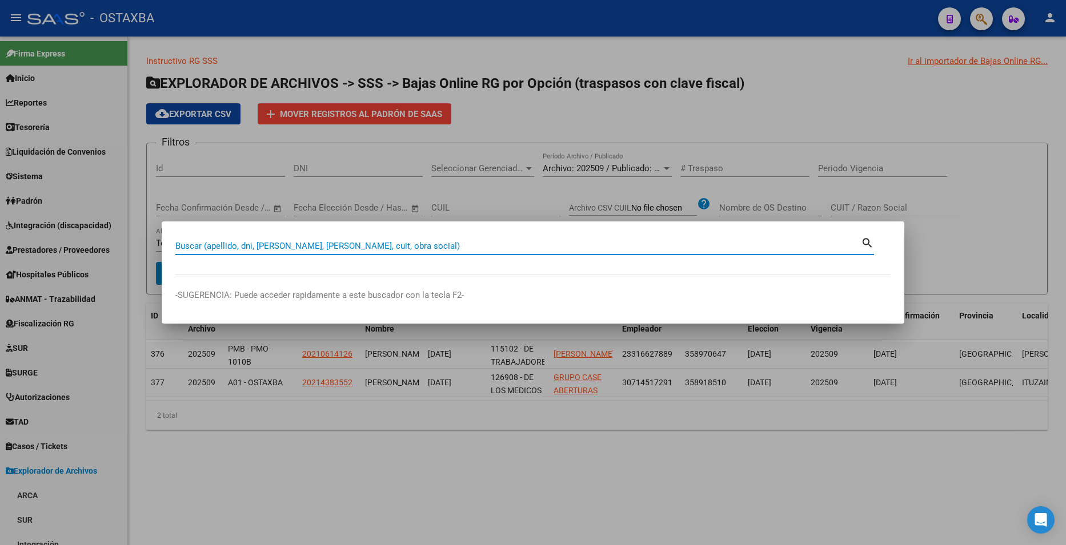
paste input "21532647"
type input "21532647"
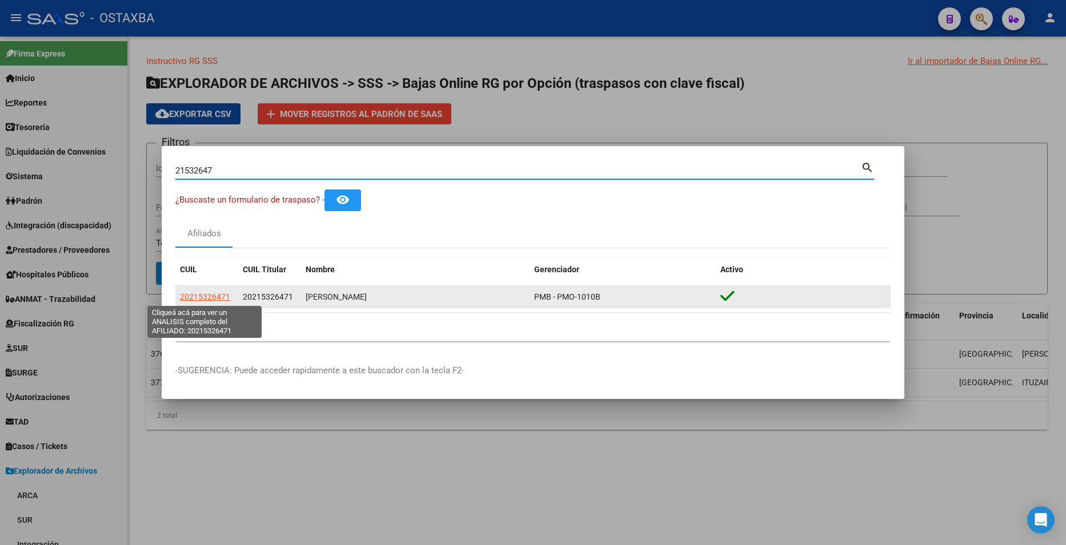
click at [207, 297] on span "20215326471" at bounding box center [205, 296] width 50 height 9
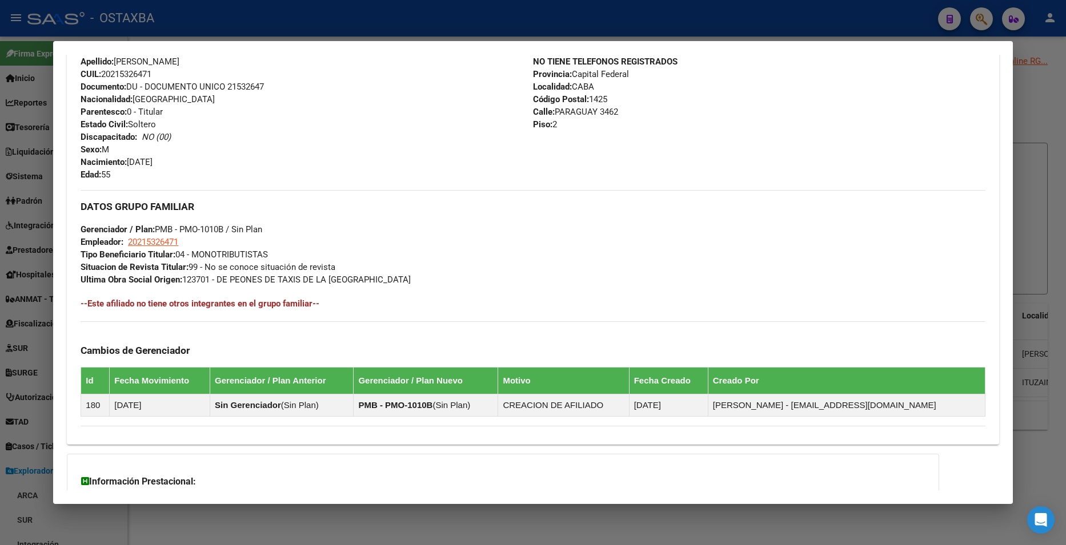
scroll to position [515, 0]
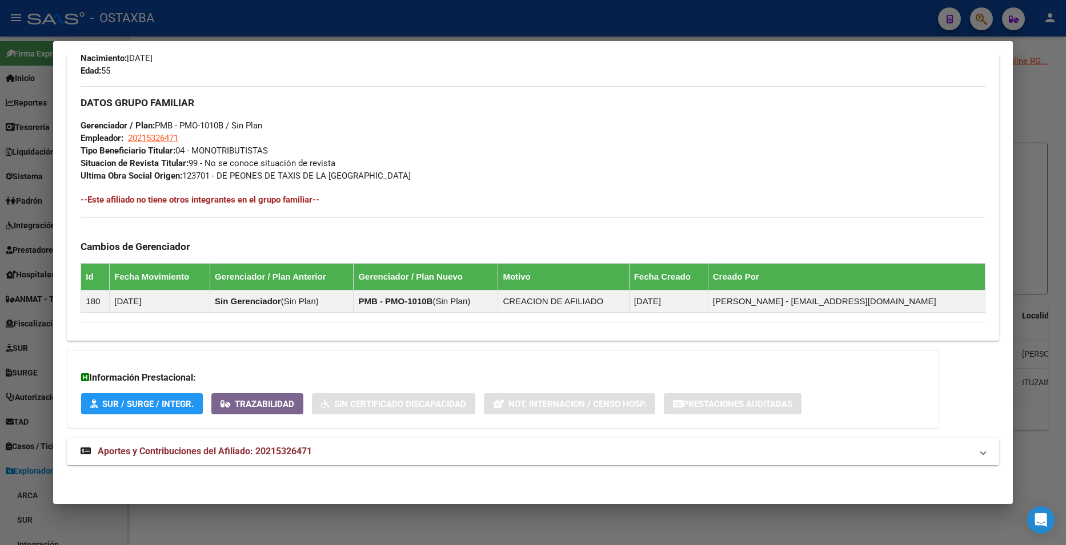
click at [310, 452] on span "Aportes y Contribuciones del Afiliado: 20215326471" at bounding box center [205, 451] width 214 height 11
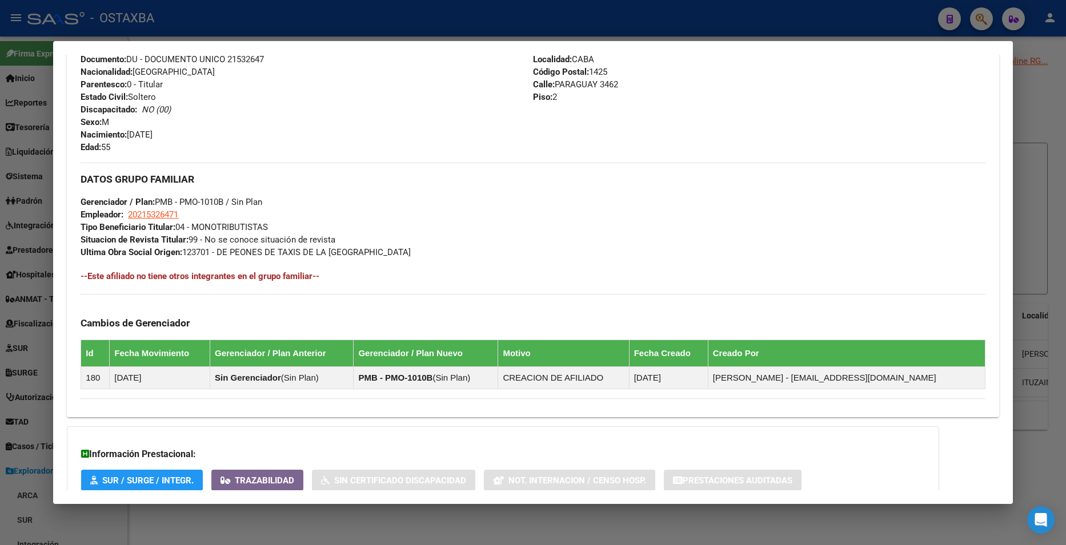
scroll to position [427, 0]
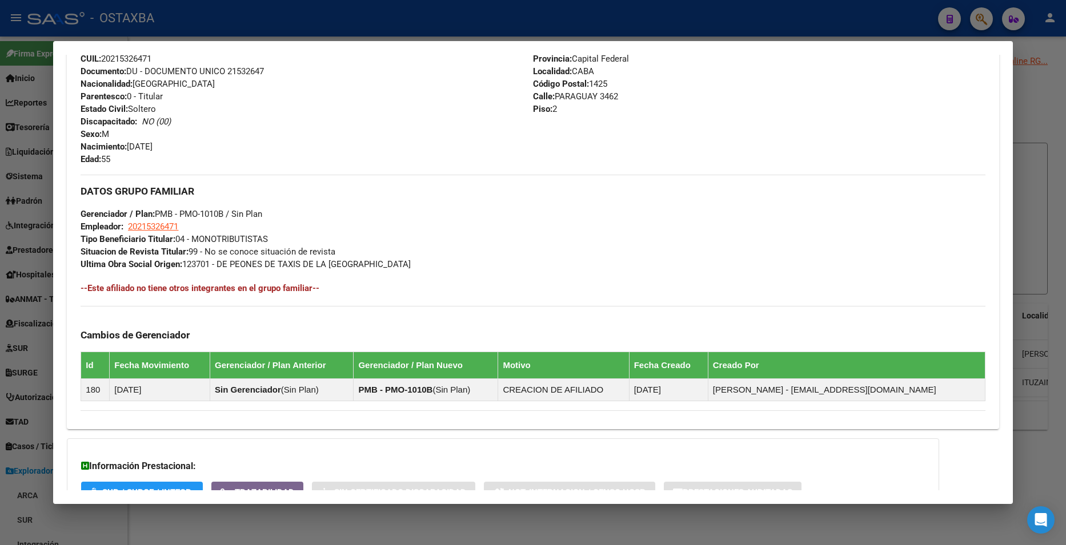
click at [333, 27] on div at bounding box center [533, 272] width 1066 height 545
drag, startPoint x: 333, startPoint y: 27, endPoint x: 253, endPoint y: 25, distance: 80.0
click at [332, 27] on div at bounding box center [533, 272] width 1066 height 545
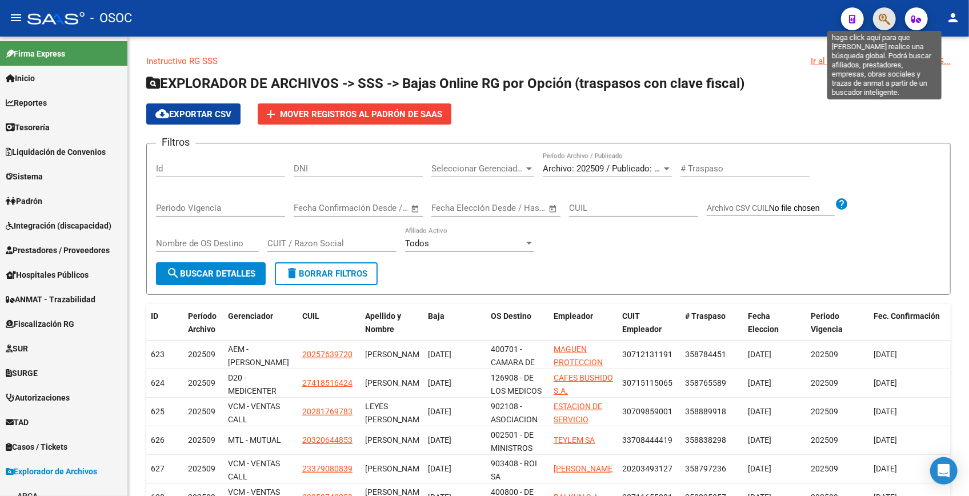
click at [880, 17] on icon "button" at bounding box center [883, 19] width 11 height 13
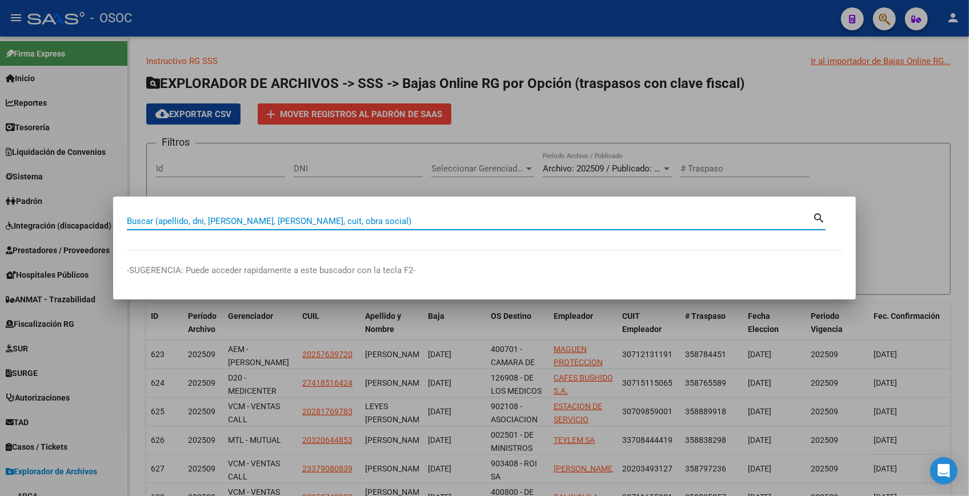
paste input "27-21002065-4"
type input "27210020654"
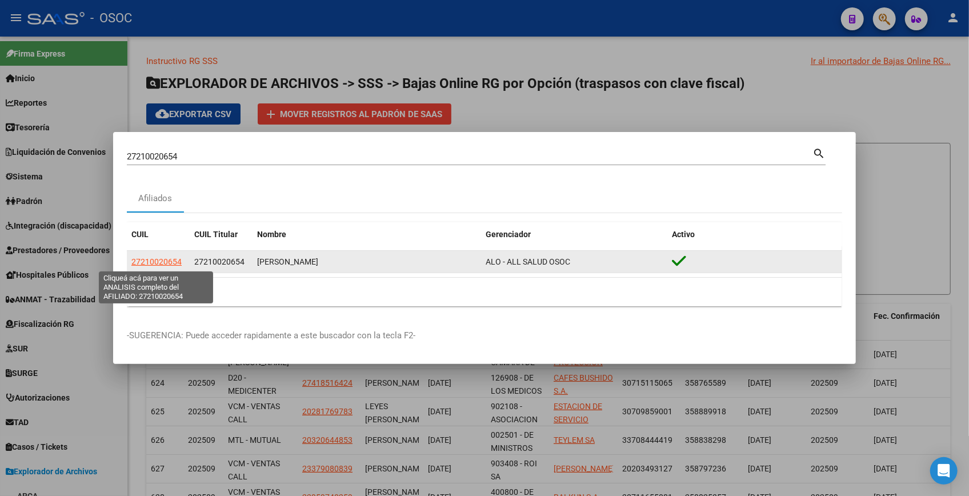
click at [159, 258] on span "27210020654" at bounding box center [156, 261] width 50 height 9
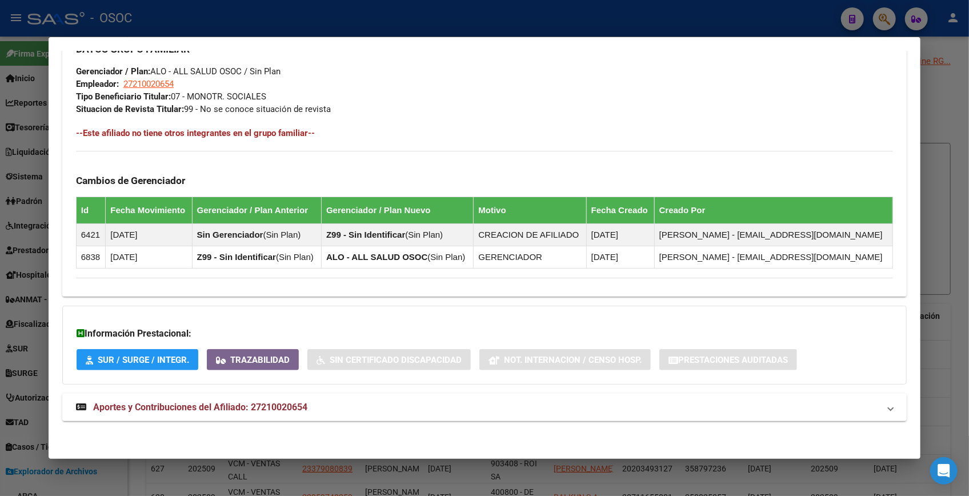
scroll to position [544, 0]
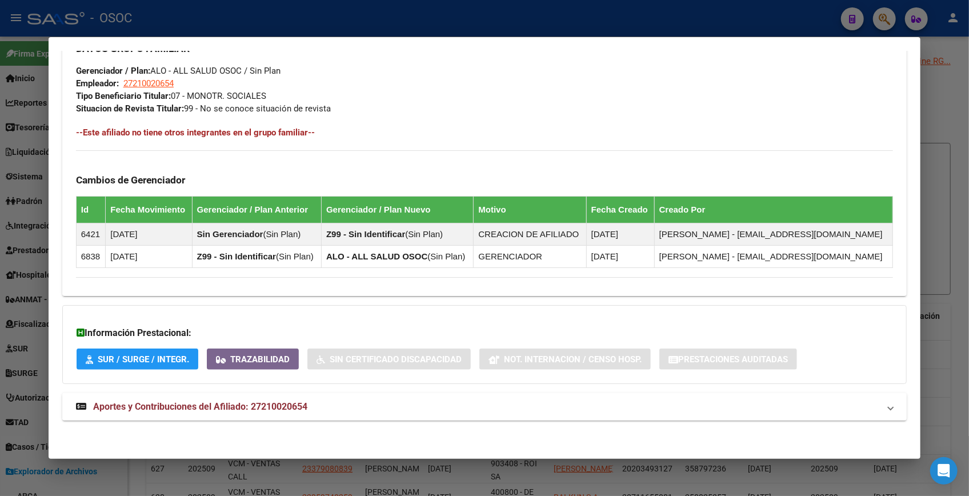
click at [194, 401] on span "Aportes y Contribuciones del Afiliado: 27210020654" at bounding box center [200, 406] width 214 height 11
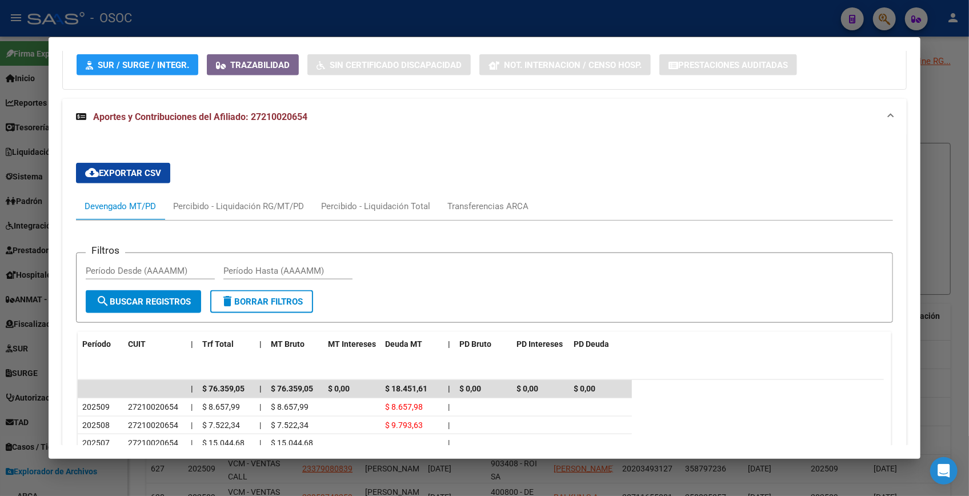
scroll to position [984, 0]
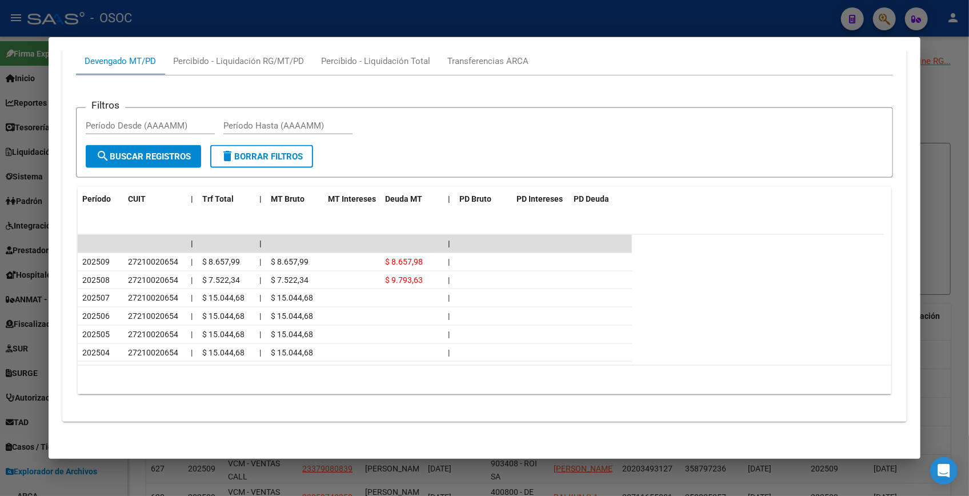
click at [949, 91] on div at bounding box center [484, 248] width 969 height 496
click at [949, 91] on h1 "EXPLORADOR DE ARCHIVOS -> SSS -> Bajas Online RG por Opción (traspasos con clav…" at bounding box center [548, 84] width 804 height 20
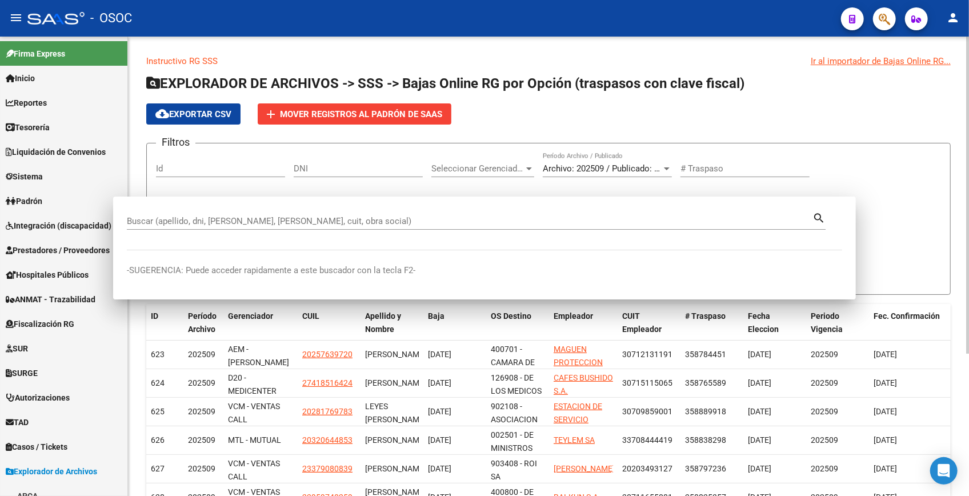
click at [945, 86] on h1 "EXPLORADOR DE ARCHIVOS -> SSS -> Bajas Online RG por Opción (traspasos con clav…" at bounding box center [548, 84] width 804 height 20
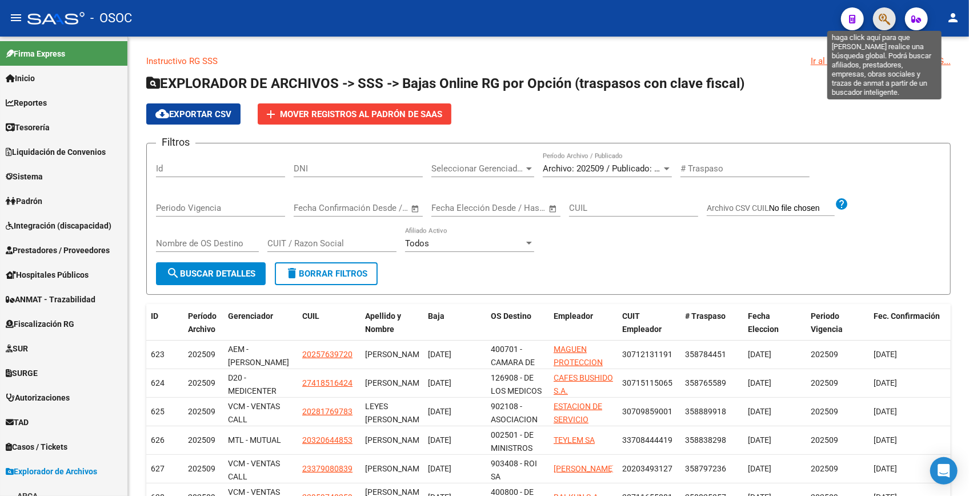
click at [885, 19] on icon "button" at bounding box center [883, 19] width 11 height 13
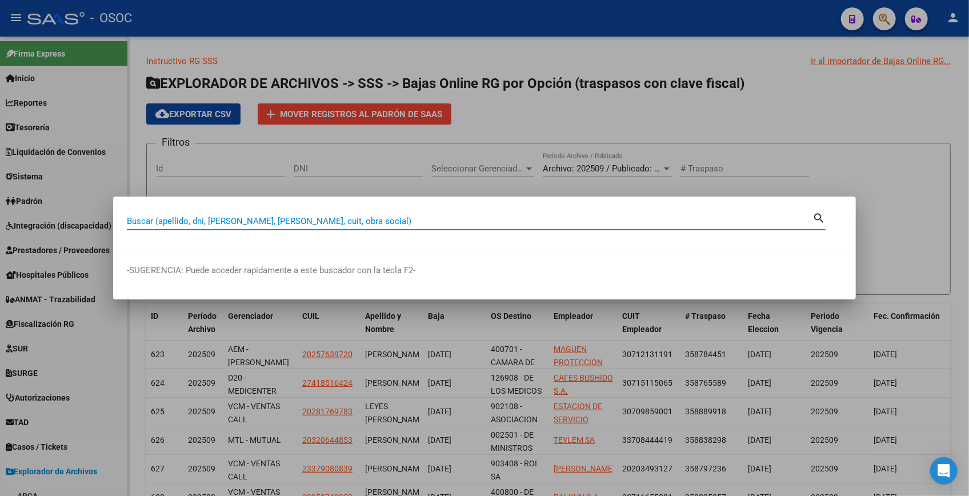
paste input "25260191"
type input "25260191"
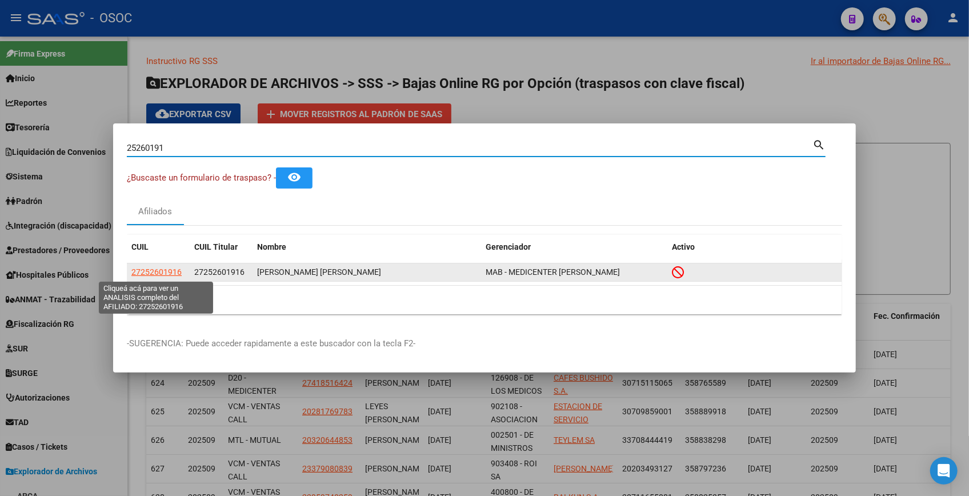
click at [167, 274] on span "27252601916" at bounding box center [156, 271] width 50 height 9
type textarea "27252601916"
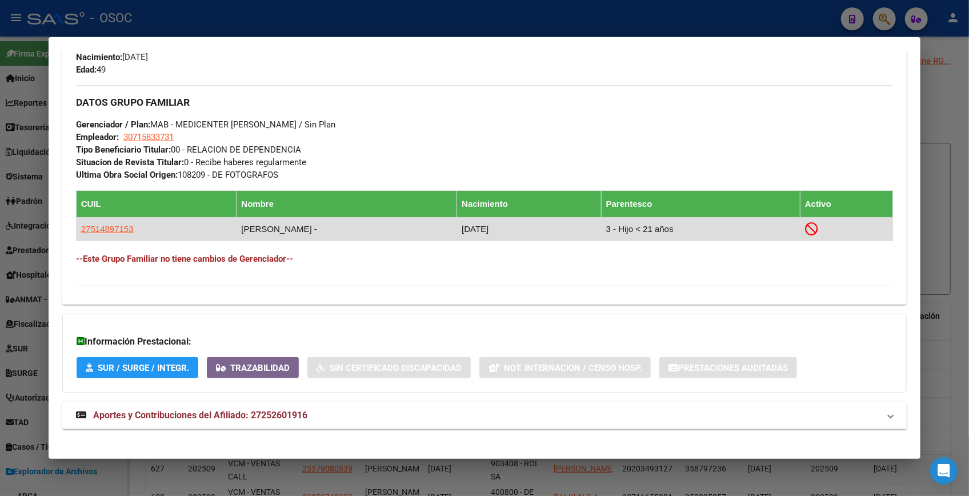
scroll to position [546, 0]
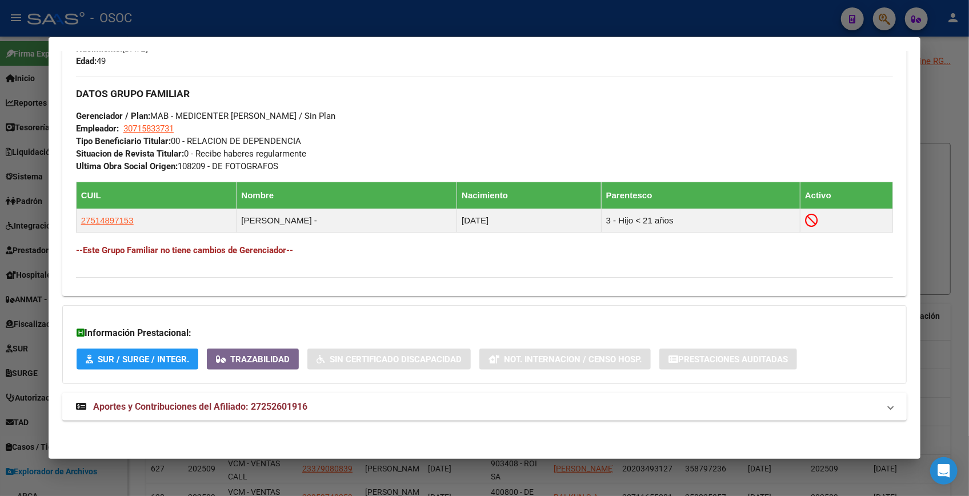
click at [347, 396] on mat-expansion-panel-header "Aportes y Contribuciones del Afiliado: 27252601916" at bounding box center [484, 406] width 844 height 27
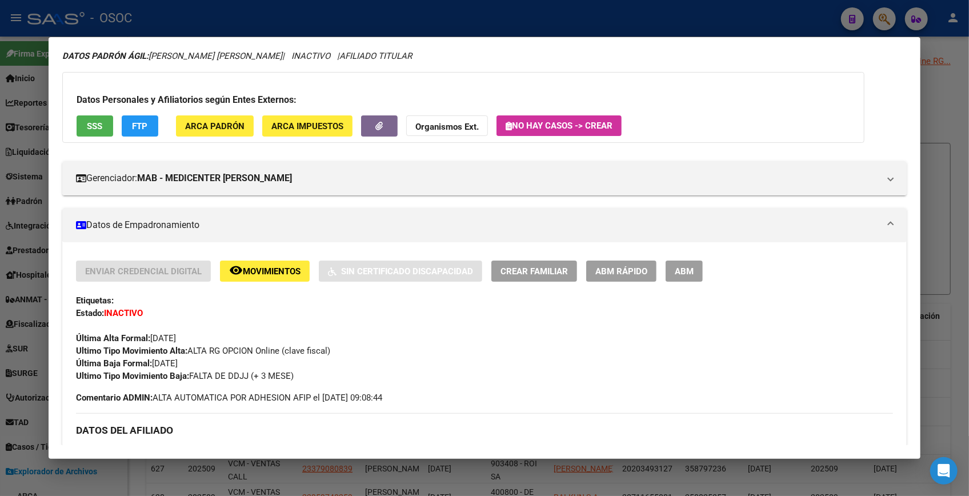
scroll to position [0, 0]
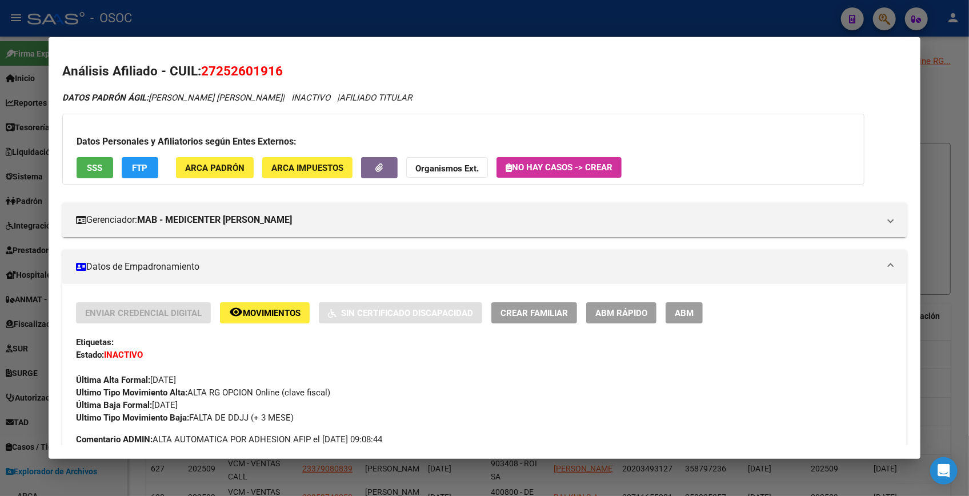
click at [673, 25] on div at bounding box center [484, 248] width 969 height 496
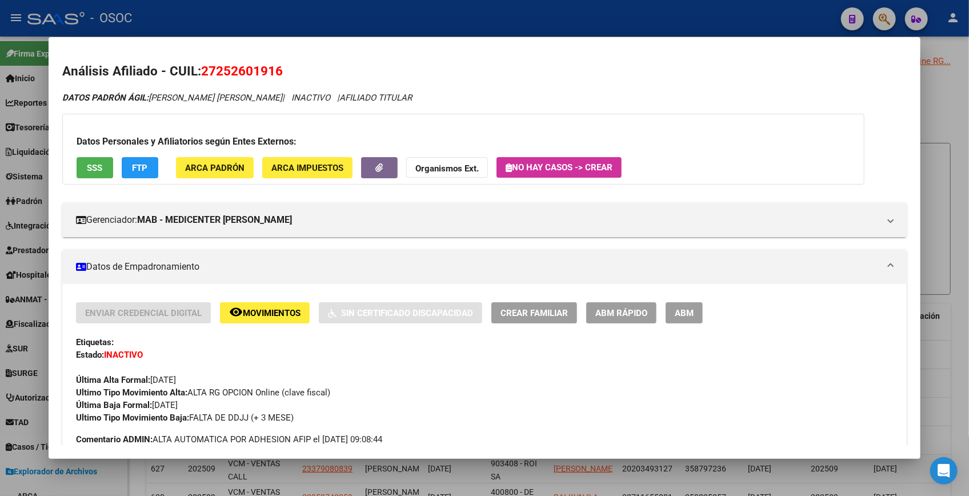
click at [673, 25] on div at bounding box center [484, 248] width 969 height 496
click at [673, 25] on div "- OSOC" at bounding box center [429, 18] width 804 height 25
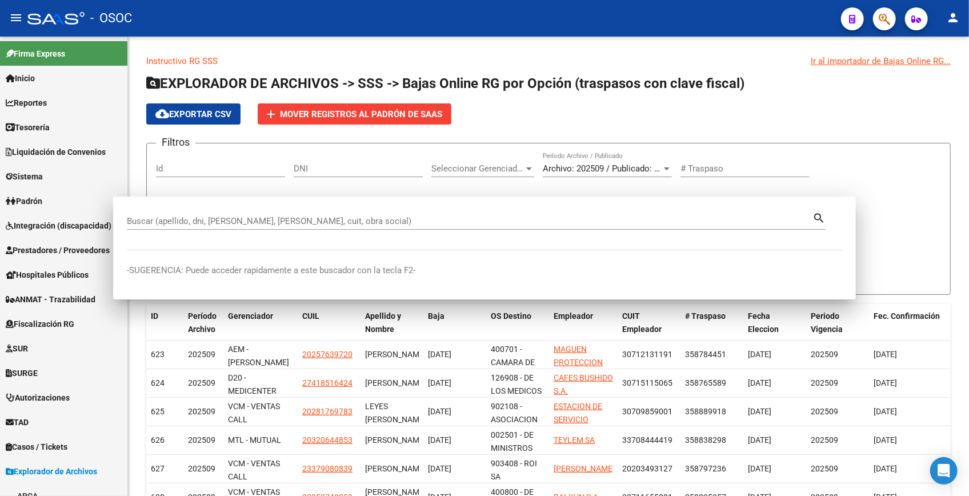
click at [860, 55] on div "Ir al importador de Bajas Online RG..." at bounding box center [880, 61] width 140 height 13
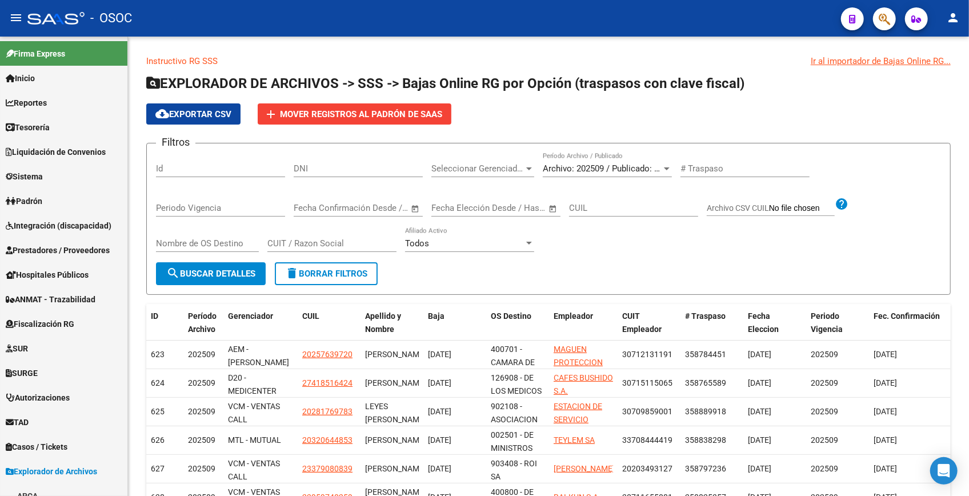
click at [880, 21] on icon "button" at bounding box center [883, 19] width 11 height 13
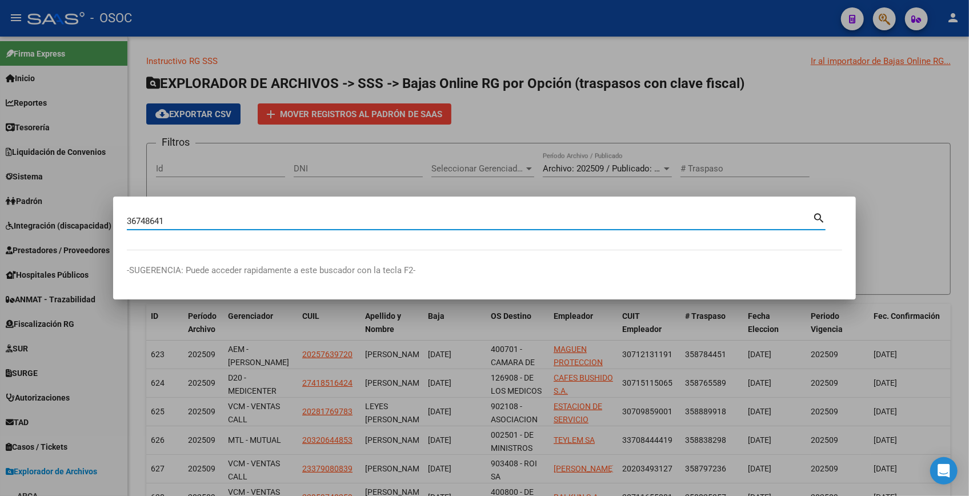
type input "36748641"
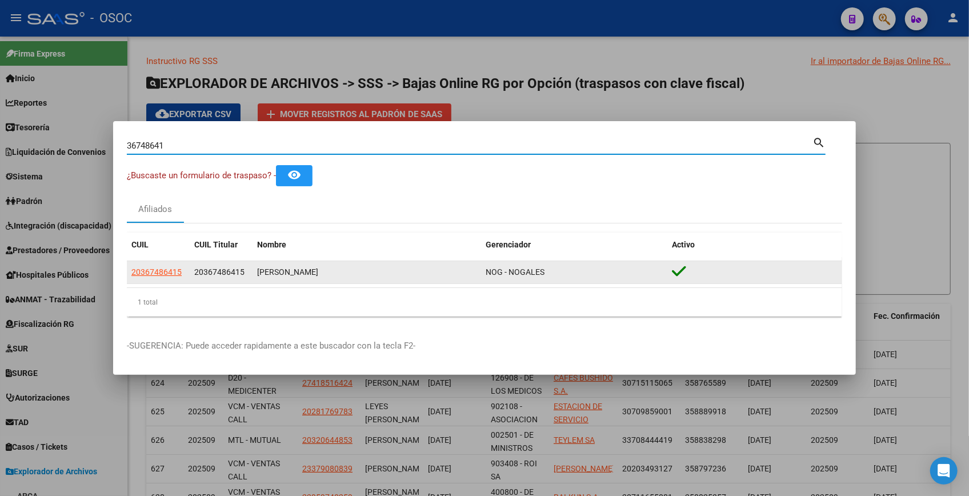
click at [158, 271] on span "20367486415" at bounding box center [156, 271] width 50 height 9
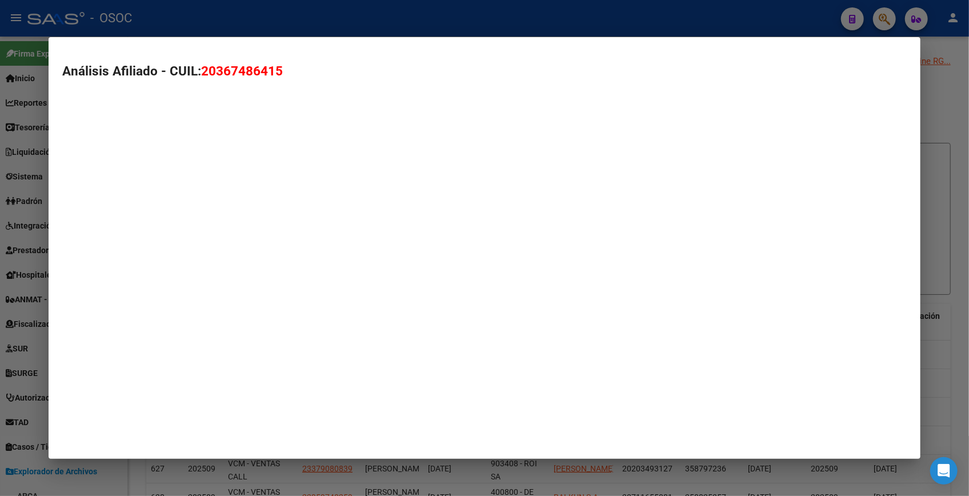
type textarea "20367486415"
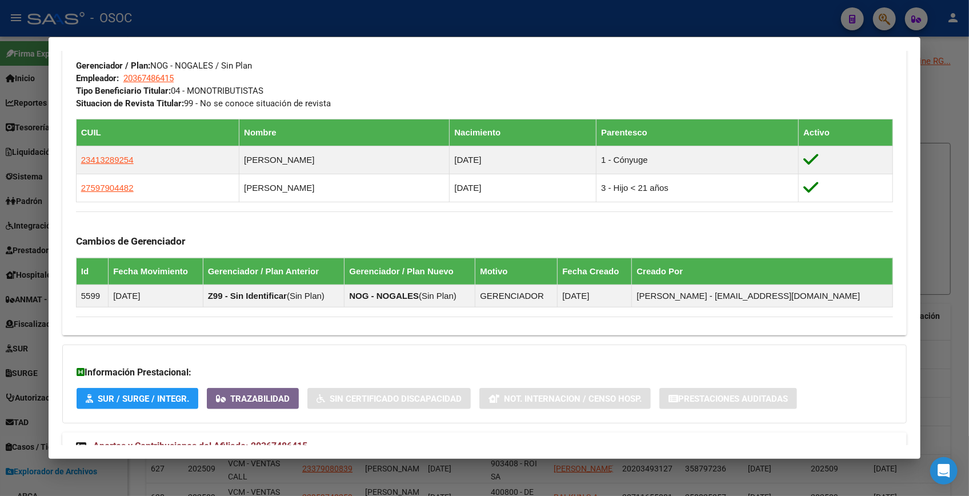
scroll to position [611, 0]
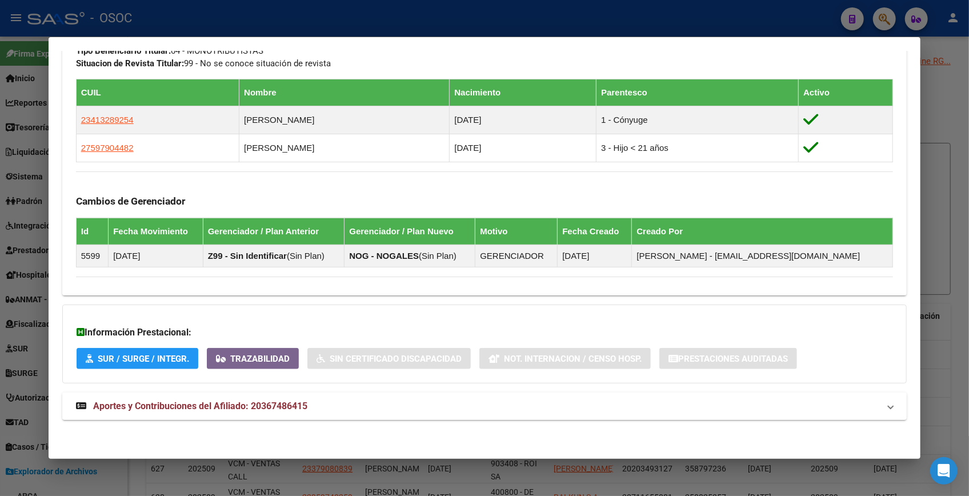
click at [396, 406] on mat-panel-title "Aportes y Contribuciones del Afiliado: 20367486415" at bounding box center [477, 406] width 803 height 14
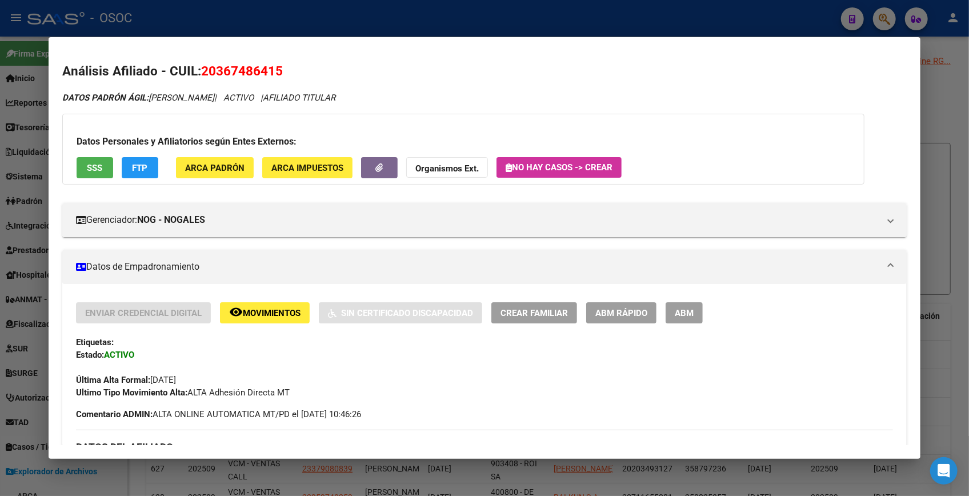
scroll to position [0, 0]
drag, startPoint x: 216, startPoint y: 72, endPoint x: 273, endPoint y: 74, distance: 56.6
click at [273, 74] on span "20367486415" at bounding box center [242, 70] width 82 height 15
copy span "36748641"
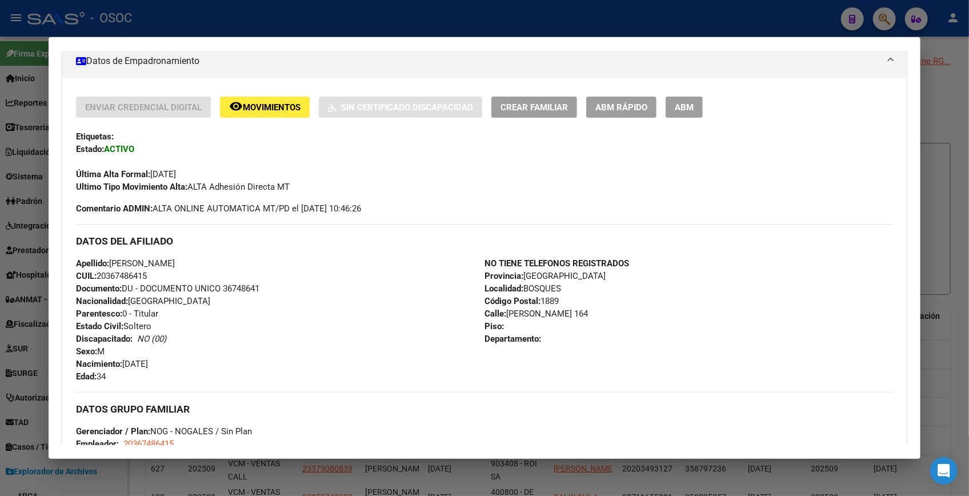
scroll to position [207, 0]
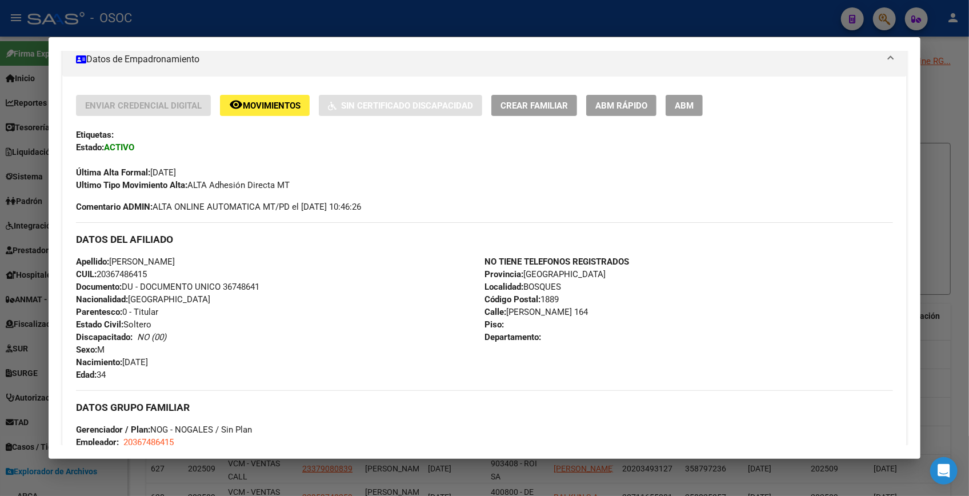
click at [245, 290] on span "Documento: DU - DOCUMENTO UNICO 36748641" at bounding box center [167, 287] width 183 height 10
copy span "36748641"
